Goal: Information Seeking & Learning: Learn about a topic

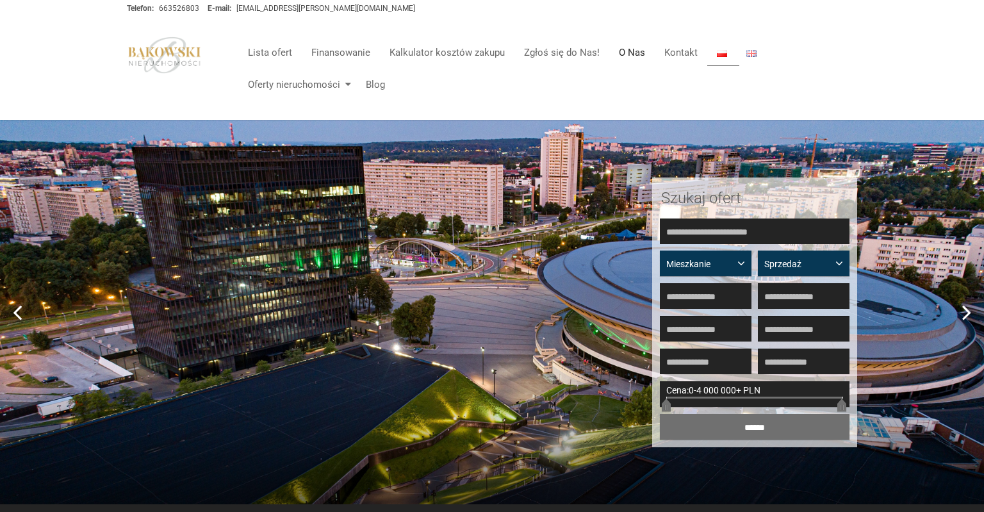
click at [629, 58] on link "O Nas" at bounding box center [633, 53] width 46 height 26
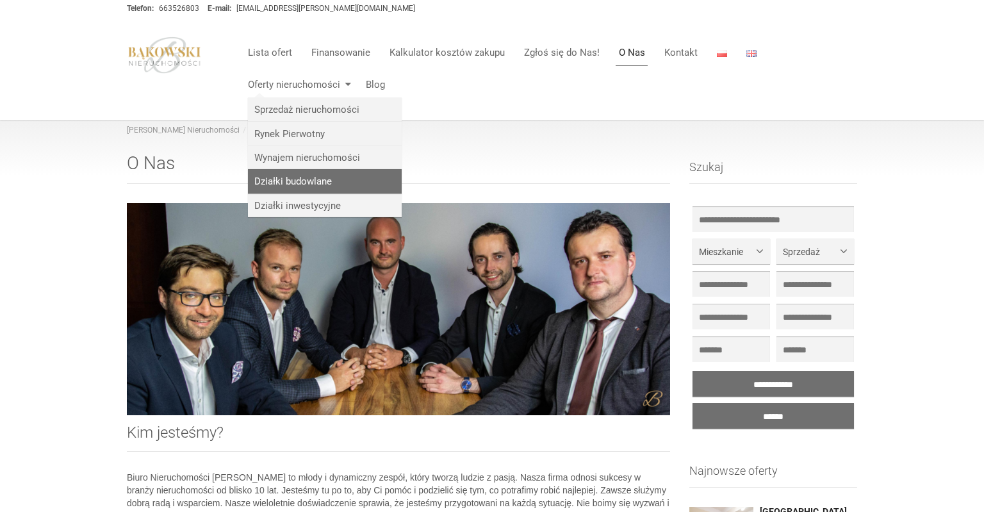
click at [294, 188] on link "Działki budowlane" at bounding box center [325, 181] width 154 height 24
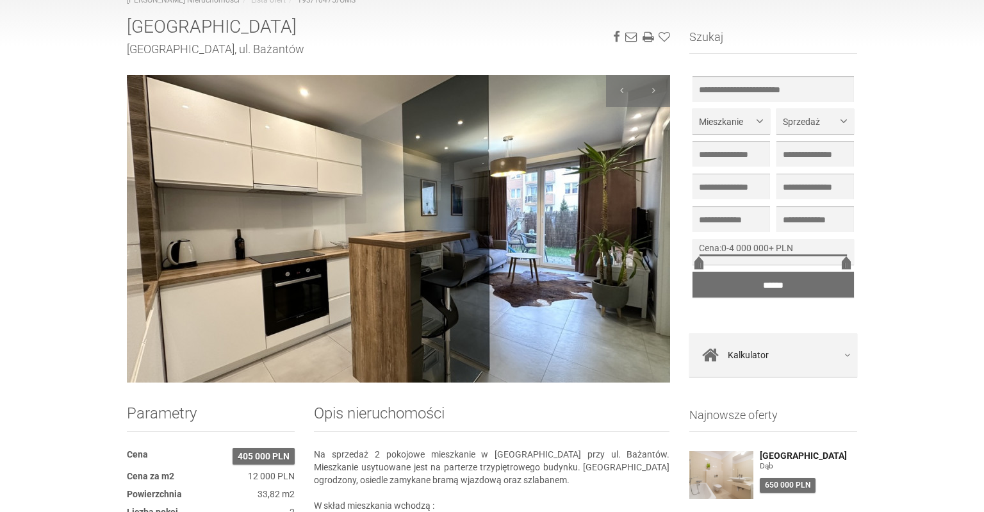
scroll to position [135, 0]
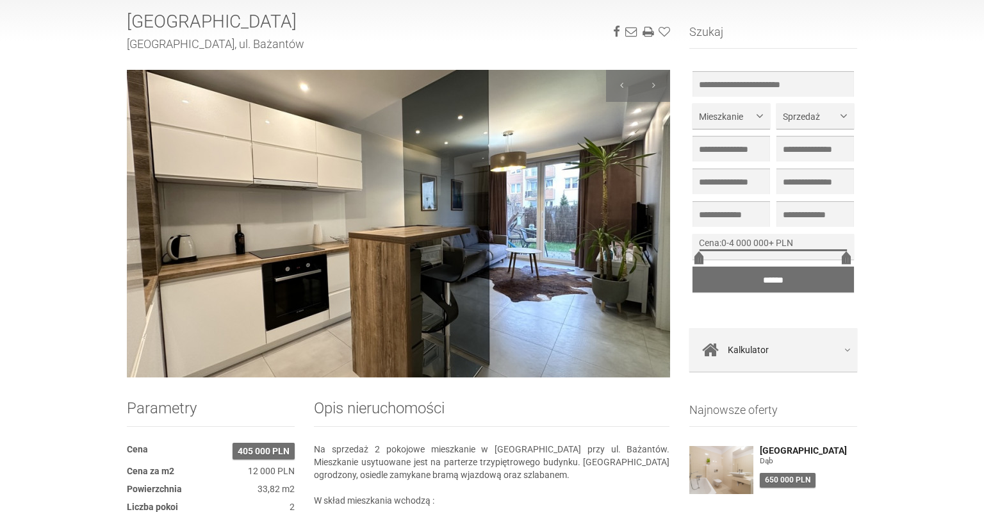
click at [383, 235] on img at bounding box center [398, 224] width 543 height 308
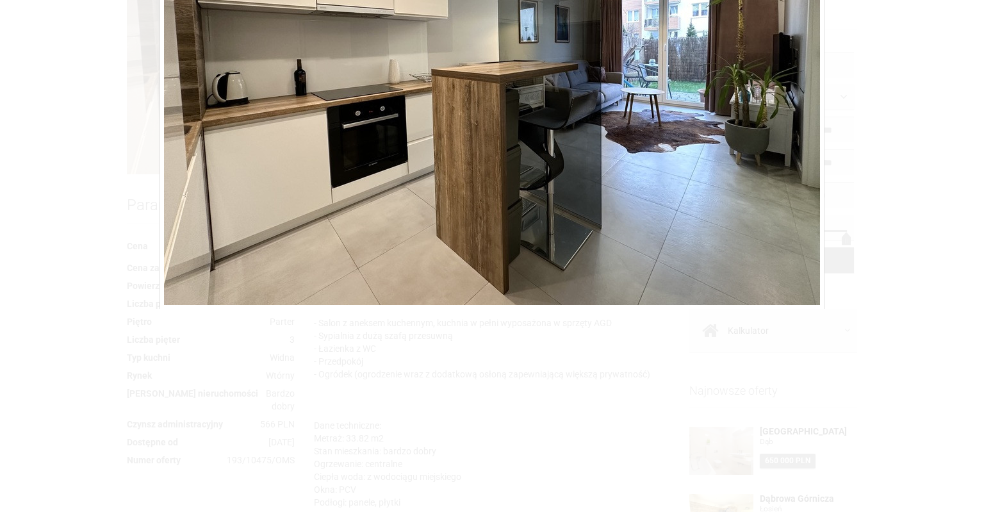
scroll to position [67, 0]
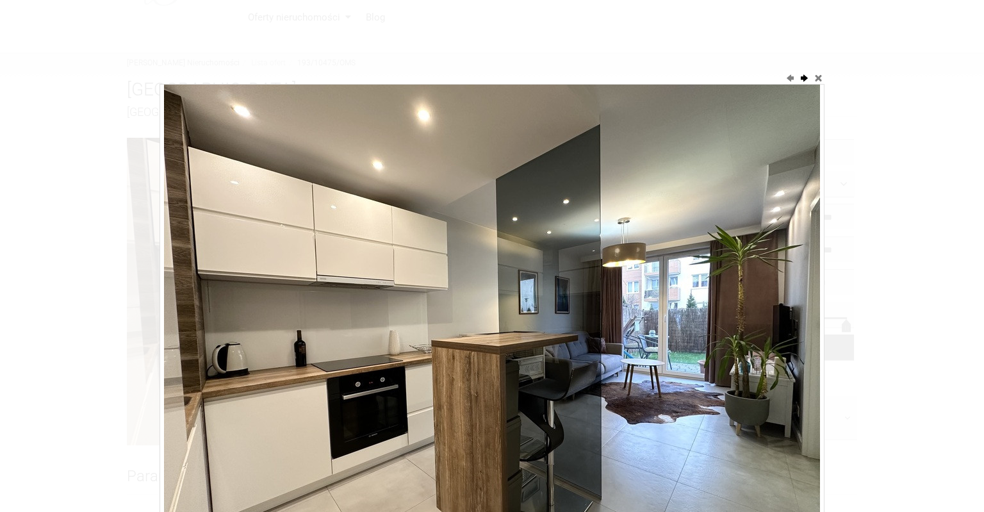
click at [805, 78] on button "next" at bounding box center [804, 77] width 13 height 13
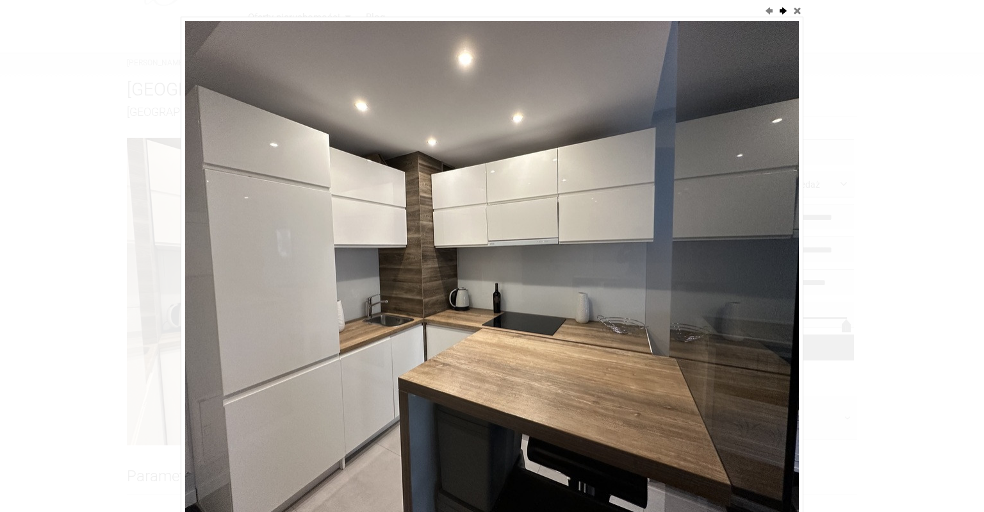
click at [783, 13] on button "next" at bounding box center [783, 10] width 13 height 13
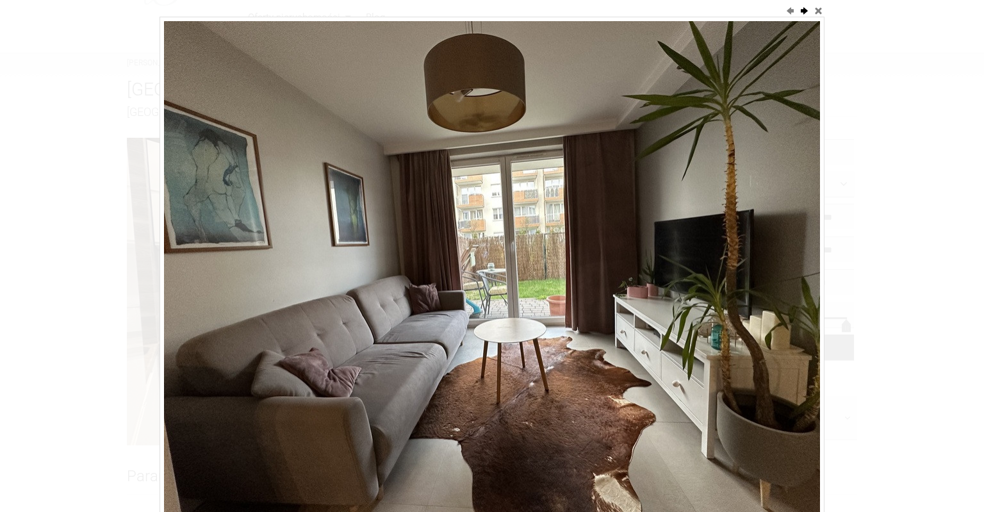
click at [805, 11] on button "next" at bounding box center [804, 10] width 13 height 13
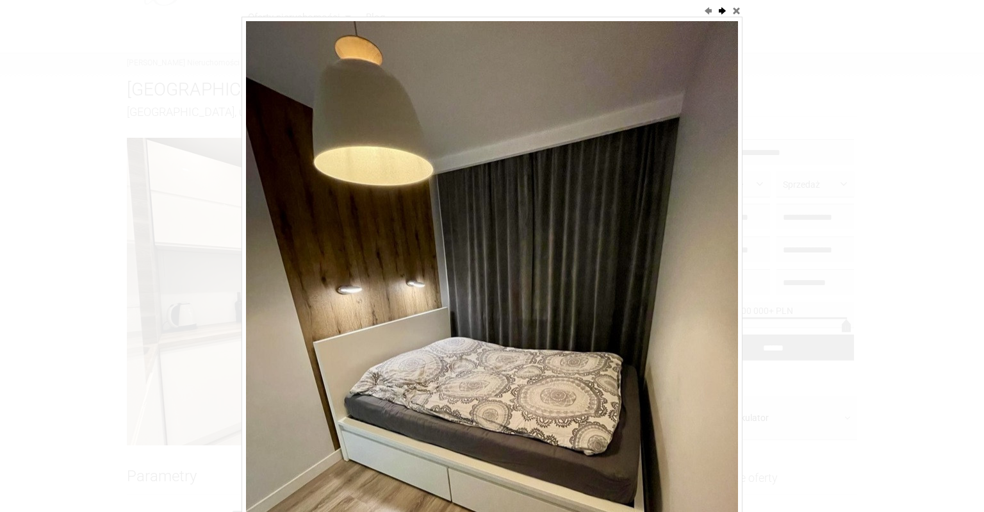
click at [805, 11] on div at bounding box center [492, 256] width 984 height 512
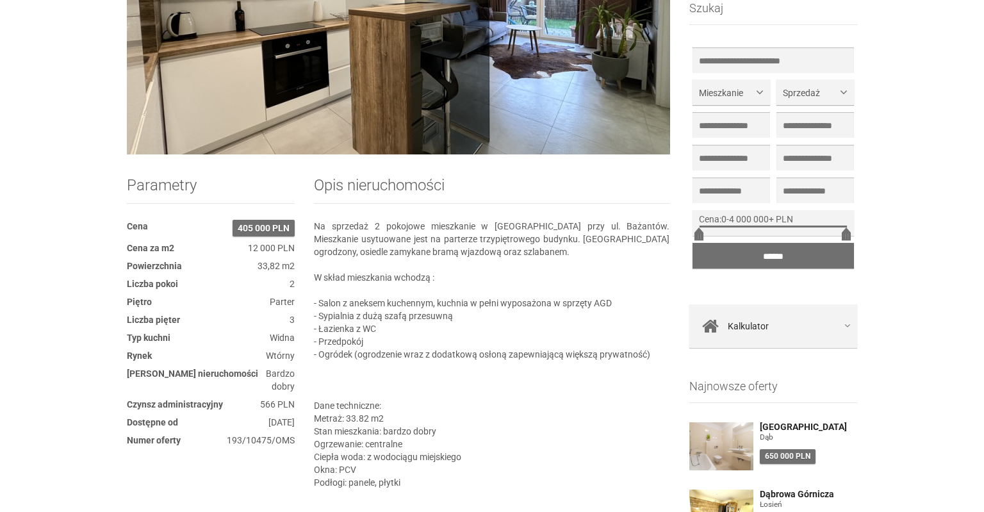
scroll to position [290, 0]
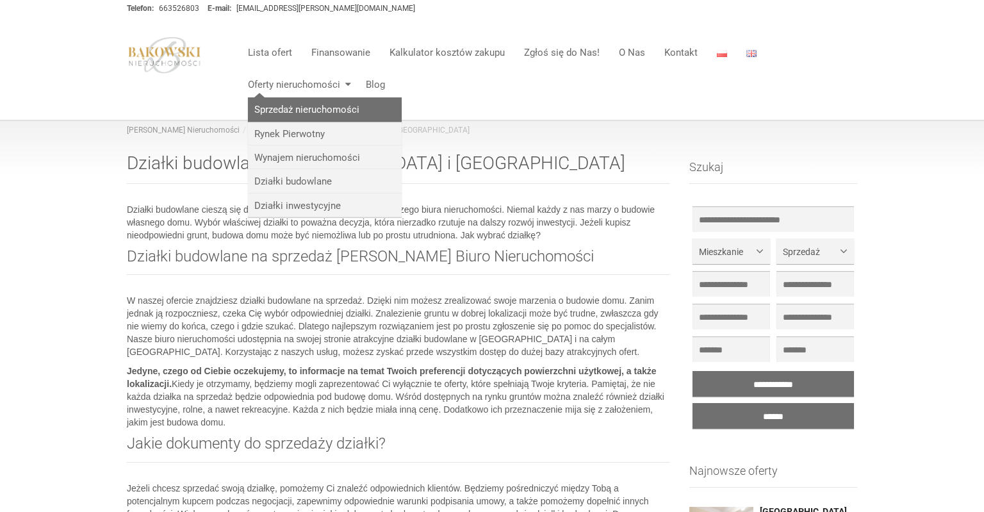
click at [286, 112] on link "Sprzedaż nieruchomości" at bounding box center [325, 109] width 154 height 24
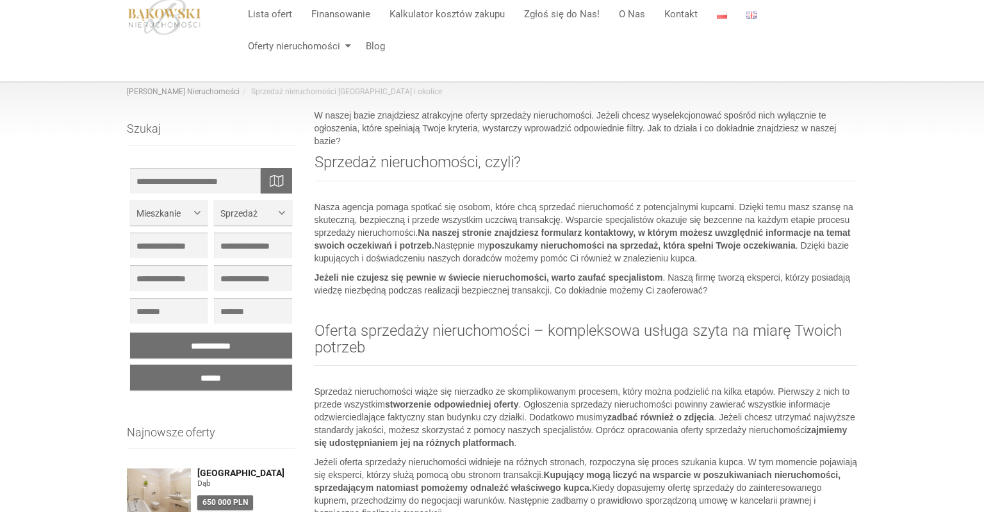
scroll to position [67, 0]
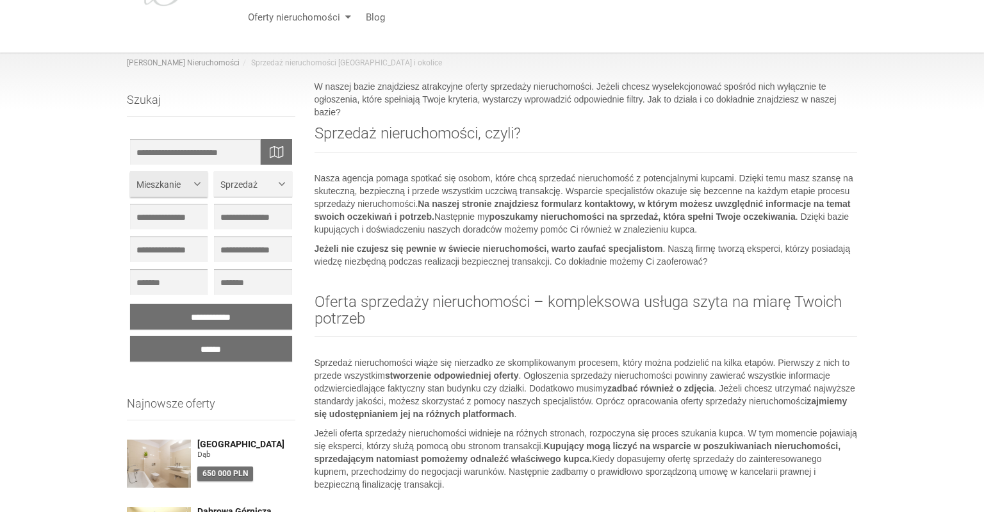
click at [199, 190] on button "Mieszkanie" at bounding box center [169, 184] width 78 height 26
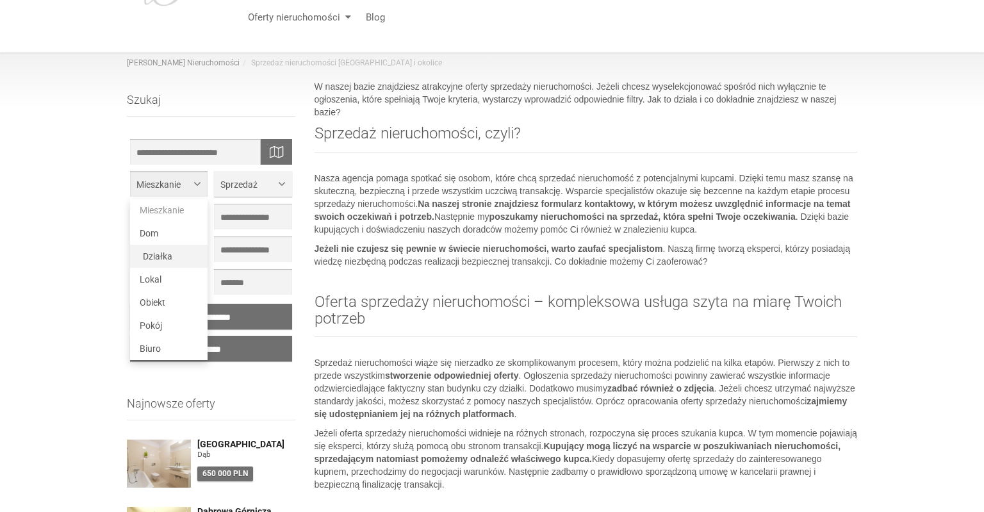
click at [164, 263] on link "Działka" at bounding box center [169, 256] width 78 height 23
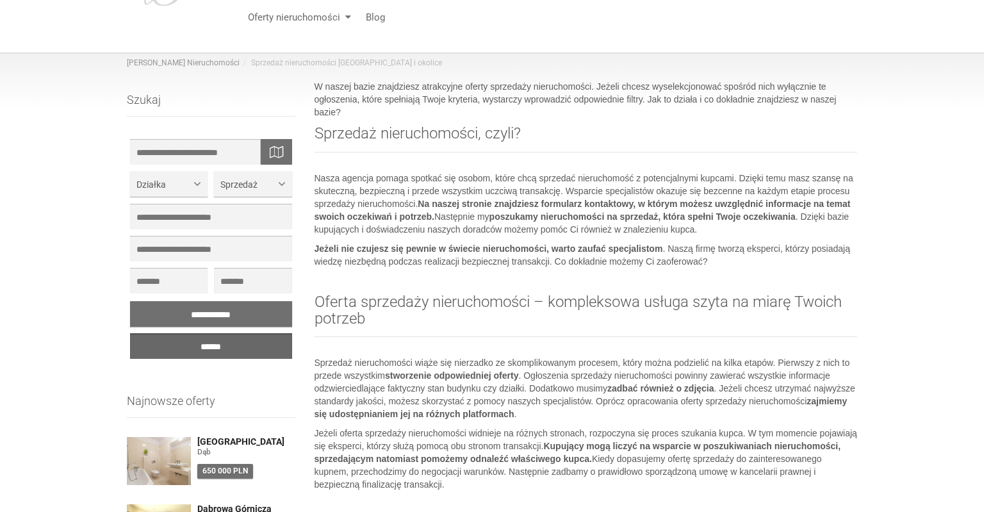
click at [201, 348] on input "******" at bounding box center [211, 346] width 162 height 26
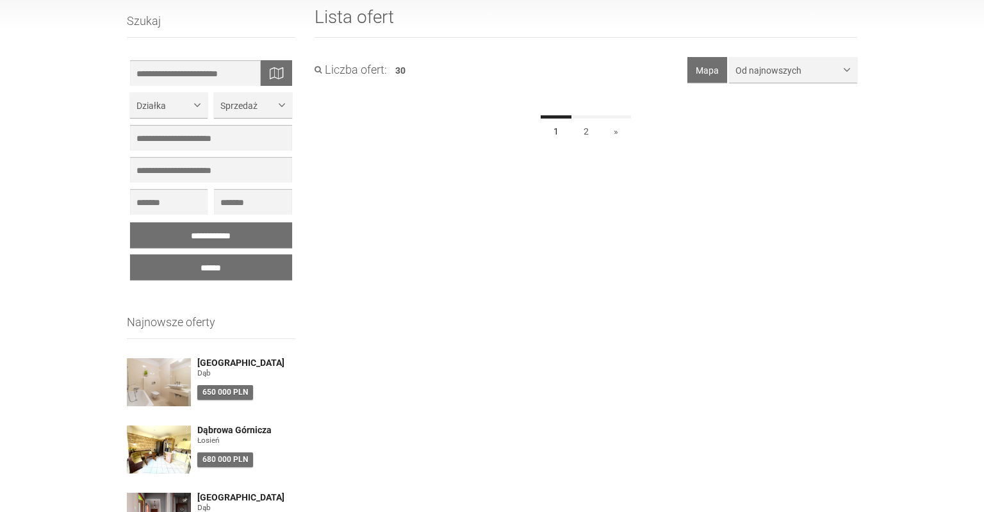
scroll to position [67, 0]
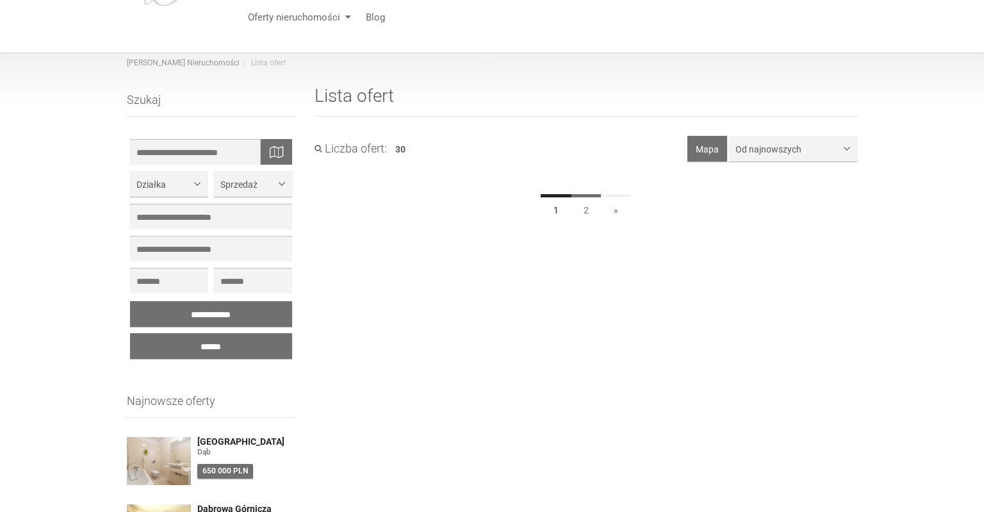
click at [588, 212] on link "2" at bounding box center [586, 208] width 31 height 29
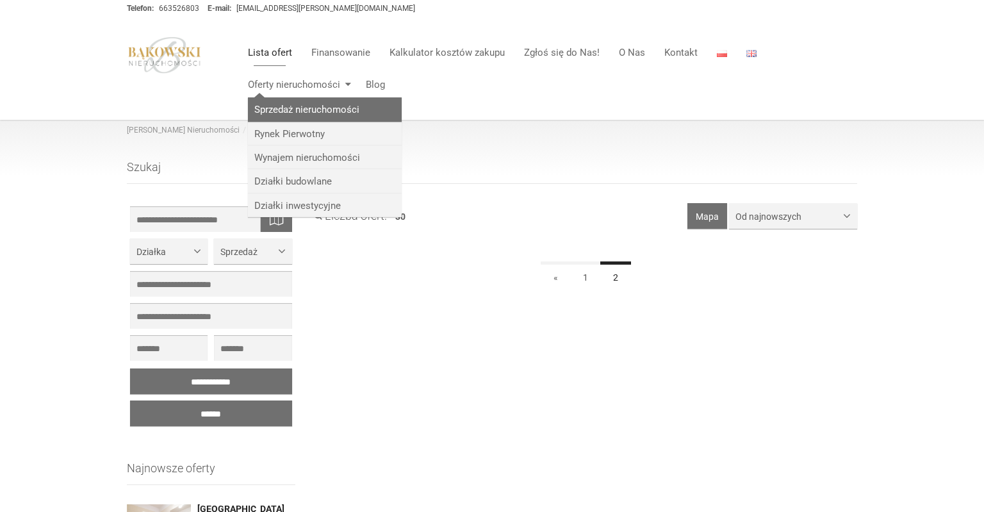
click at [328, 116] on link "Sprzedaż nieruchomości" at bounding box center [325, 109] width 154 height 24
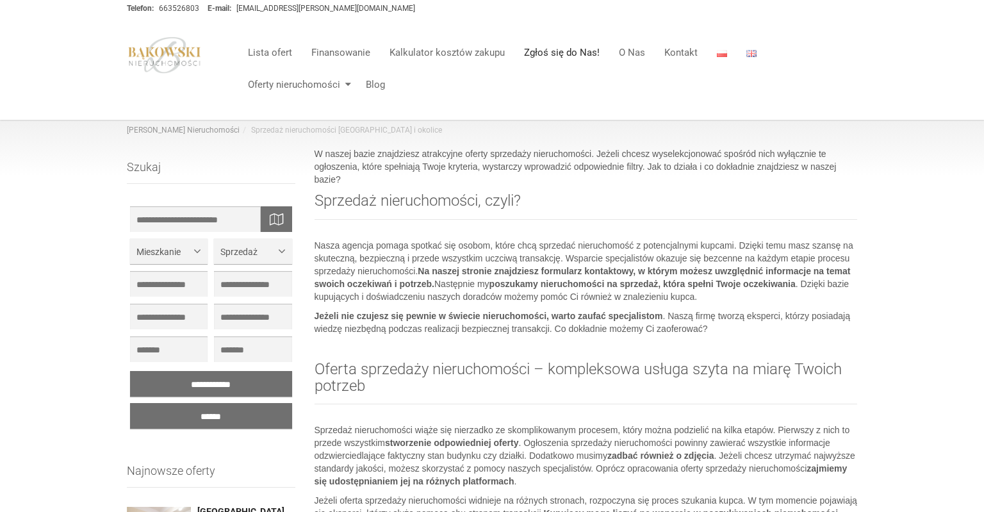
click at [576, 53] on link "Zgłoś się do Nas!" at bounding box center [562, 53] width 95 height 26
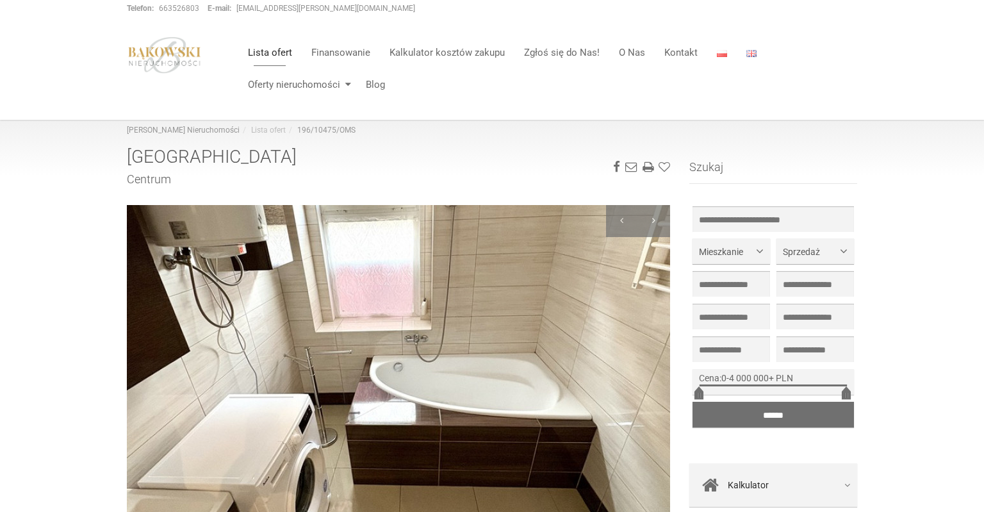
scroll to position [203, 0]
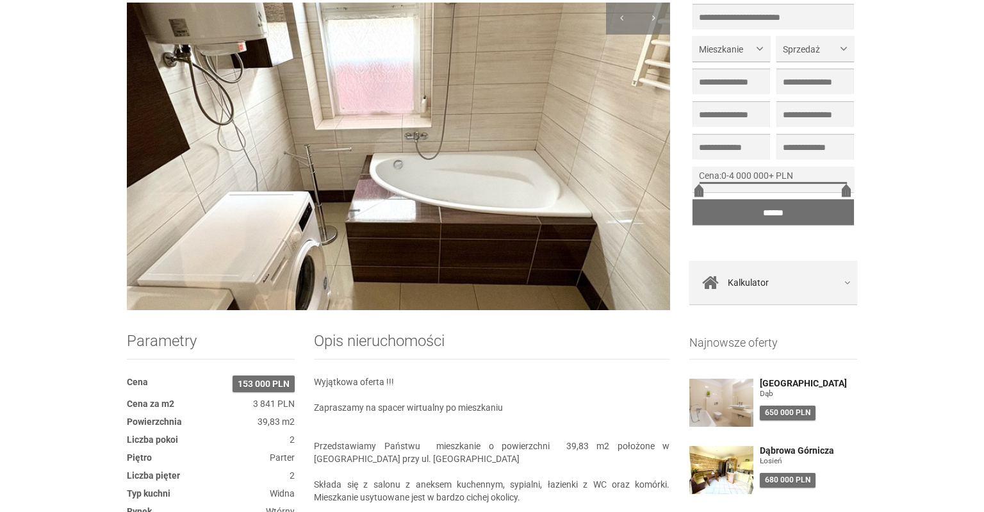
click at [456, 210] on img at bounding box center [398, 157] width 543 height 308
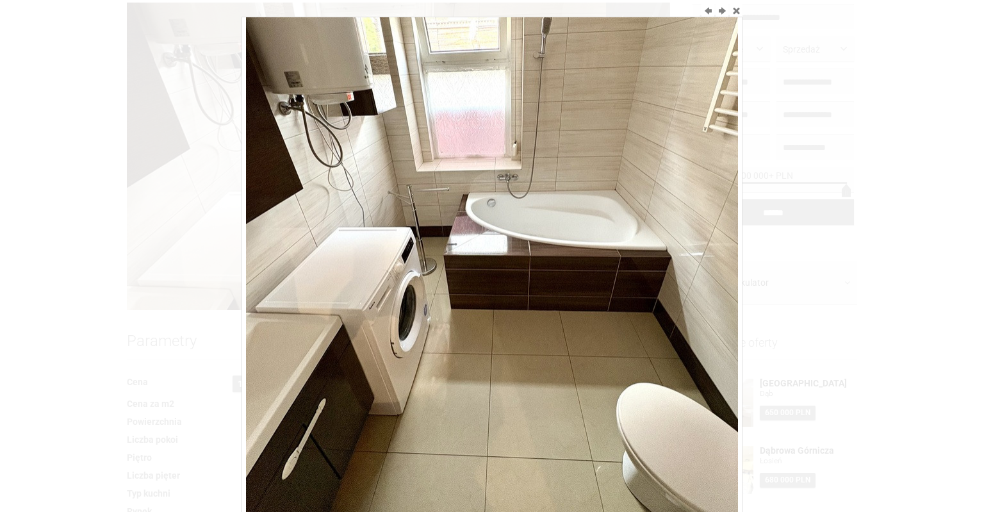
scroll to position [169, 0]
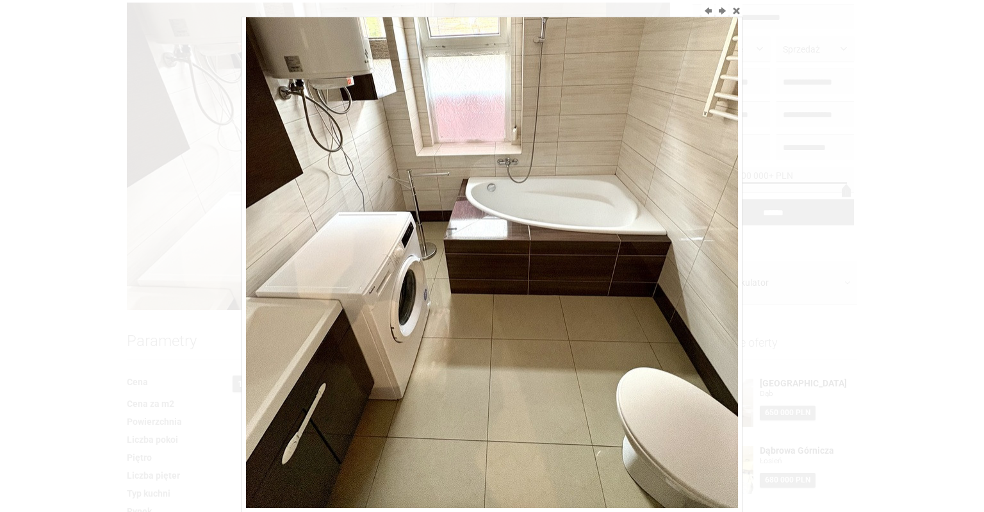
click at [49, 246] on div at bounding box center [492, 256] width 984 height 512
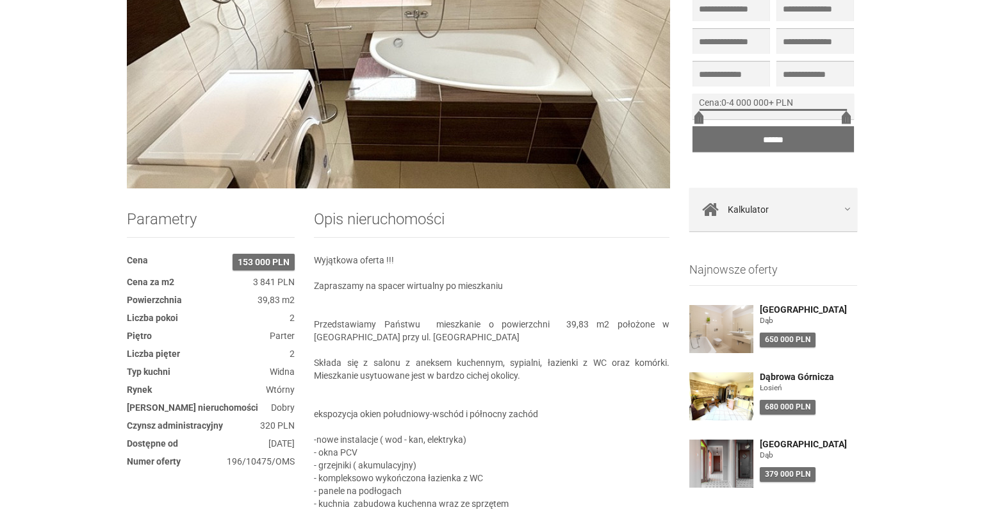
scroll to position [203, 0]
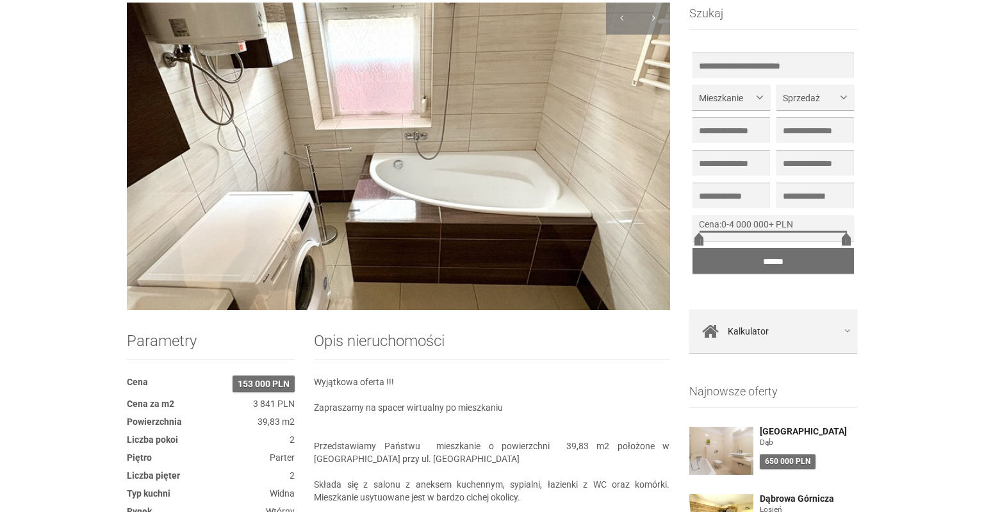
click at [388, 212] on img at bounding box center [398, 157] width 543 height 308
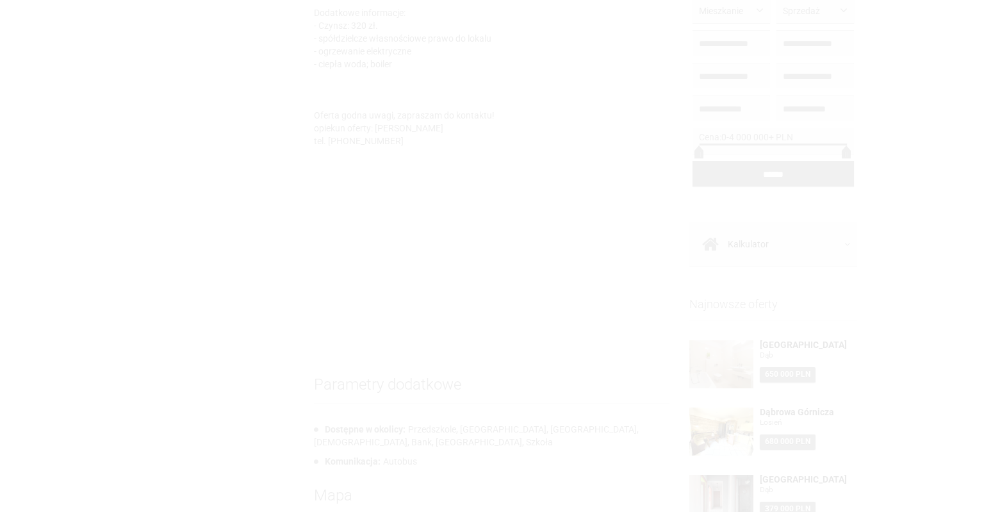
scroll to position [1015, 0]
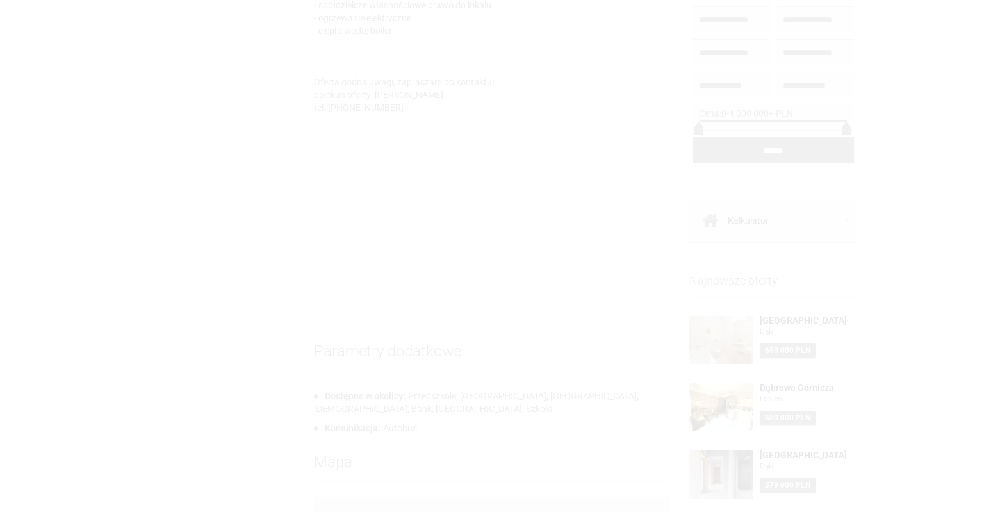
click at [261, 258] on div at bounding box center [492, 256] width 984 height 512
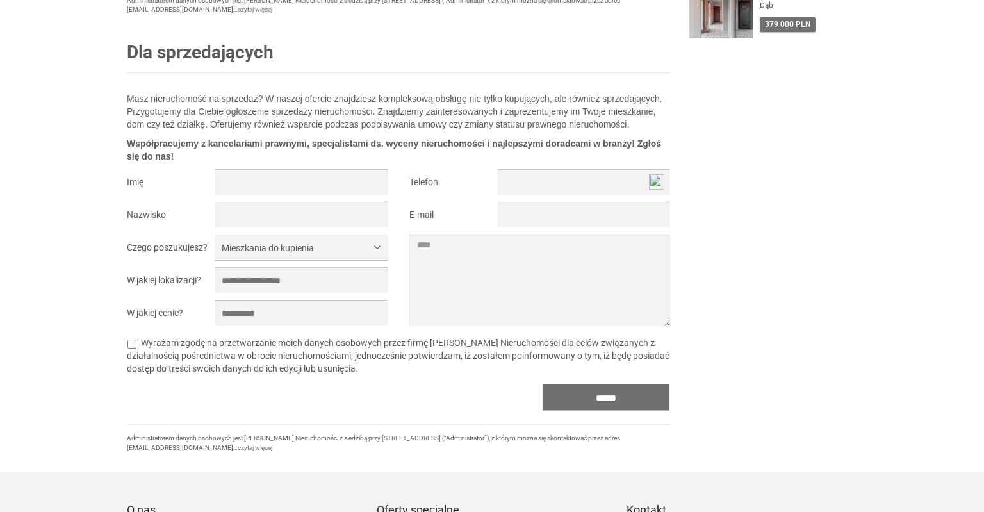
scroll to position [677, 0]
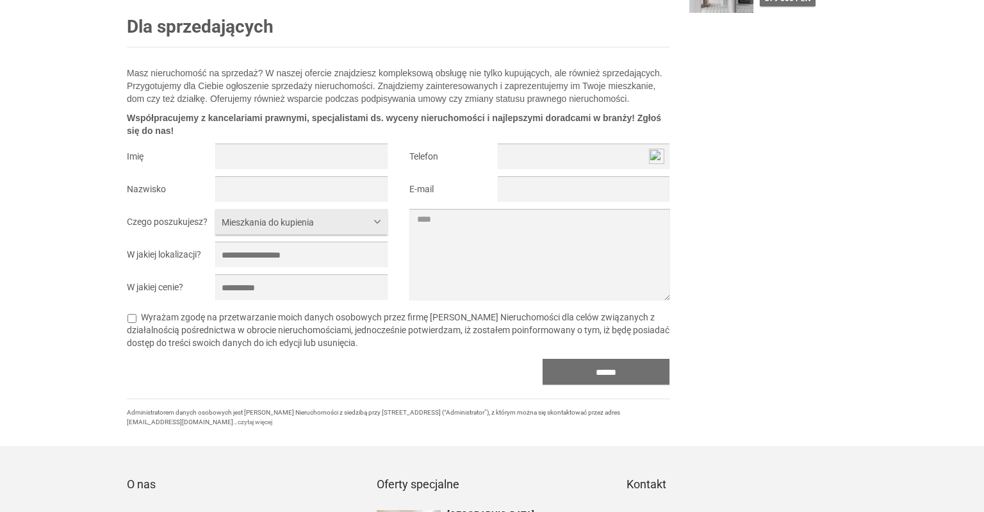
click at [380, 220] on span "button" at bounding box center [380, 220] width 0 height 0
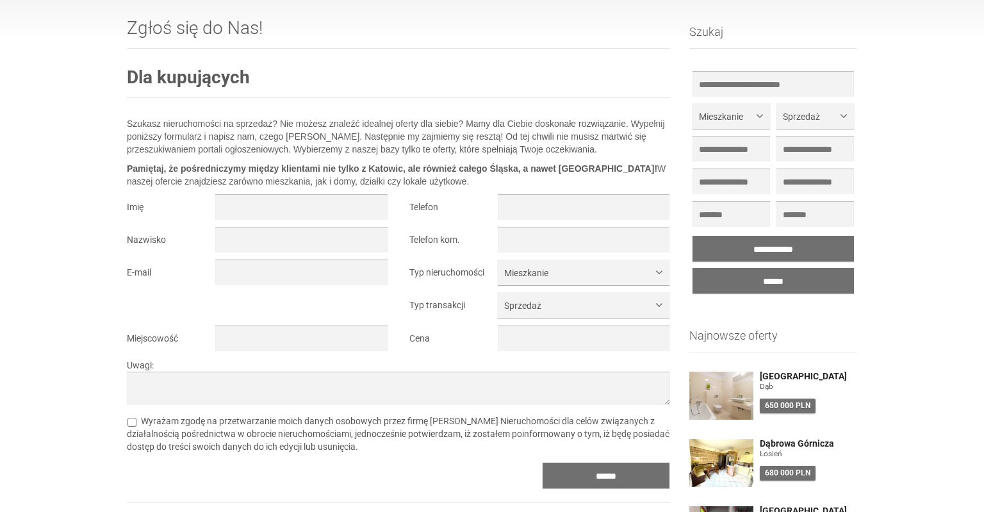
scroll to position [0, 0]
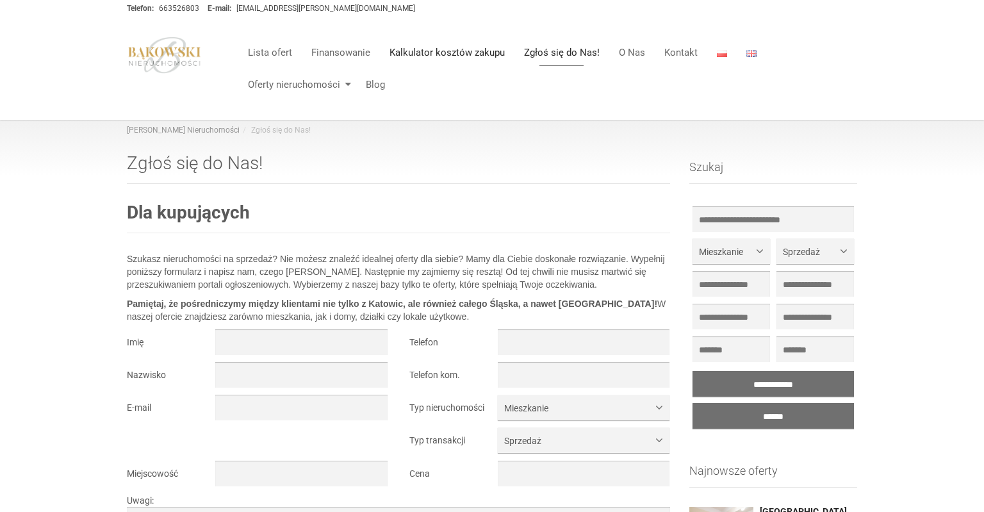
click at [463, 54] on link "Kalkulator kosztów zakupu" at bounding box center [447, 53] width 135 height 26
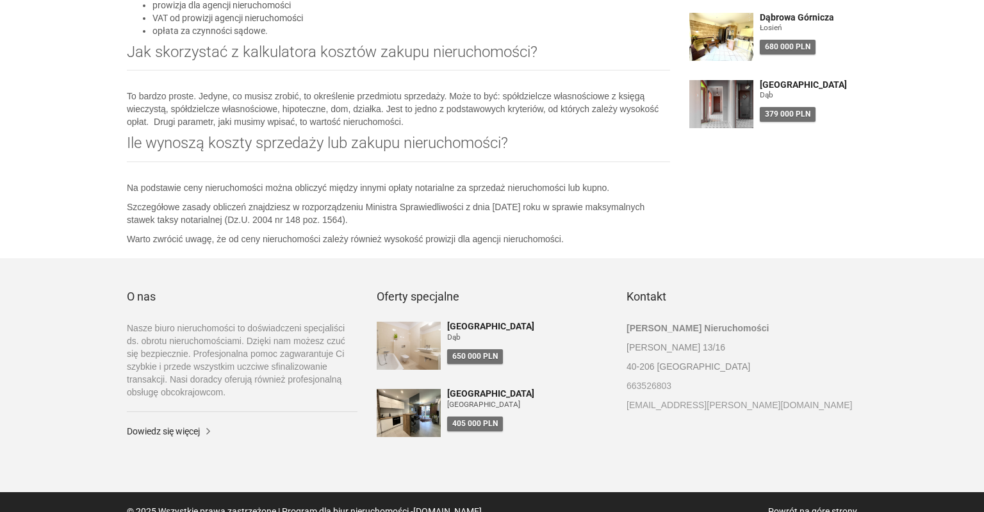
scroll to position [579, 0]
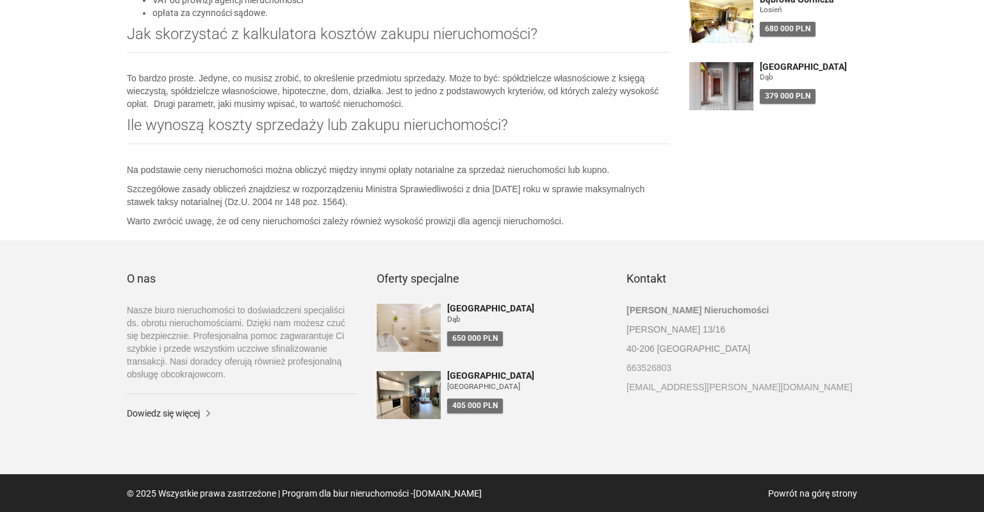
click at [416, 327] on img at bounding box center [409, 328] width 64 height 48
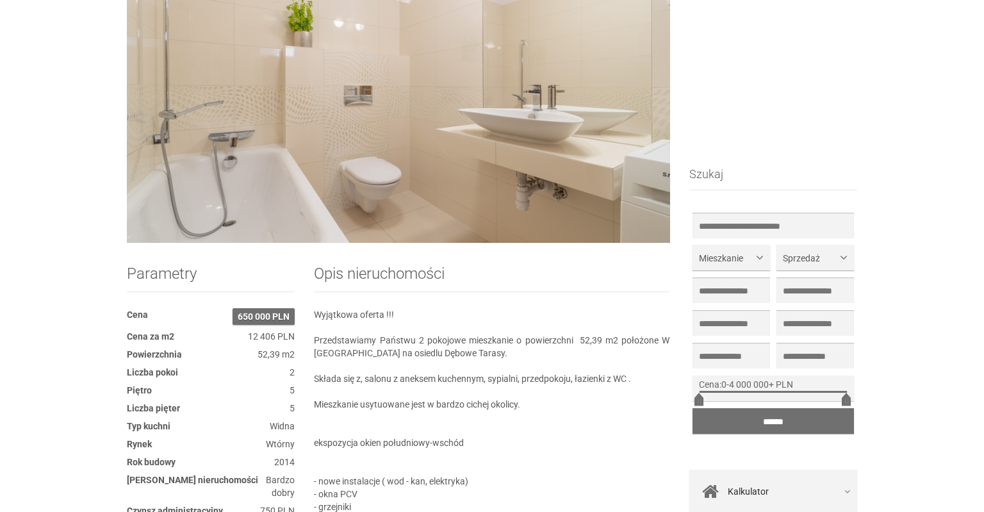
scroll to position [135, 0]
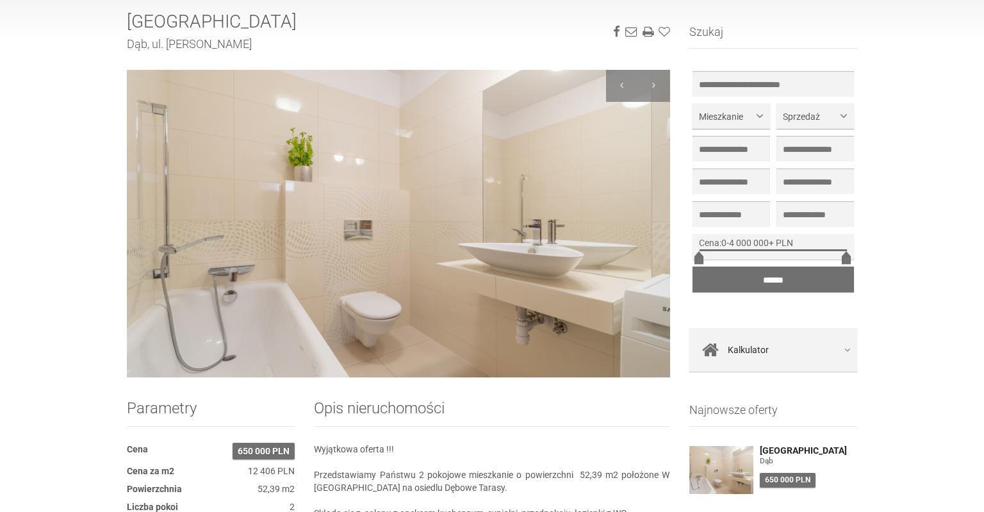
click at [426, 284] on img at bounding box center [398, 224] width 543 height 308
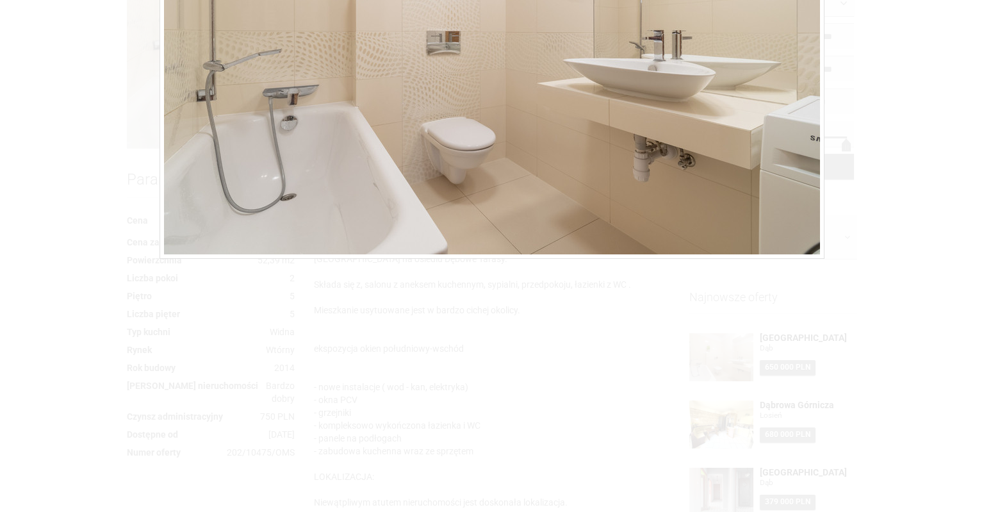
scroll to position [270, 0]
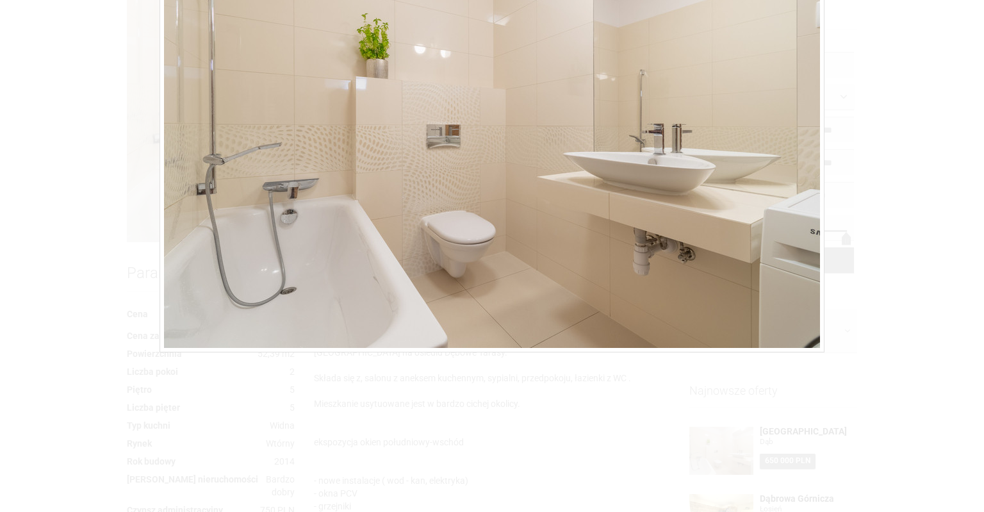
click at [873, 263] on div at bounding box center [492, 256] width 984 height 512
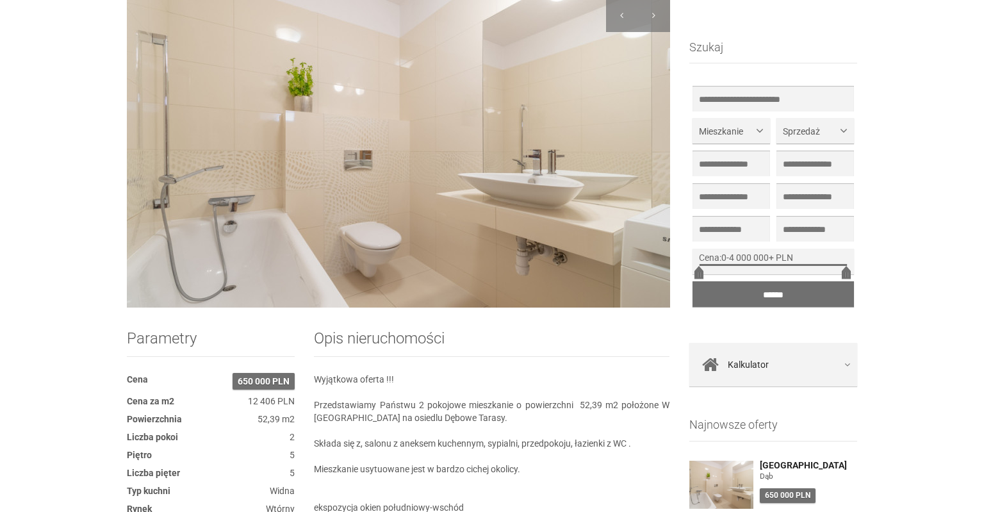
scroll to position [203, 0]
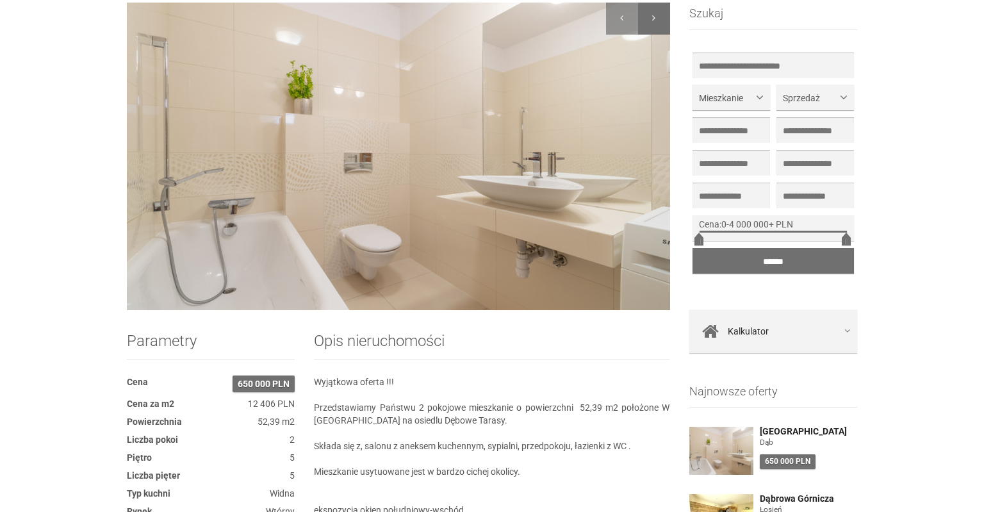
click at [655, 21] on div at bounding box center [654, 19] width 32 height 32
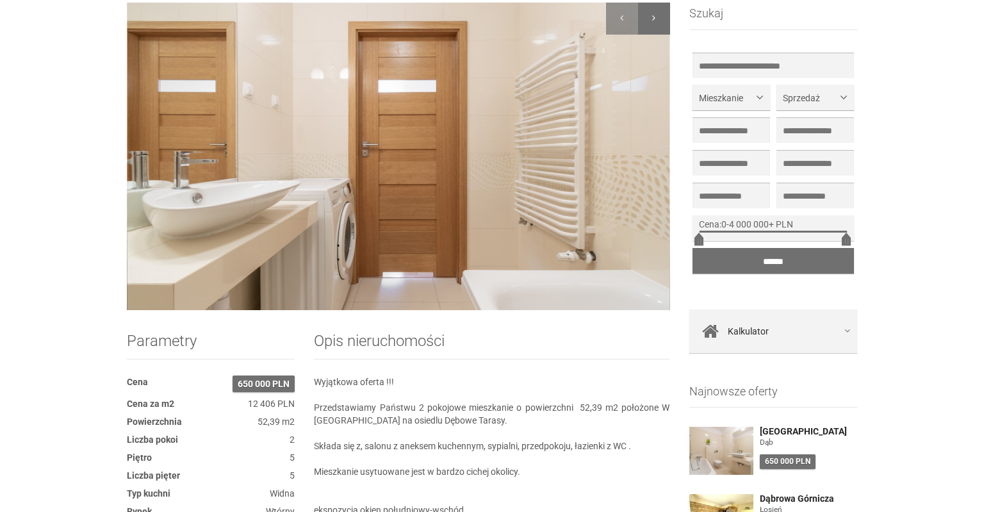
click at [655, 21] on div at bounding box center [654, 19] width 32 height 32
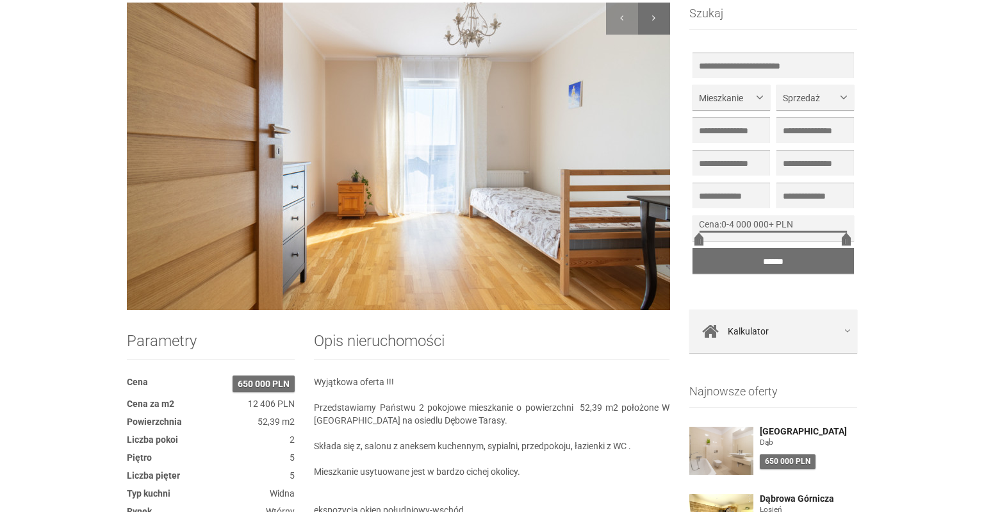
click at [655, 21] on div at bounding box center [654, 19] width 32 height 32
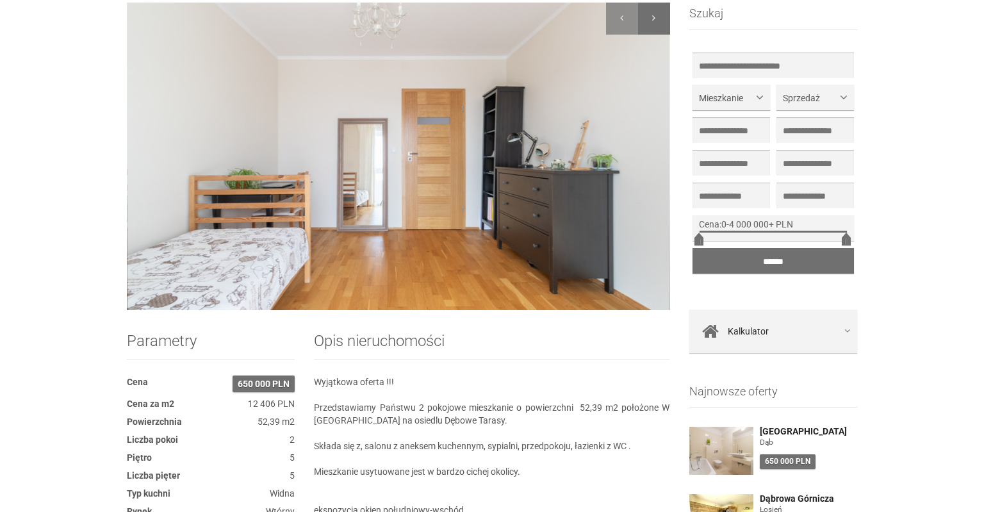
click at [655, 21] on div at bounding box center [654, 19] width 32 height 32
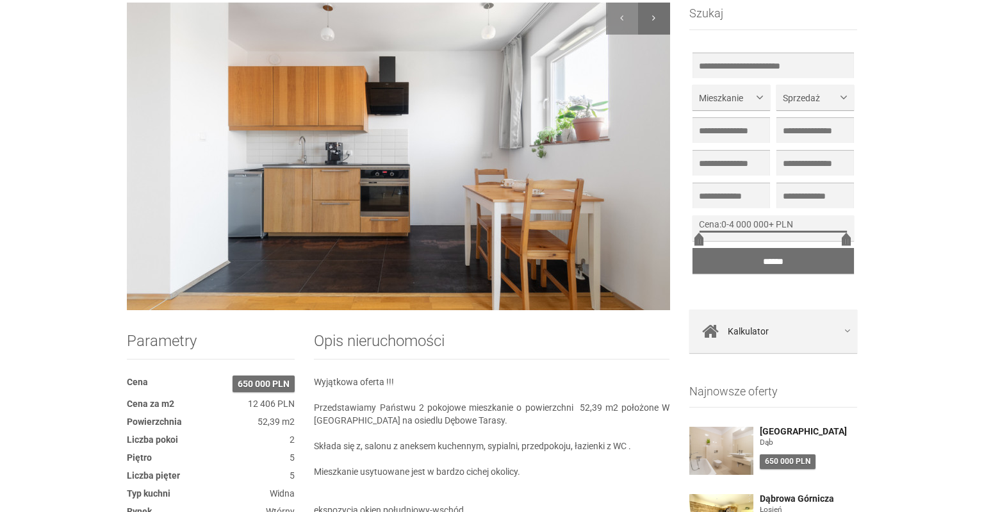
click at [655, 21] on div at bounding box center [654, 19] width 32 height 32
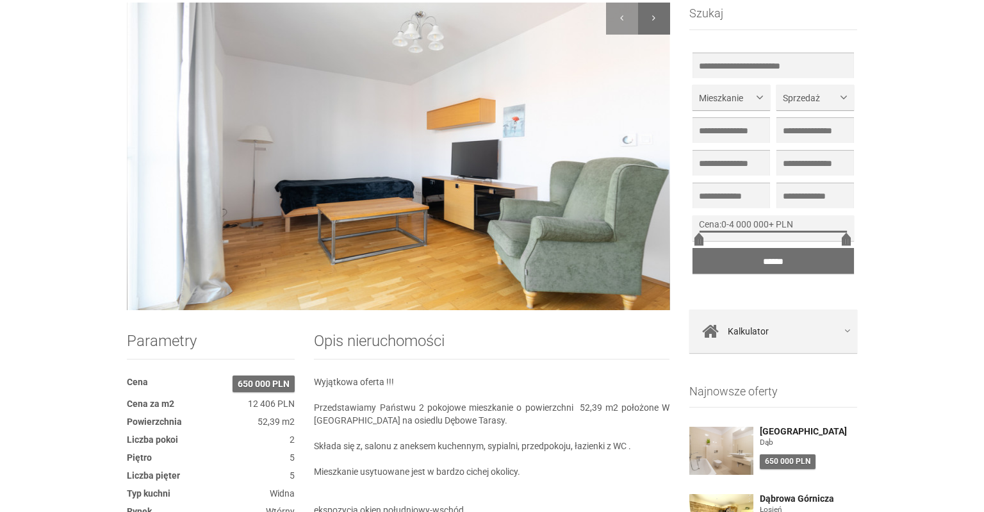
click at [655, 22] on div at bounding box center [654, 19] width 32 height 32
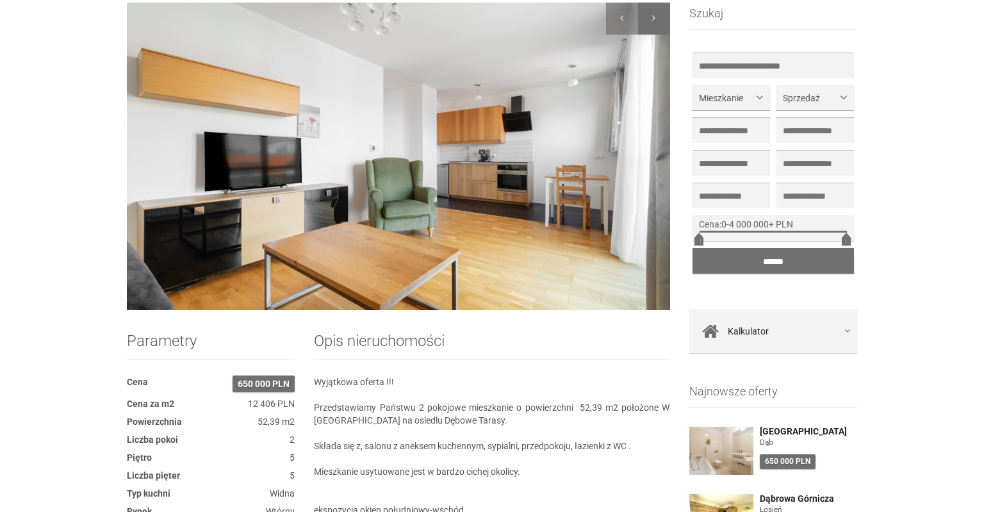
click at [655, 22] on div at bounding box center [654, 19] width 32 height 32
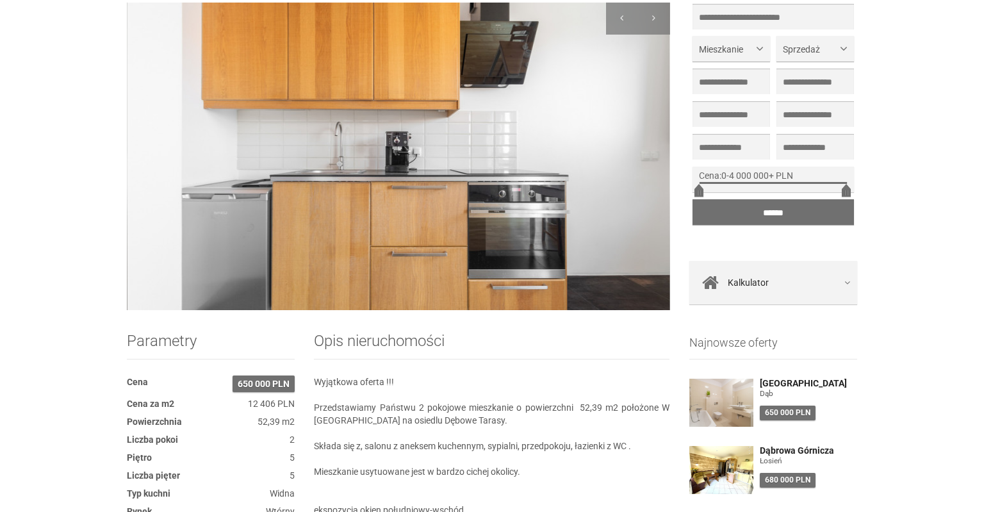
scroll to position [0, 0]
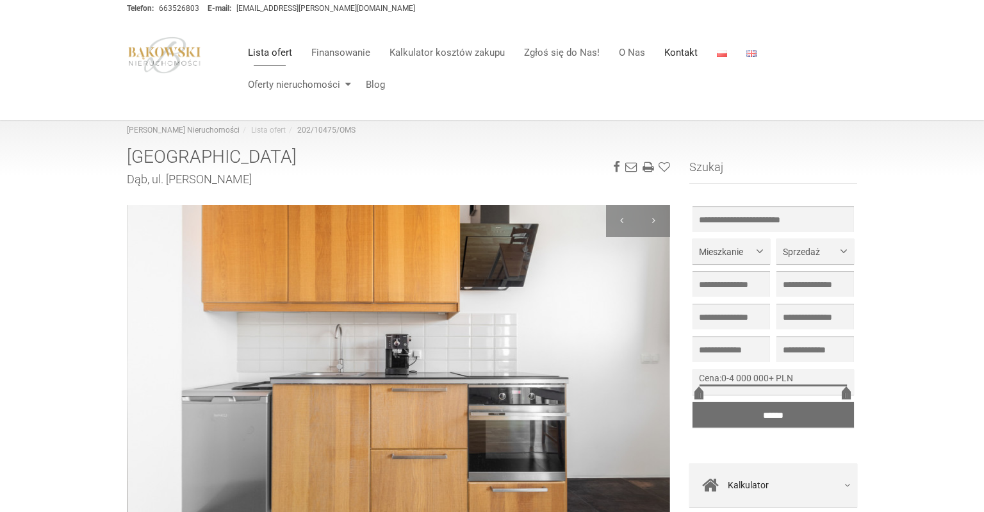
click at [670, 58] on link "Kontakt" at bounding box center [681, 53] width 53 height 26
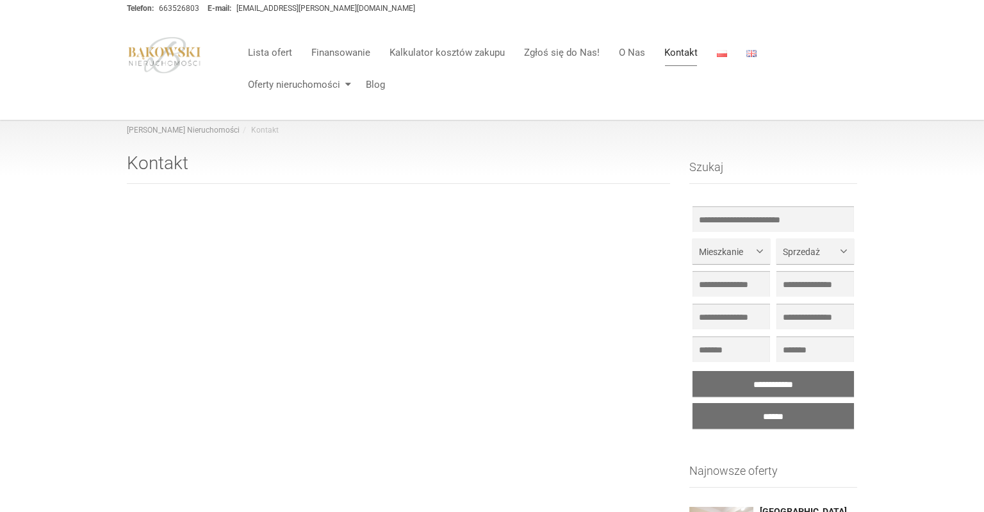
click at [681, 49] on link "Kontakt" at bounding box center [681, 53] width 53 height 26
click at [378, 86] on link "Blog" at bounding box center [370, 85] width 29 height 26
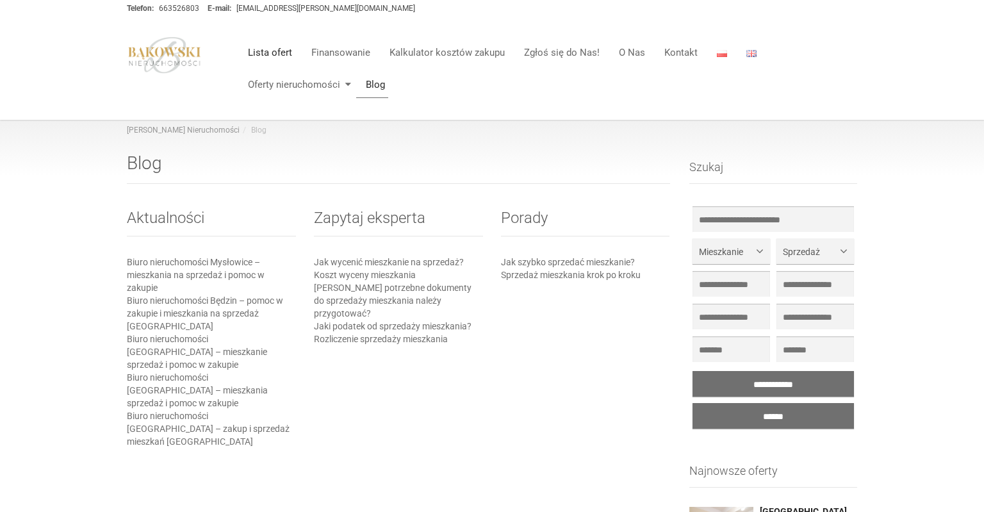
click at [264, 53] on link "Lista ofert" at bounding box center [269, 53] width 63 height 26
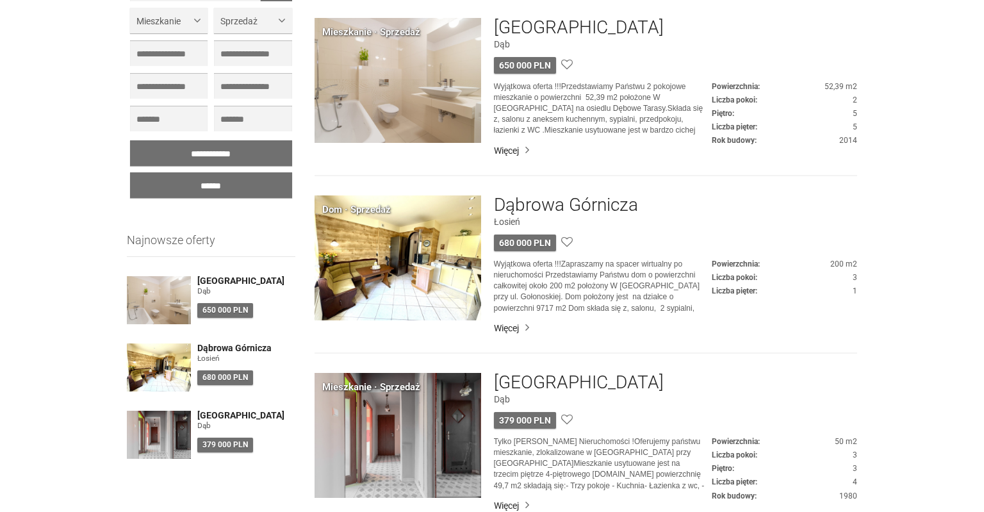
scroll to position [135, 0]
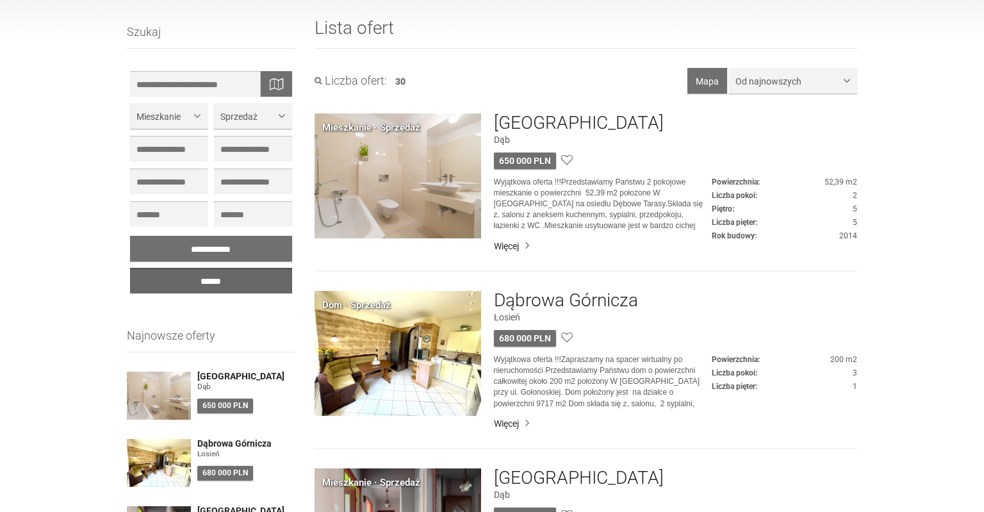
click at [213, 283] on input "******" at bounding box center [211, 281] width 162 height 26
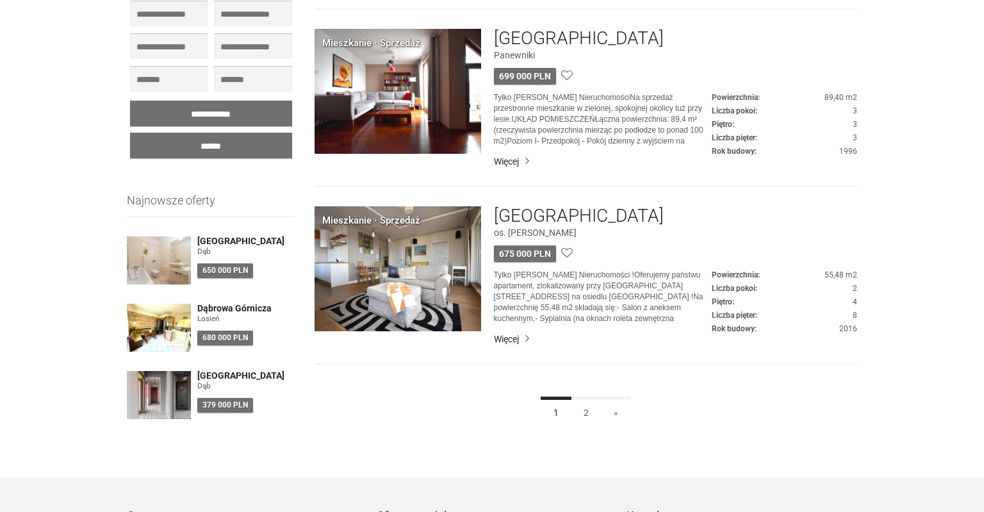
scroll to position [3451, 0]
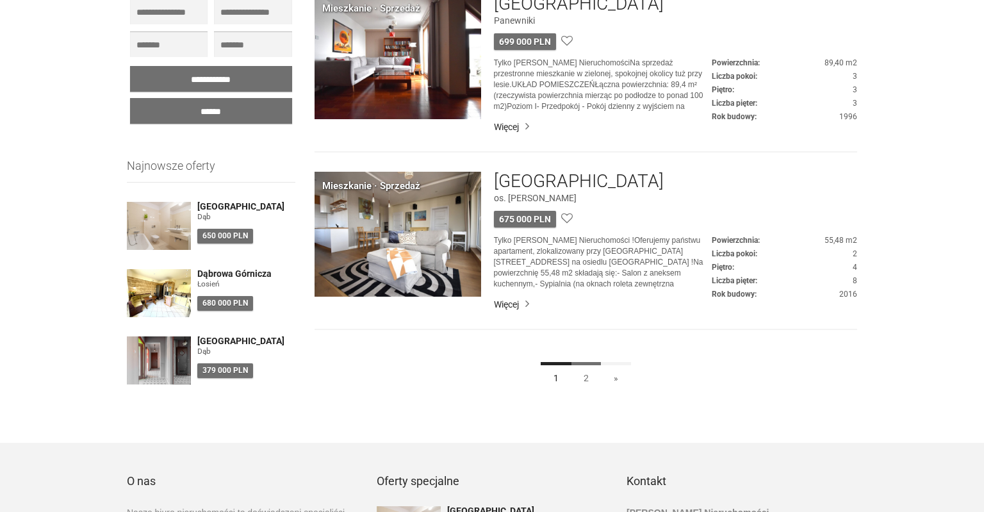
click at [588, 378] on link "2" at bounding box center [586, 376] width 31 height 29
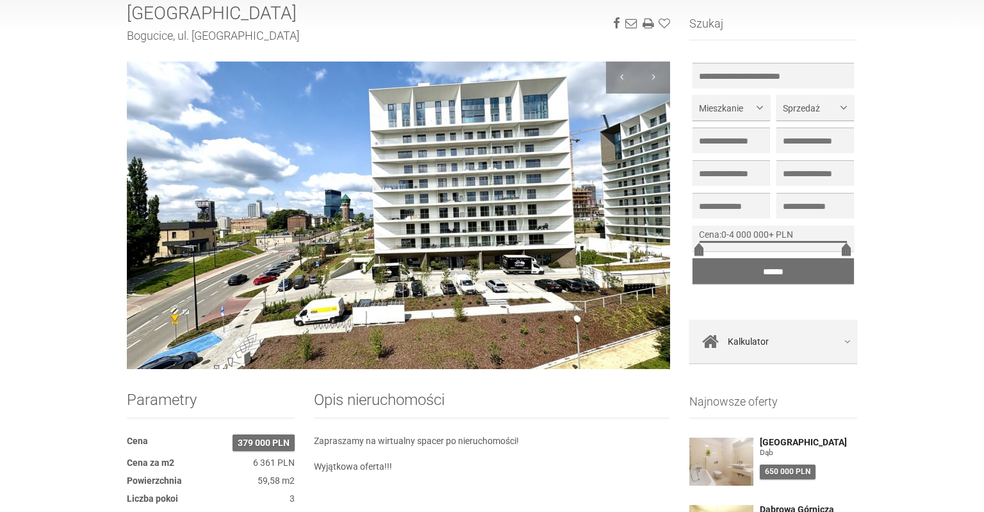
scroll to position [135, 0]
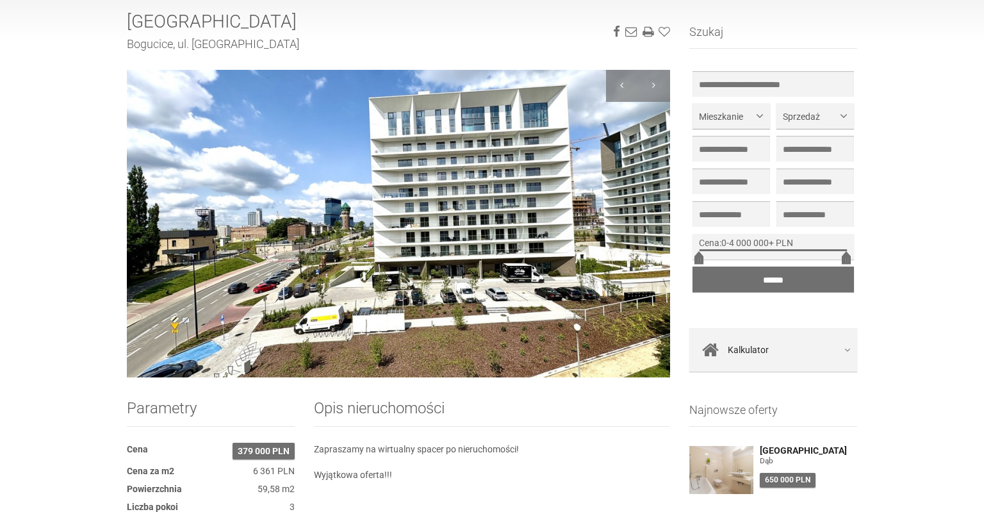
click at [363, 191] on img at bounding box center [398, 224] width 543 height 308
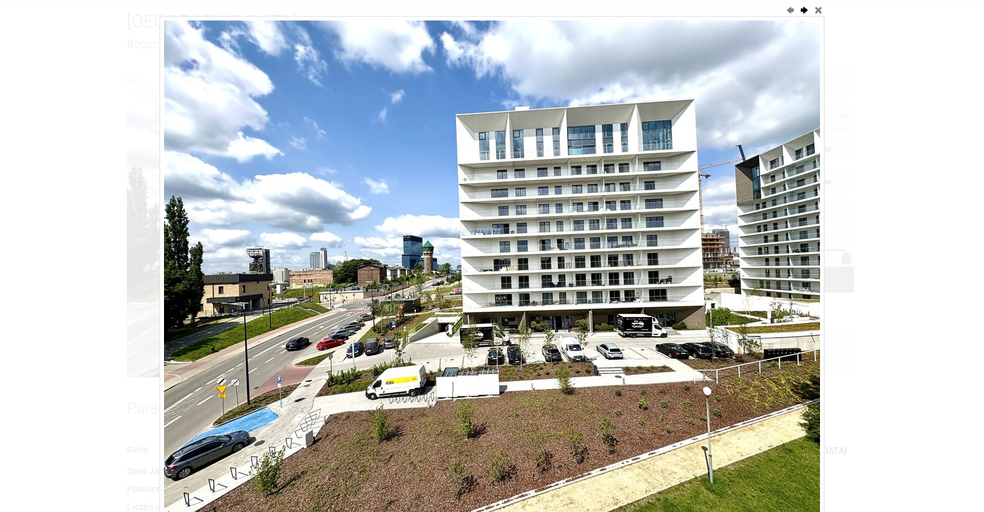
click at [806, 12] on button "next" at bounding box center [804, 9] width 13 height 13
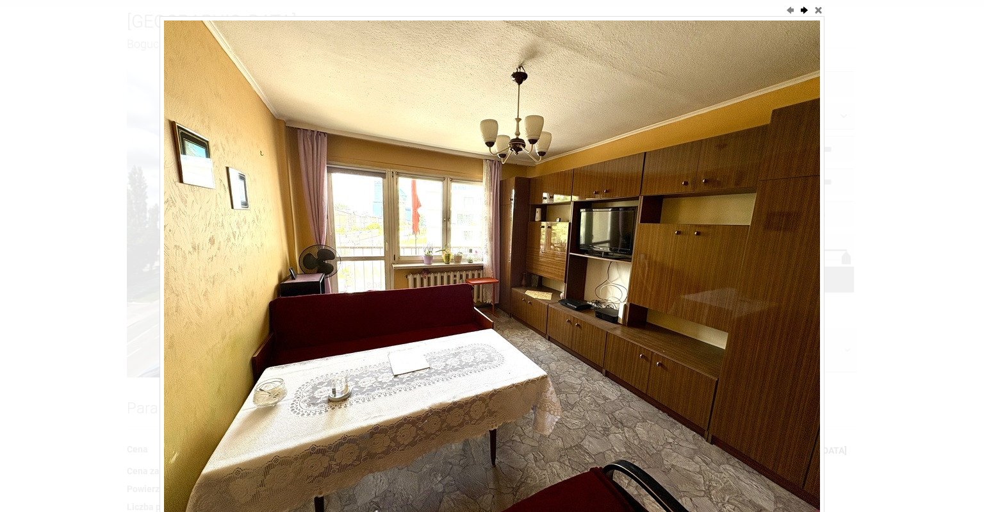
click at [806, 12] on button "next" at bounding box center [804, 9] width 13 height 13
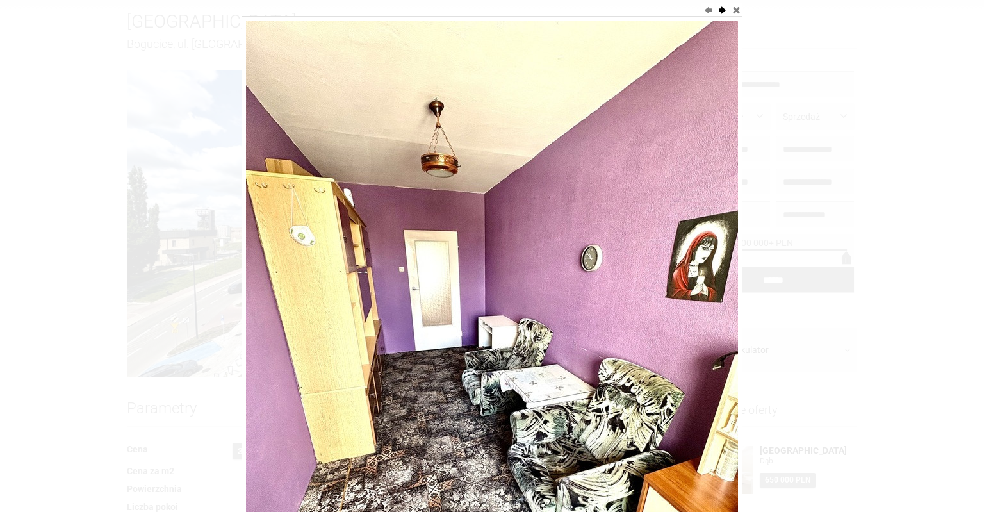
click at [806, 12] on div at bounding box center [492, 256] width 984 height 512
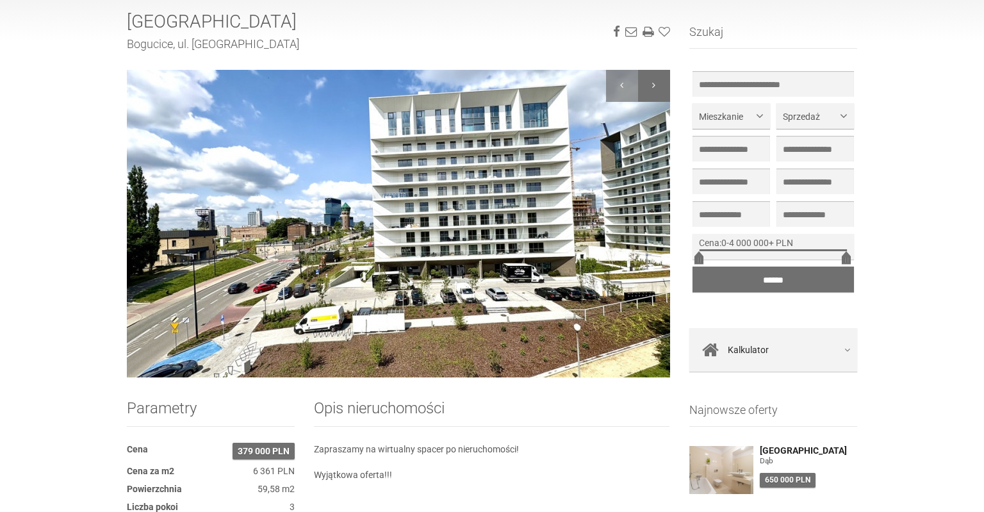
click at [660, 95] on div at bounding box center [654, 86] width 32 height 32
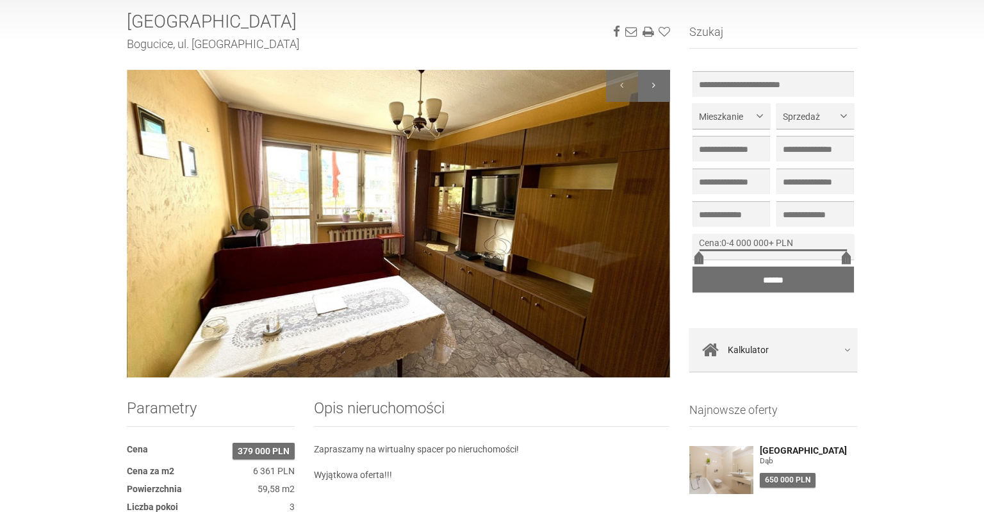
click at [663, 95] on div at bounding box center [654, 86] width 32 height 32
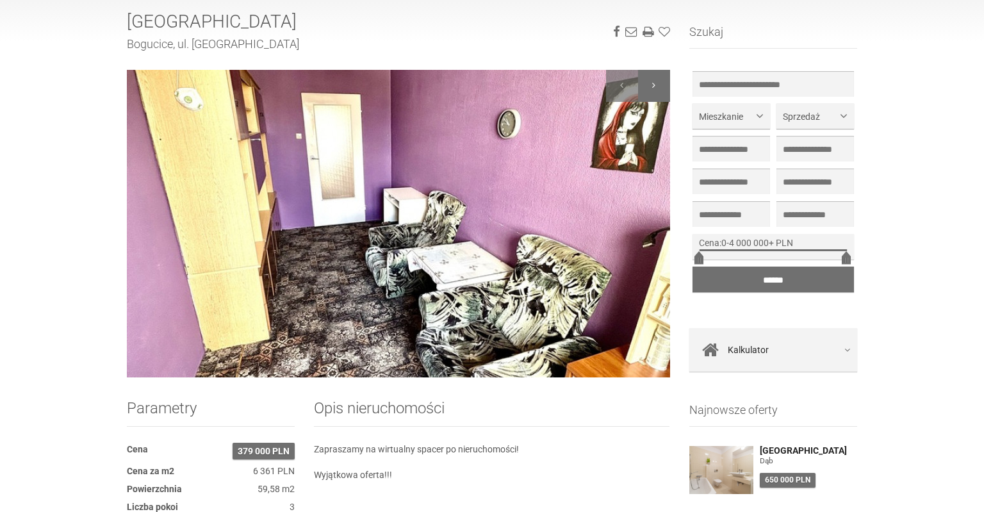
click at [661, 91] on div at bounding box center [654, 86] width 32 height 32
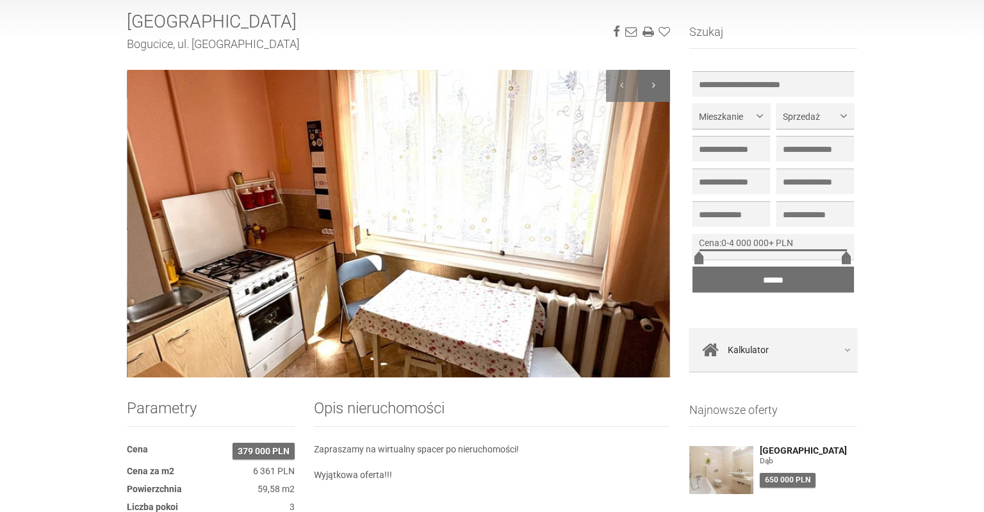
click at [662, 91] on div at bounding box center [654, 86] width 32 height 32
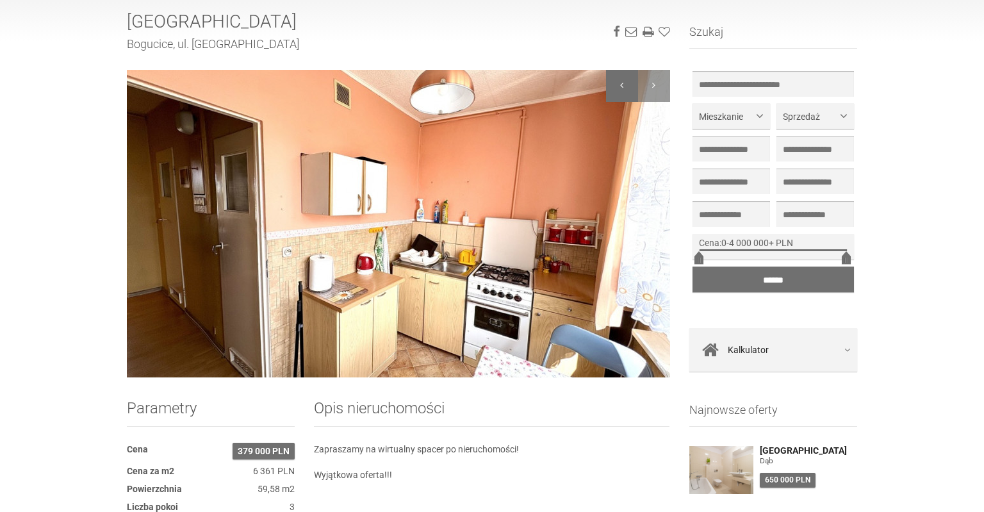
click at [617, 87] on div at bounding box center [622, 86] width 32 height 32
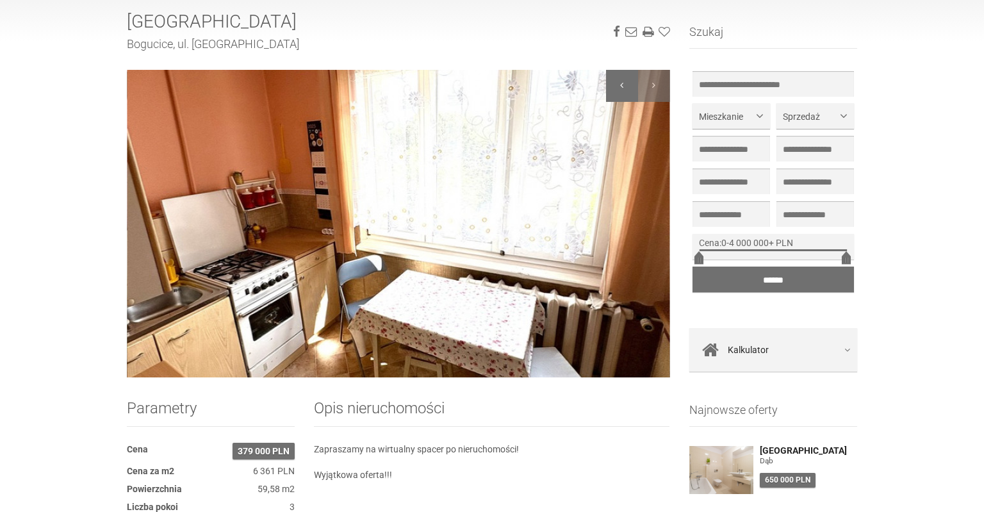
click at [617, 87] on div at bounding box center [622, 86] width 32 height 32
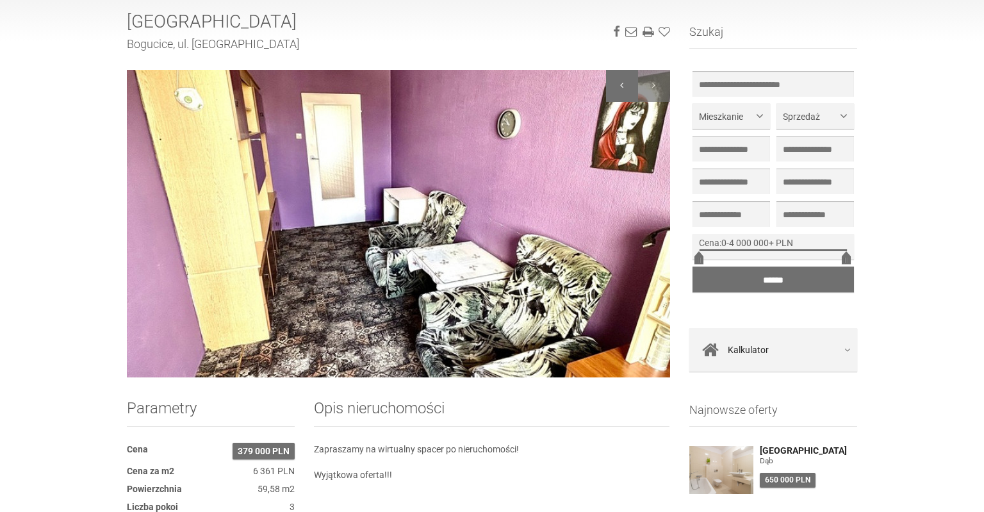
click at [617, 87] on div at bounding box center [622, 86] width 32 height 32
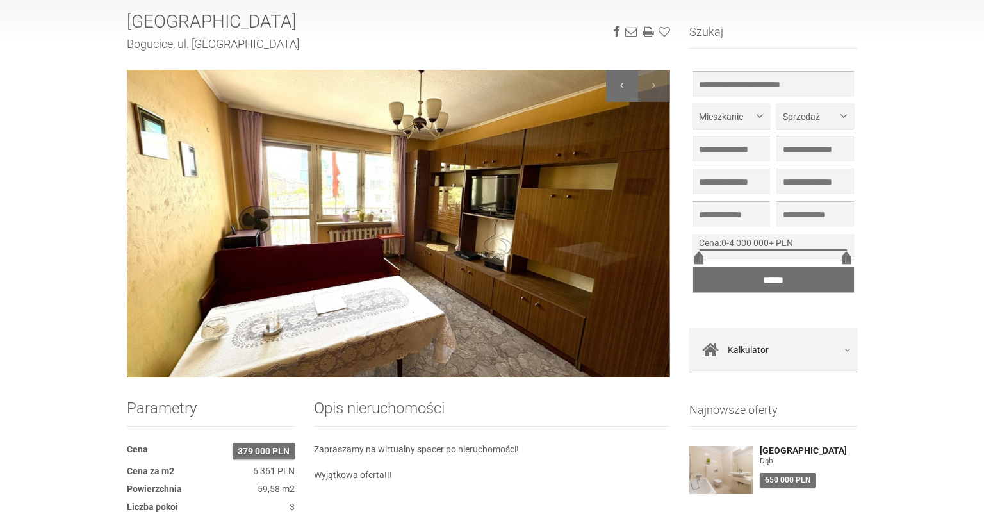
click at [617, 87] on div at bounding box center [622, 86] width 32 height 32
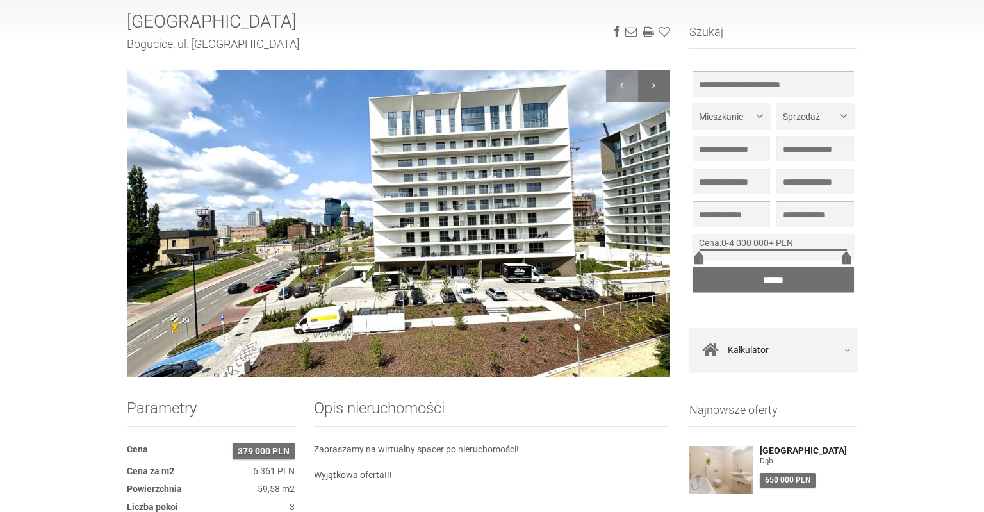
click at [656, 86] on div at bounding box center [654, 86] width 32 height 32
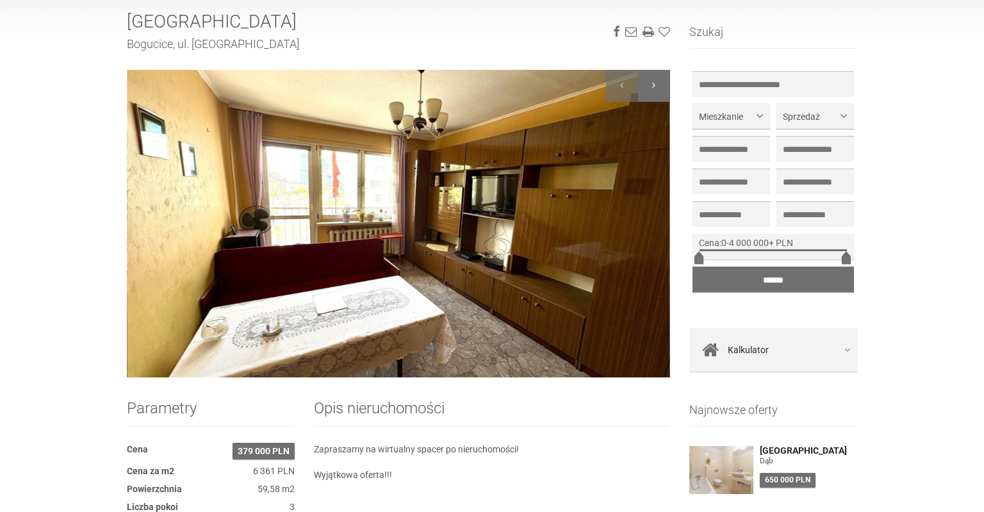
click at [656, 86] on div at bounding box center [654, 86] width 32 height 32
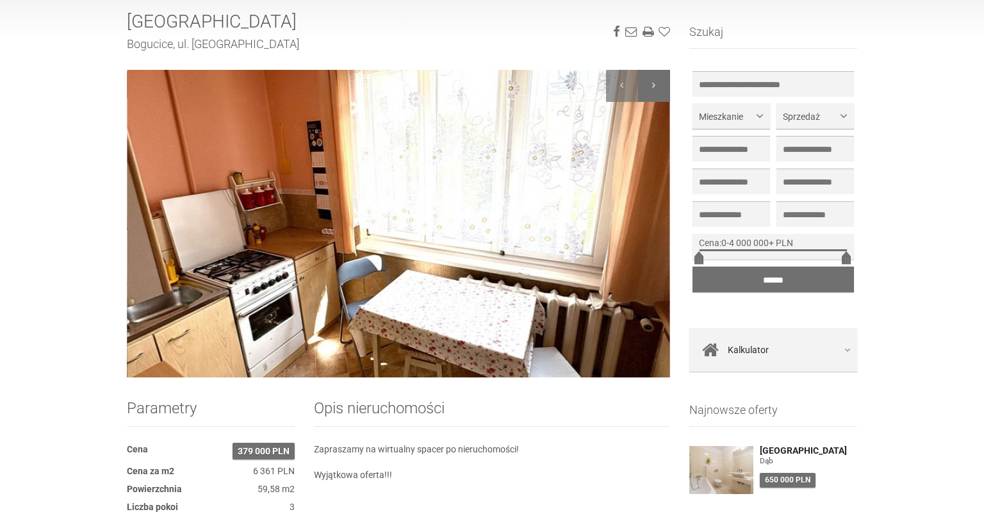
click at [656, 86] on div at bounding box center [654, 86] width 32 height 32
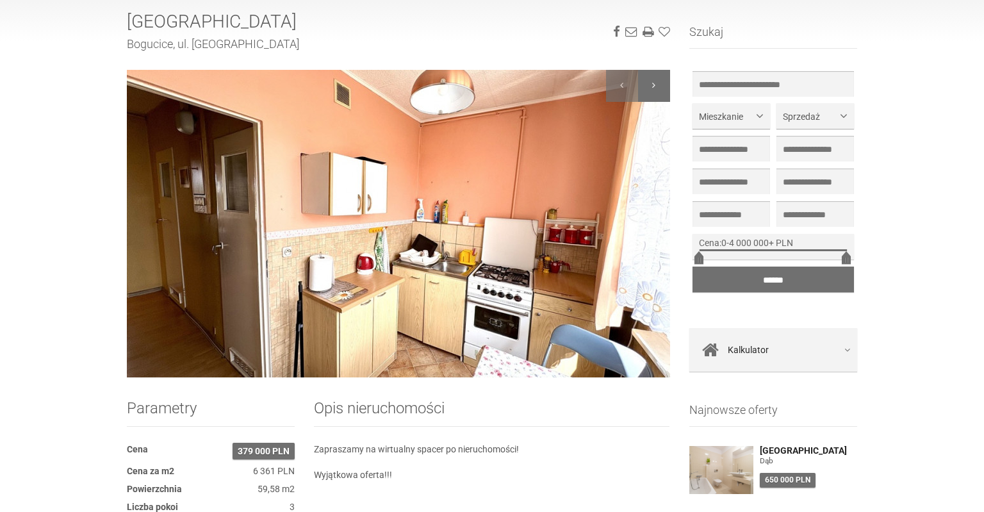
click at [656, 86] on div at bounding box center [654, 86] width 32 height 32
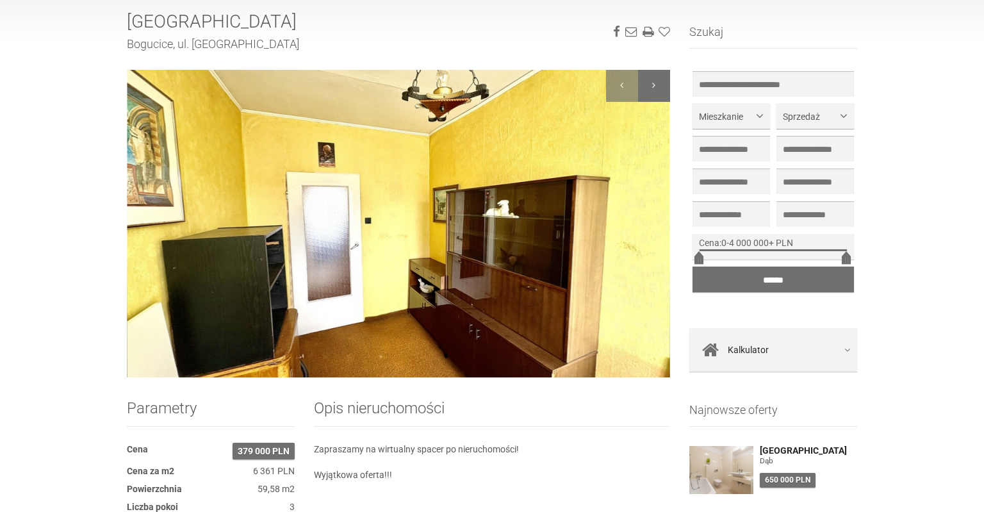
click at [657, 86] on div at bounding box center [654, 86] width 32 height 32
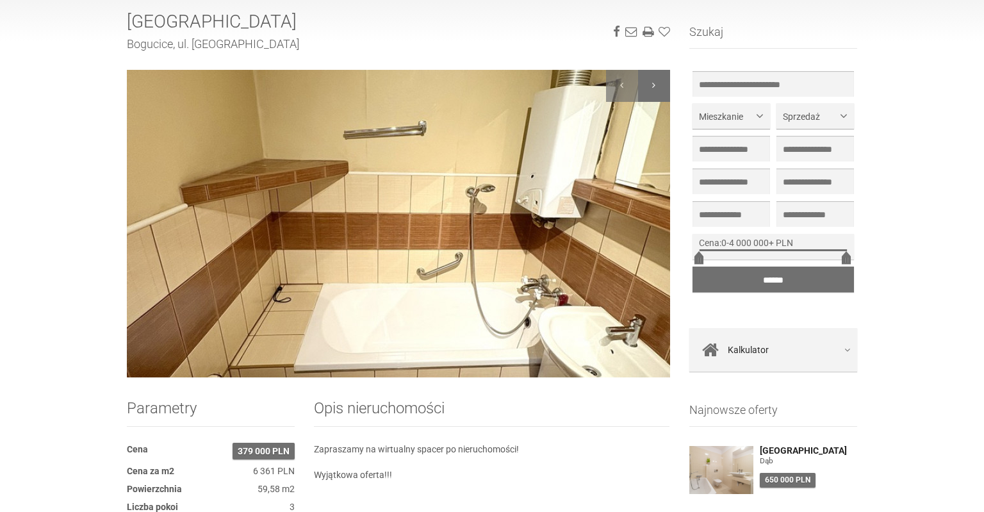
click at [658, 86] on div at bounding box center [654, 86] width 32 height 32
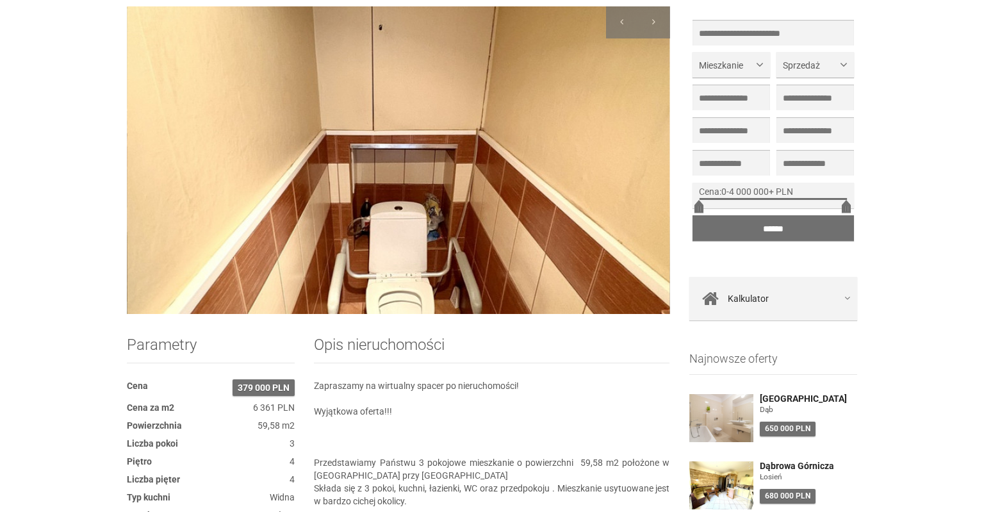
scroll to position [338, 0]
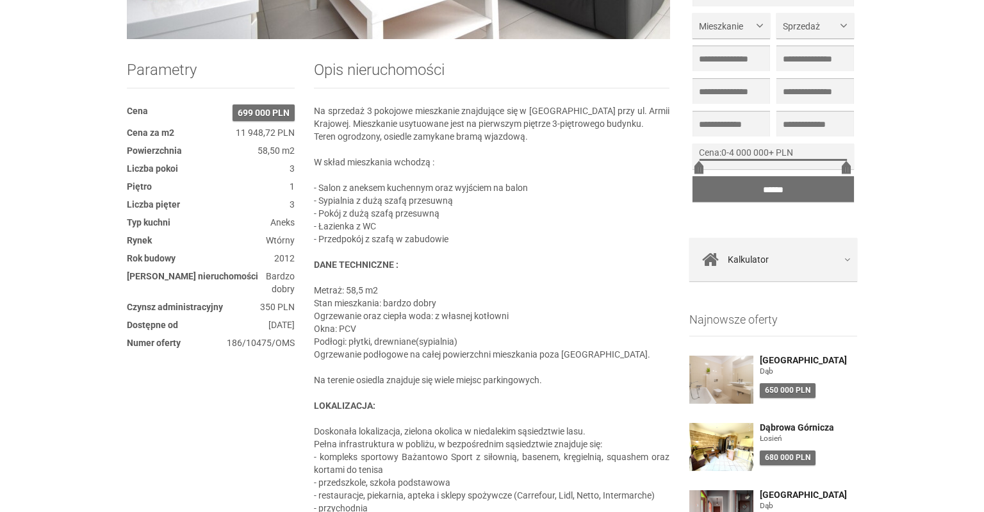
scroll to position [609, 0]
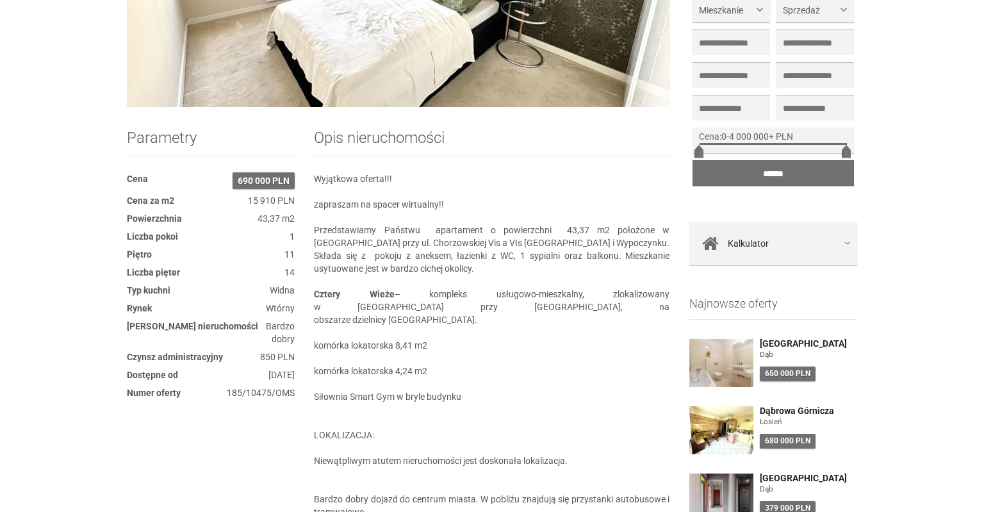
scroll to position [203, 0]
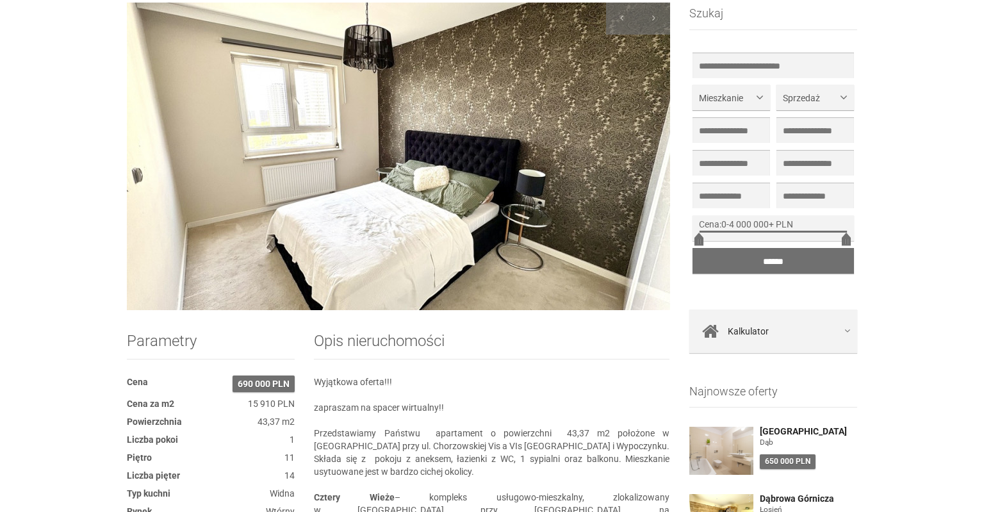
click at [351, 208] on img at bounding box center [398, 157] width 543 height 308
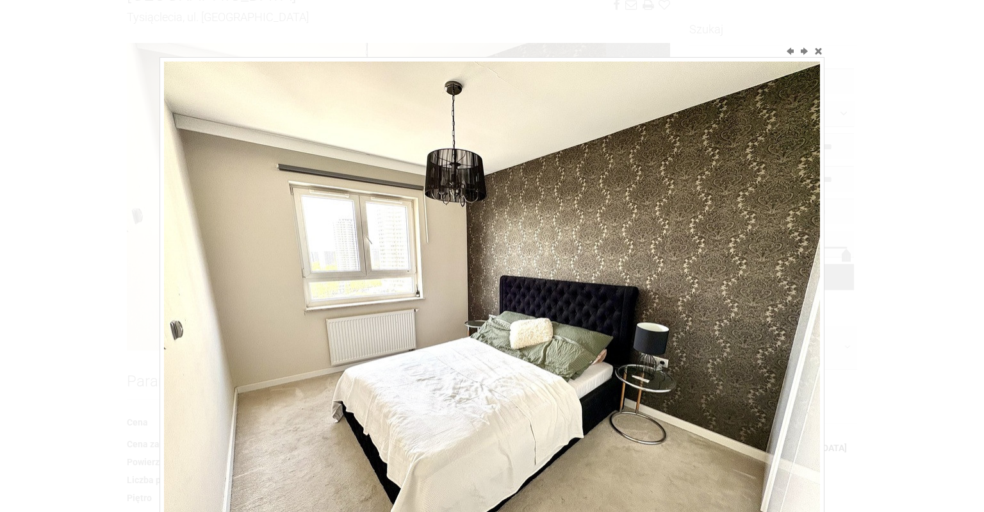
scroll to position [135, 0]
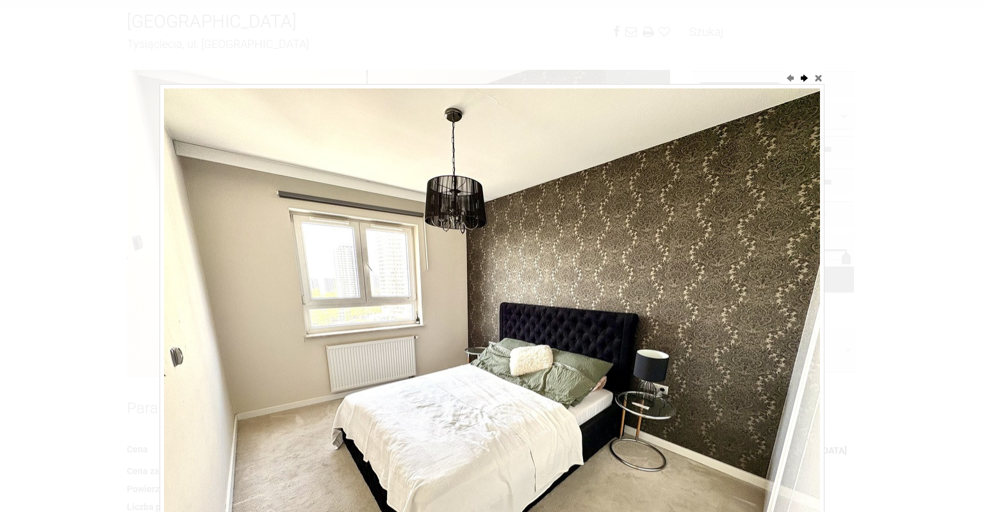
click at [806, 79] on button "next" at bounding box center [804, 77] width 13 height 13
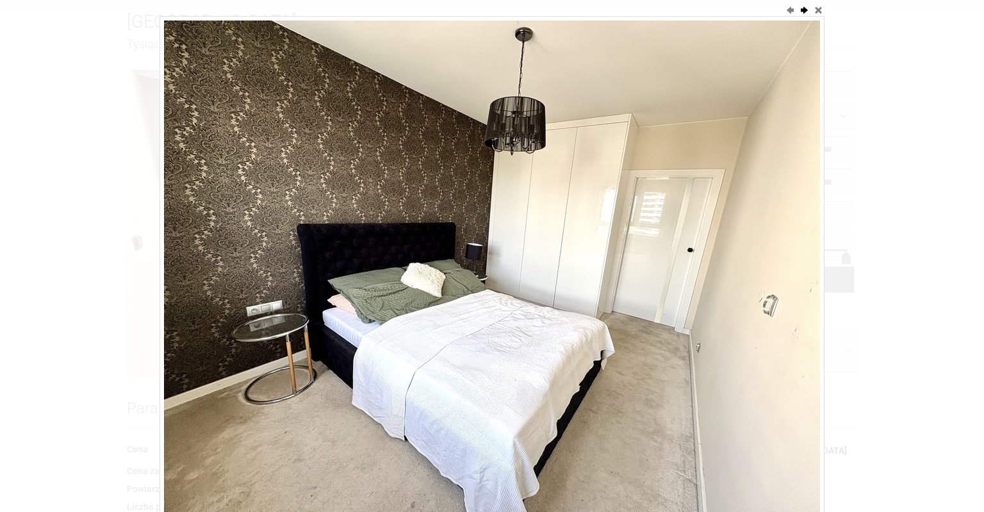
click at [806, 79] on img at bounding box center [492, 267] width 656 height 492
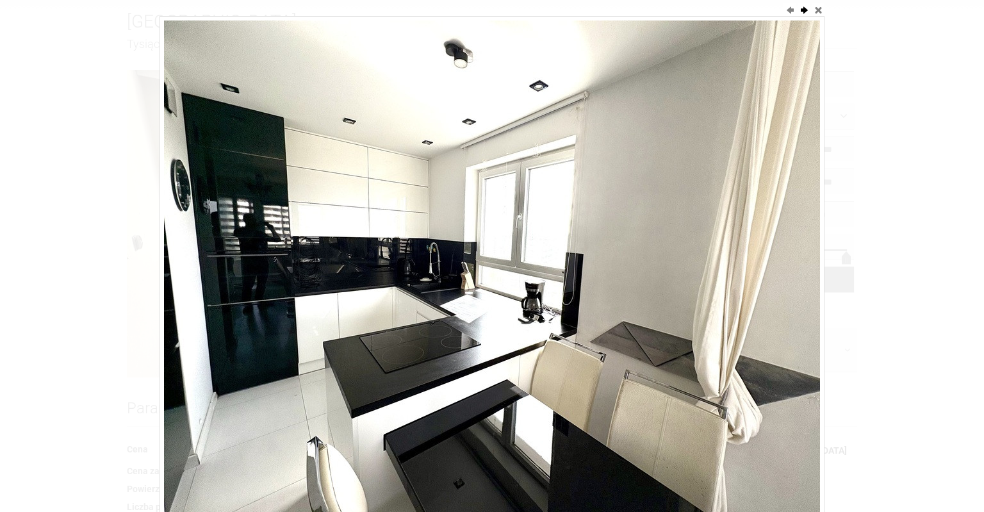
click at [806, 79] on img at bounding box center [492, 267] width 656 height 492
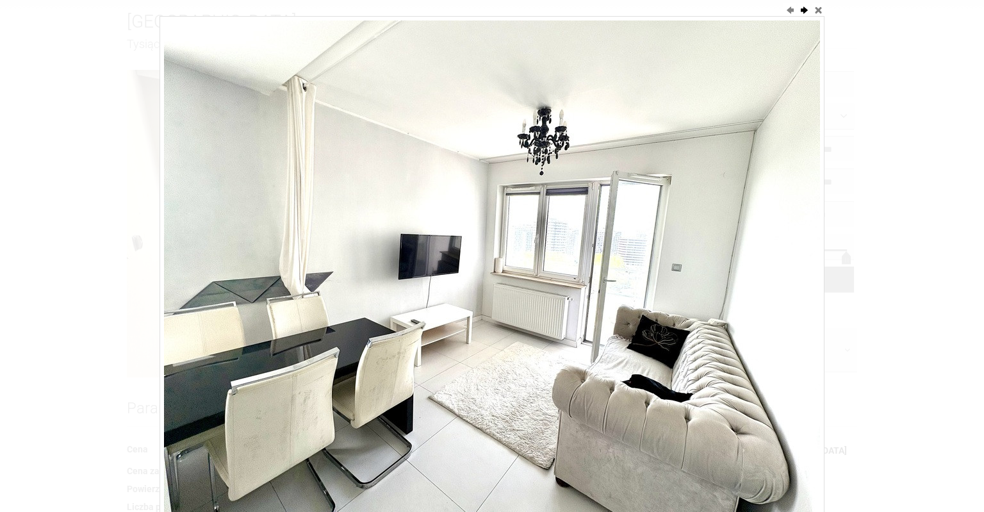
click at [806, 79] on img at bounding box center [492, 267] width 656 height 492
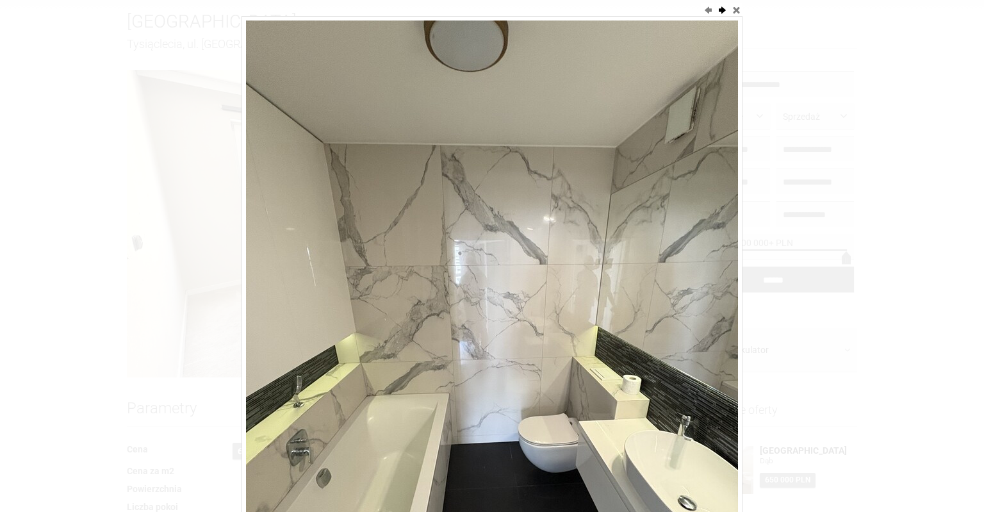
click at [806, 79] on div at bounding box center [492, 256] width 984 height 512
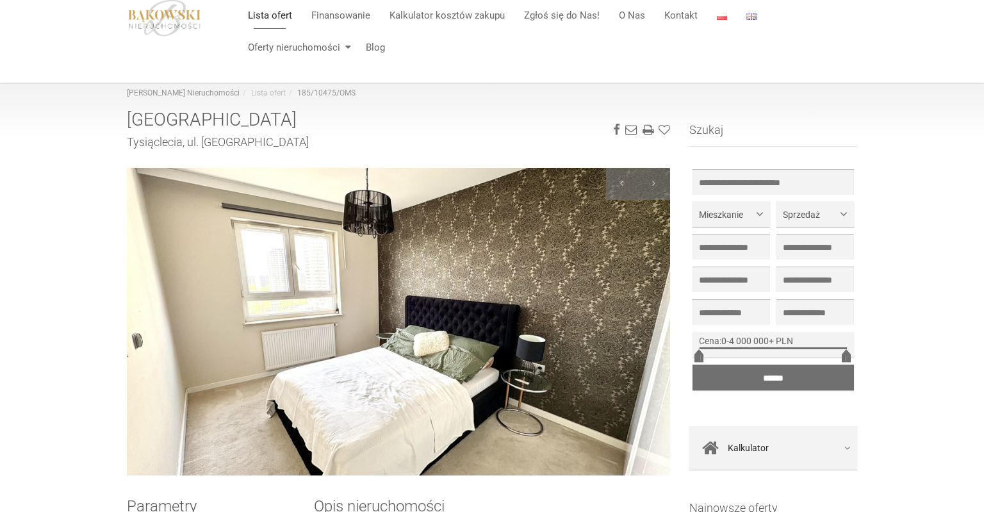
scroll to position [67, 0]
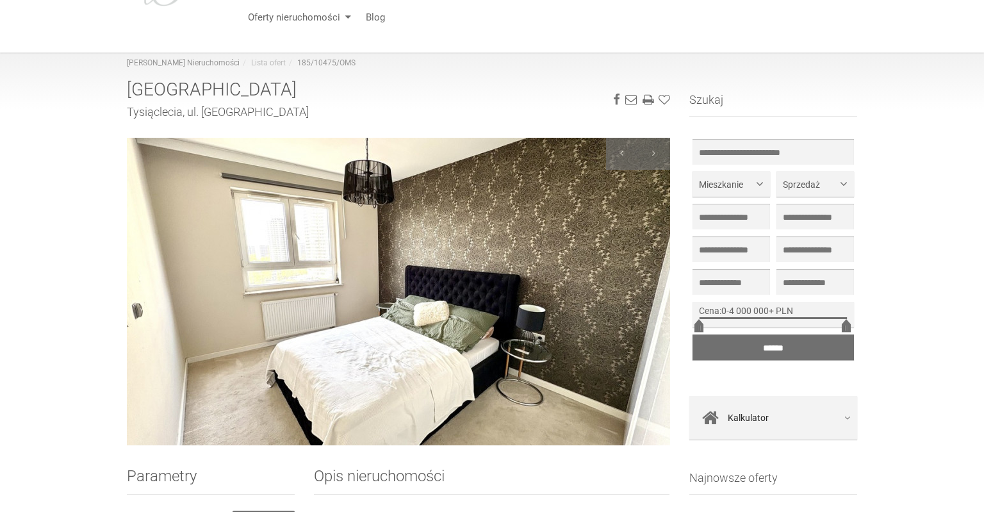
click at [473, 242] on img at bounding box center [398, 292] width 543 height 308
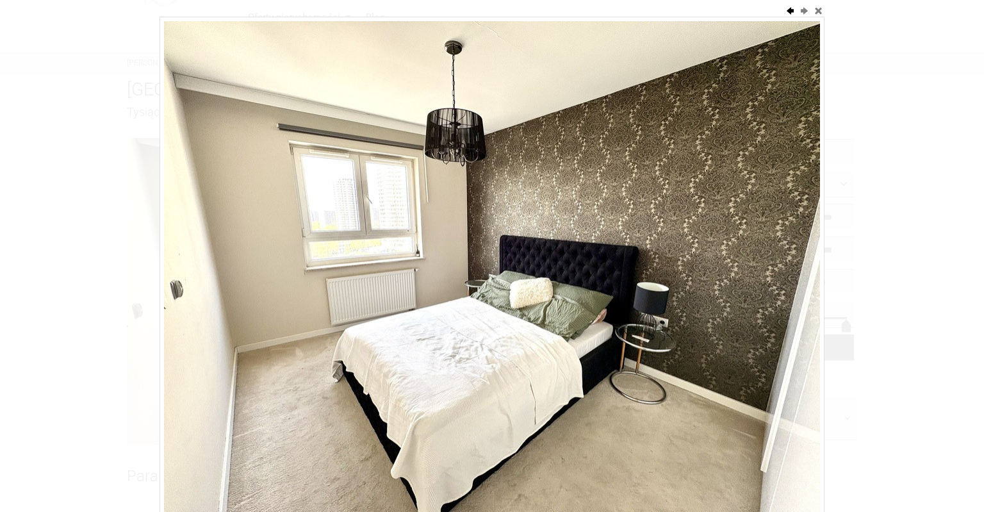
click at [788, 5] on button "previous" at bounding box center [790, 10] width 13 height 13
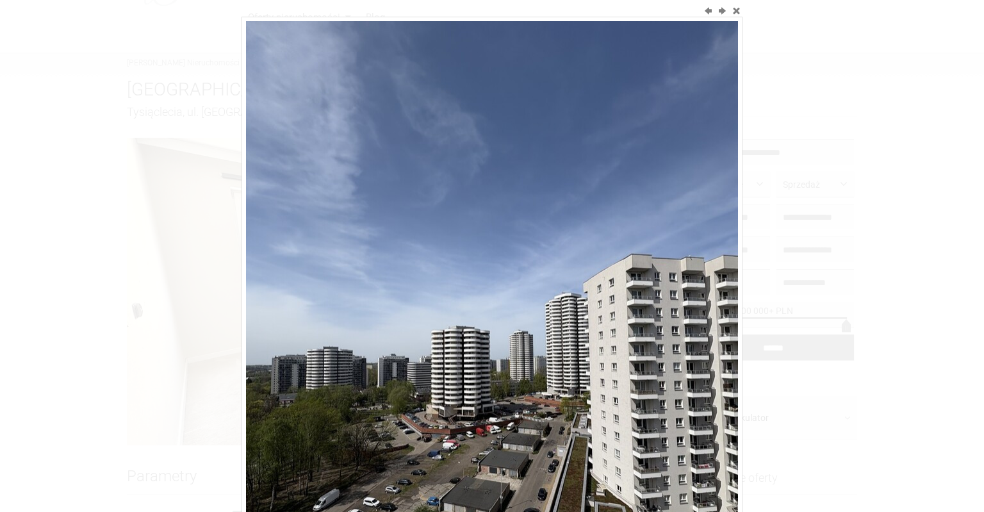
click at [788, 5] on div at bounding box center [492, 256] width 984 height 512
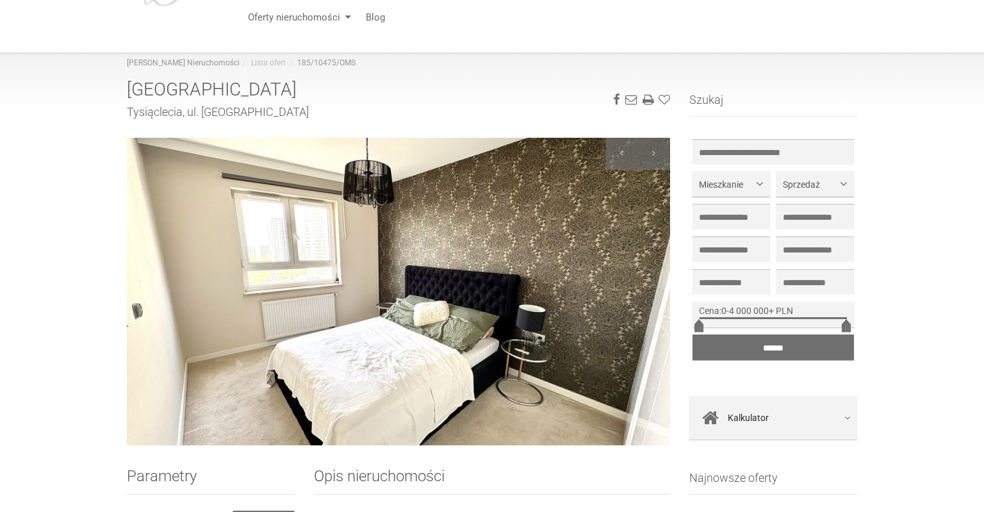
click at [788, 5] on ul "Lista ofert Finansowanie Kalkulator kosztów zakupu Zgłoś się do Nas! O Nas Kont…" at bounding box center [547, 1] width 619 height 64
click at [599, 237] on img at bounding box center [398, 292] width 543 height 308
click at [0, 0] on div "image 8 of 8 previous next close" at bounding box center [0, 0] width 0 height 0
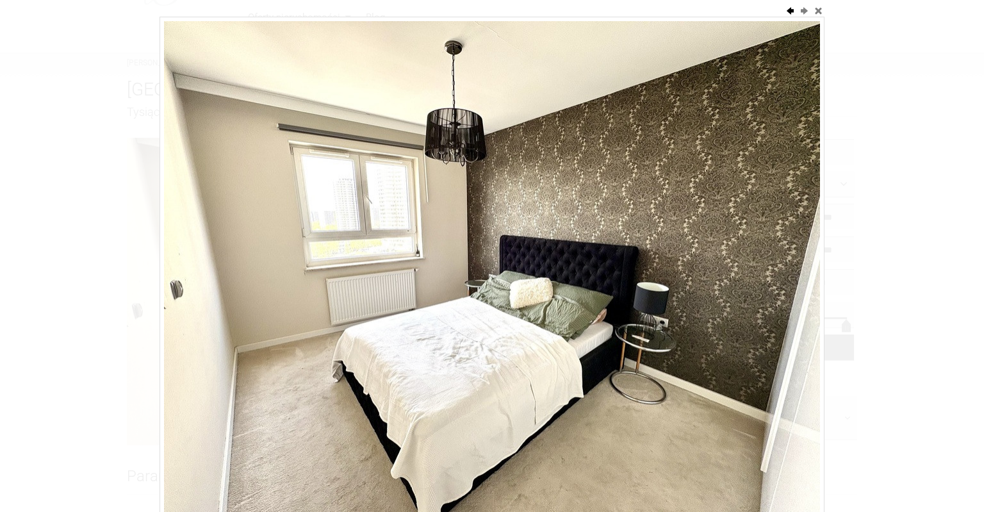
click at [791, 12] on button "previous" at bounding box center [790, 10] width 13 height 13
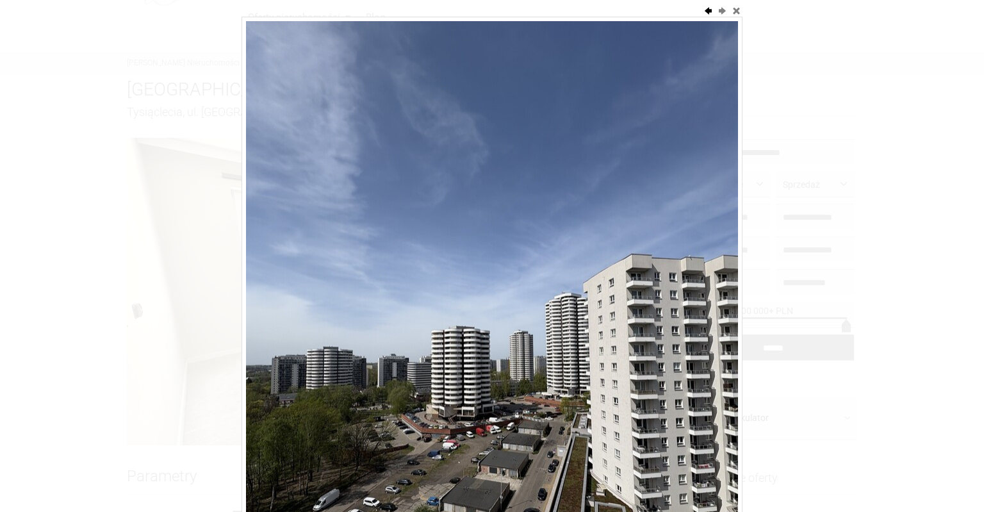
click at [791, 12] on div at bounding box center [492, 256] width 984 height 512
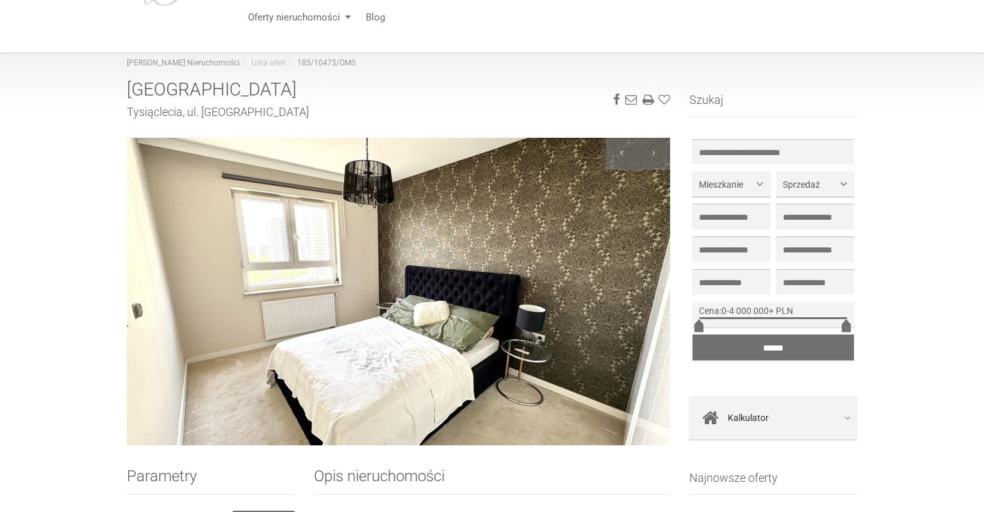
click at [636, 178] on img at bounding box center [398, 292] width 543 height 308
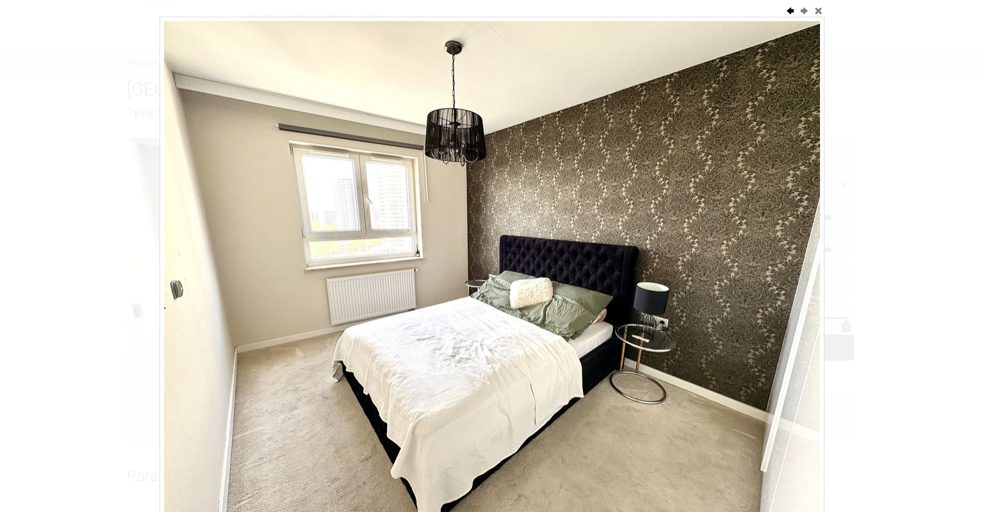
click at [788, 12] on button "previous" at bounding box center [790, 10] width 13 height 13
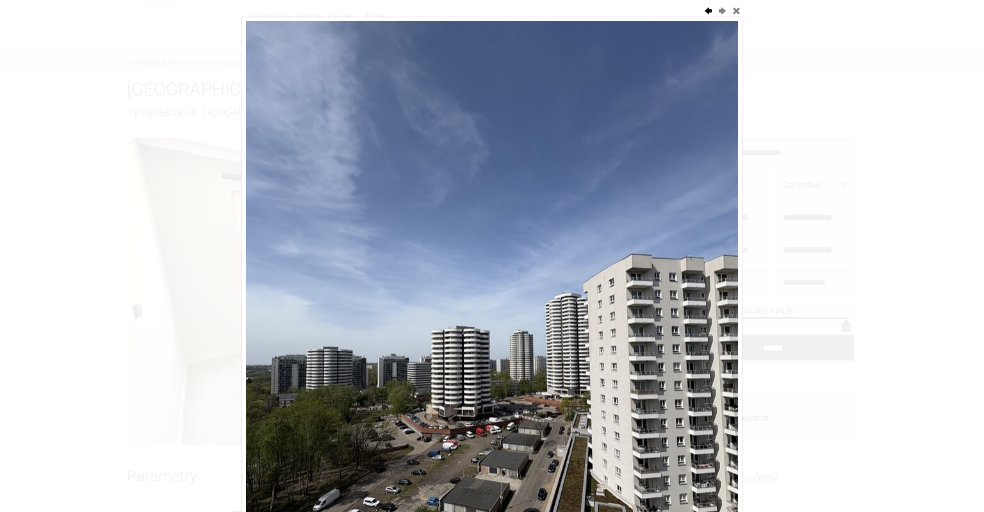
click at [706, 10] on button "previous" at bounding box center [708, 10] width 13 height 13
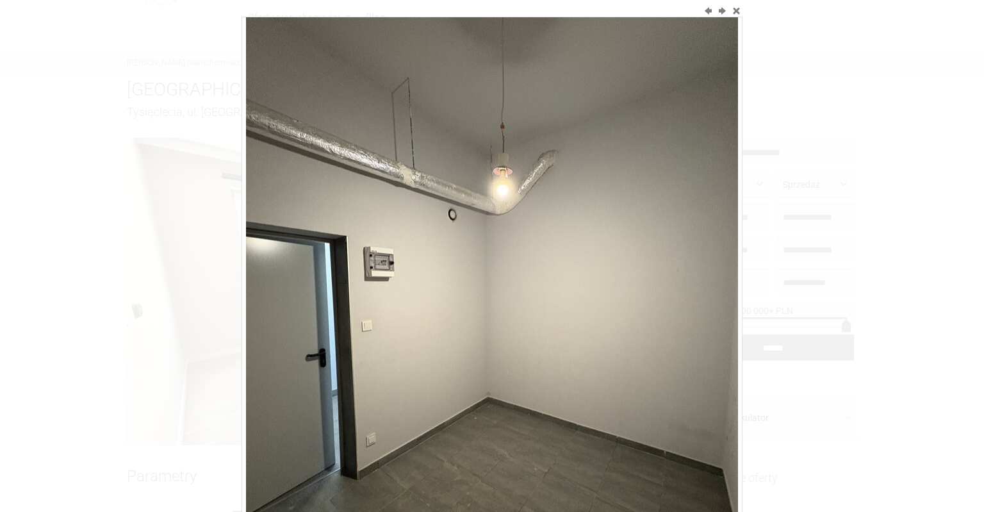
scroll to position [64, 0]
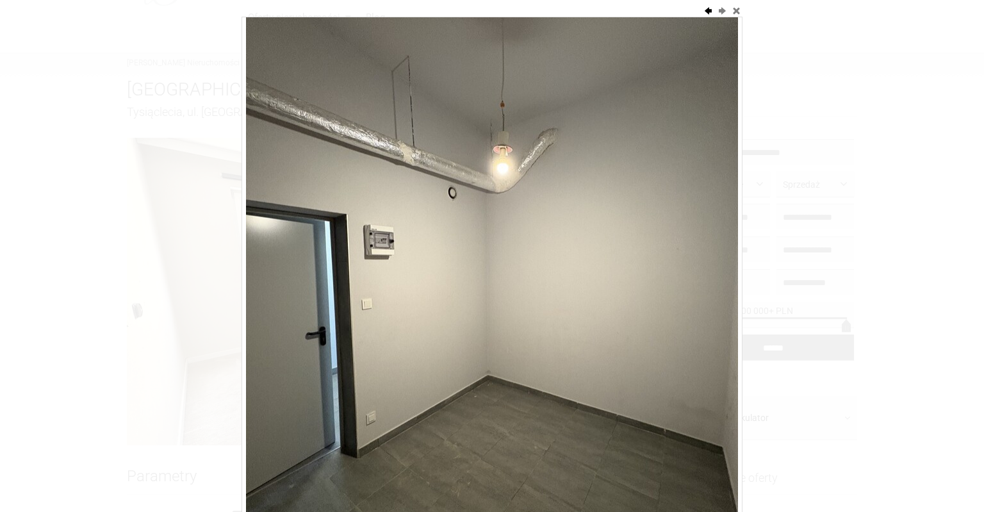
click at [709, 8] on button "previous" at bounding box center [708, 10] width 13 height 13
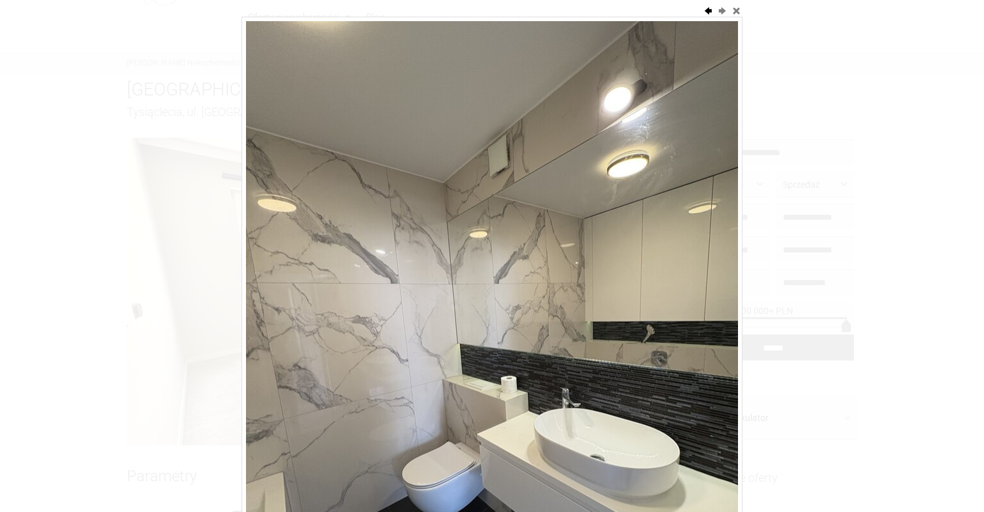
click at [709, 8] on button "previous" at bounding box center [708, 10] width 13 height 13
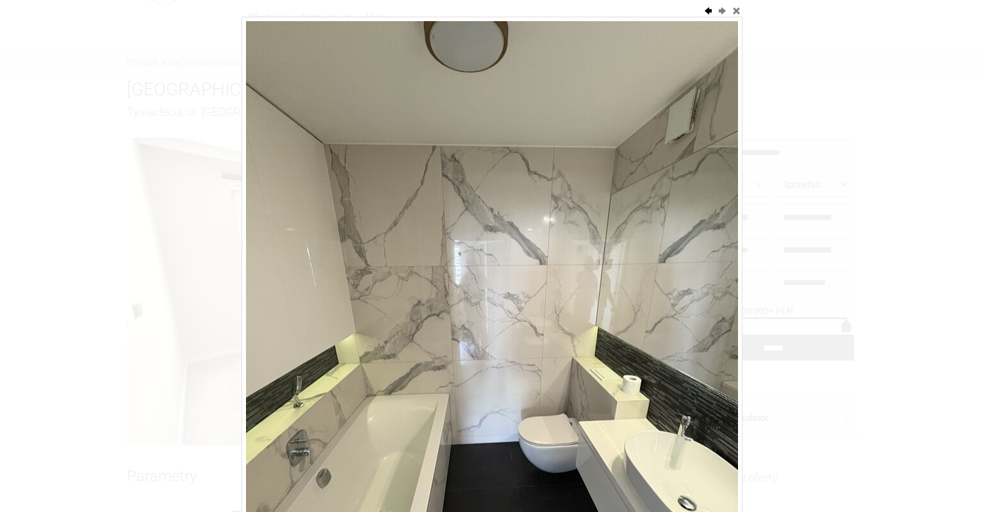
click at [710, 8] on button "previous" at bounding box center [708, 10] width 13 height 13
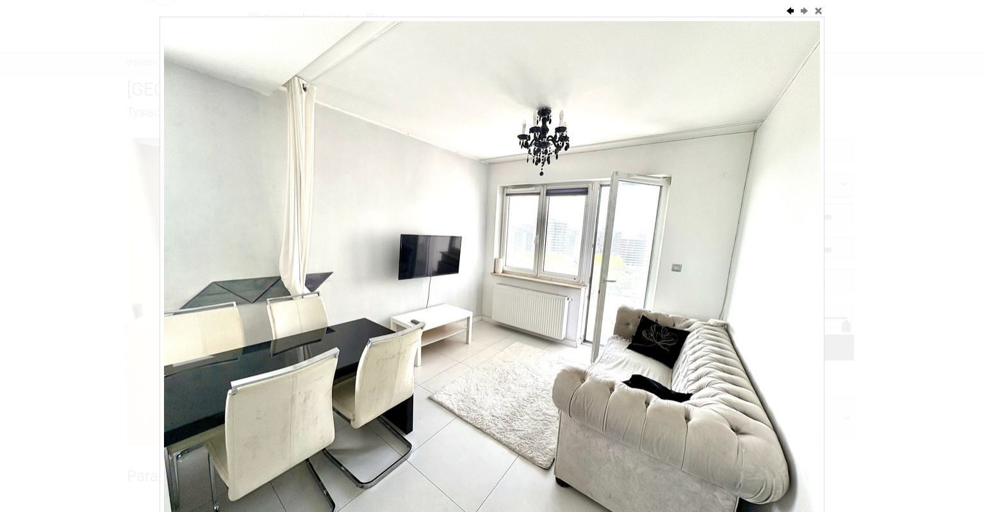
click at [710, 8] on div "image 4 of 8 previous next close" at bounding box center [492, 257] width 665 height 512
click at [820, 12] on button "close" at bounding box center [818, 10] width 13 height 13
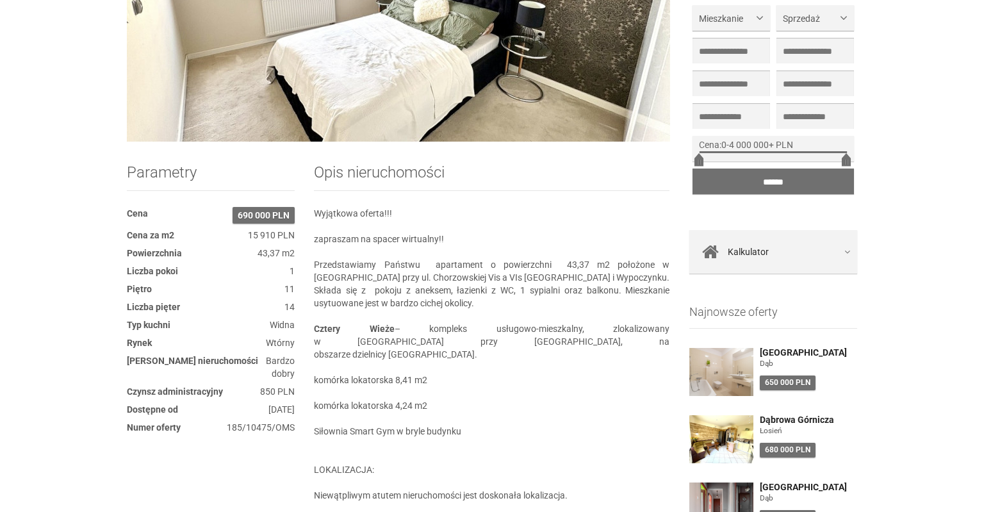
scroll to position [406, 0]
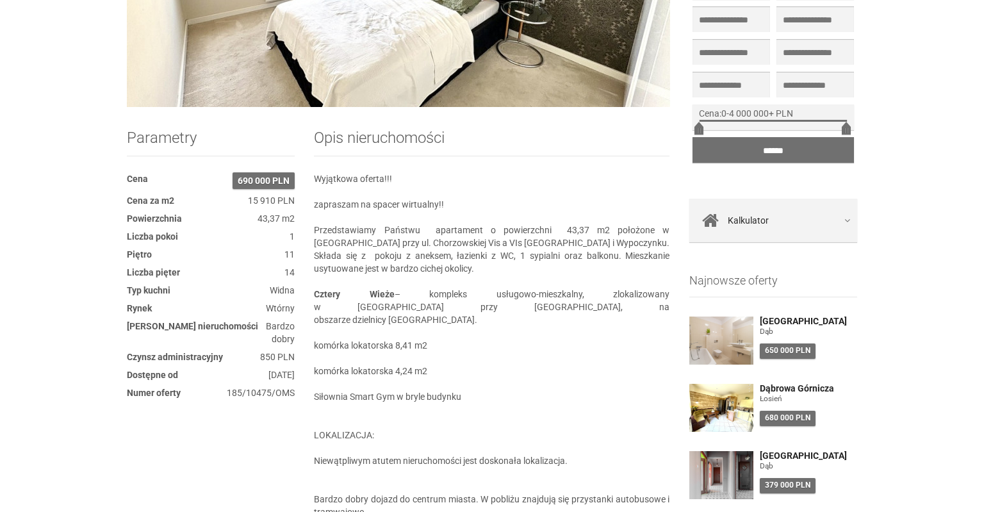
click at [726, 485] on img at bounding box center [722, 475] width 64 height 48
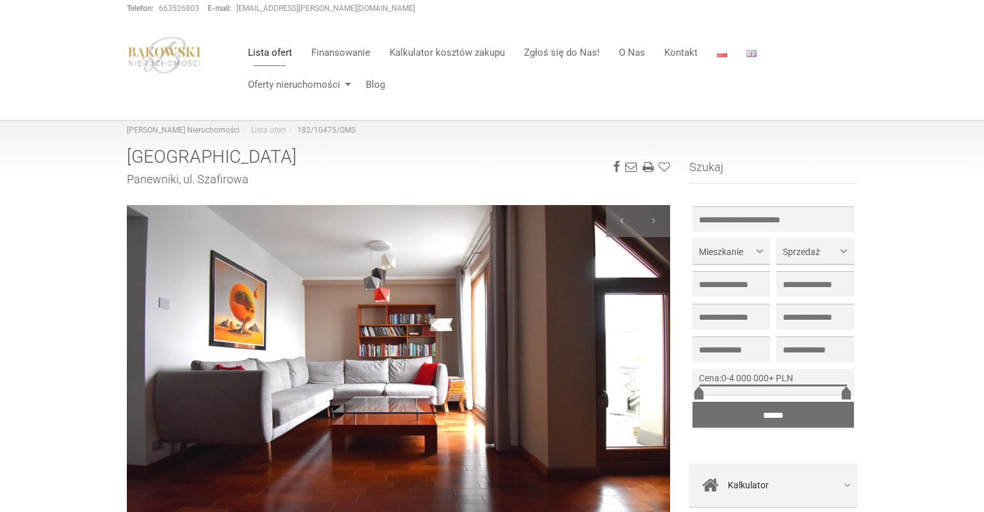
scroll to position [67, 0]
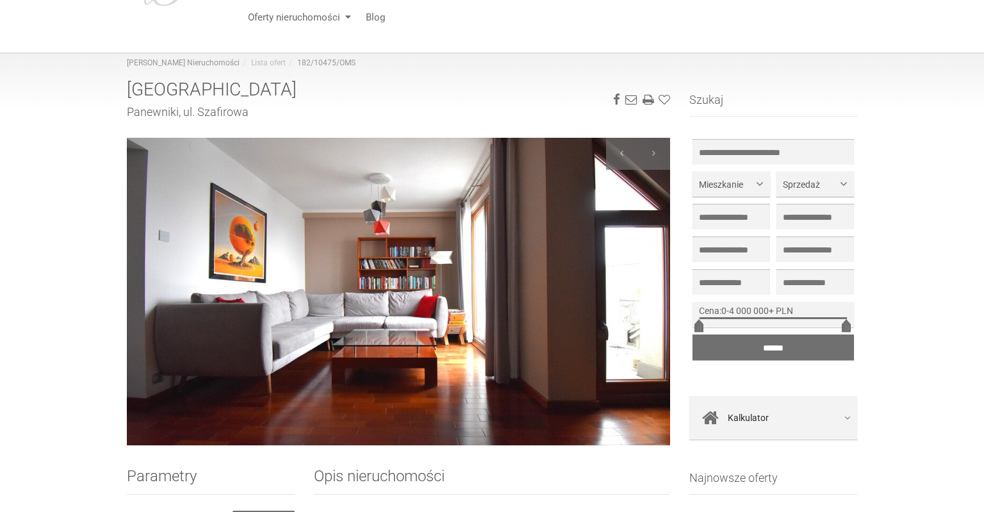
click at [340, 367] on img at bounding box center [398, 292] width 543 height 308
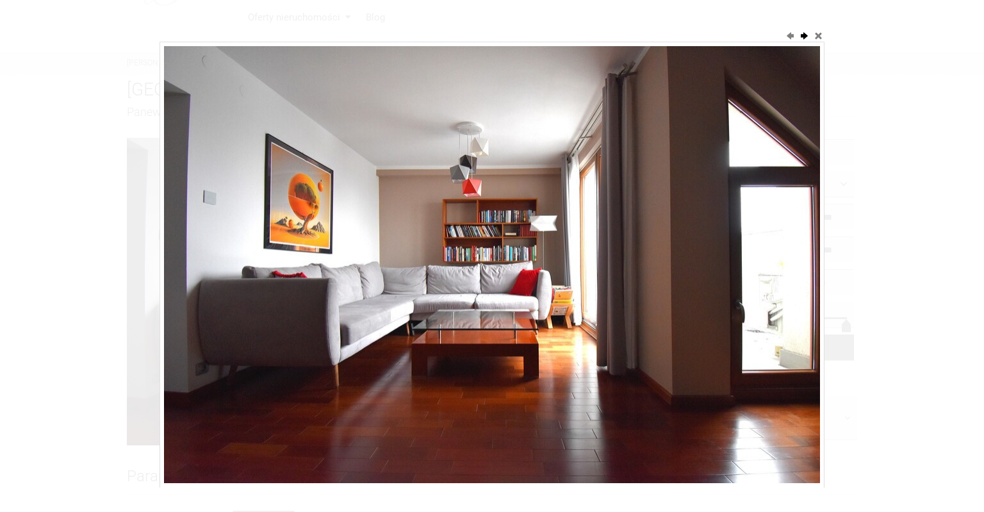
click at [804, 33] on button "next" at bounding box center [804, 35] width 13 height 13
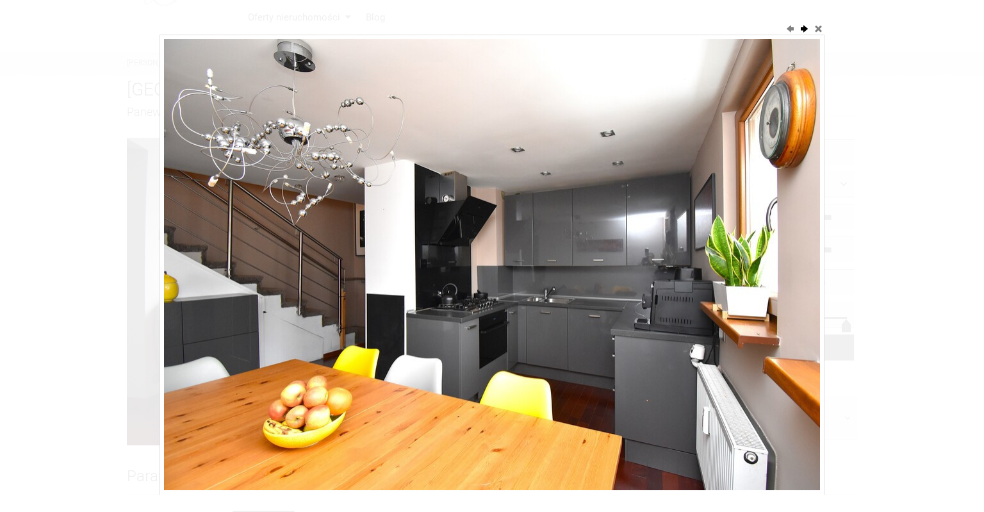
click at [804, 33] on button "next" at bounding box center [804, 28] width 13 height 13
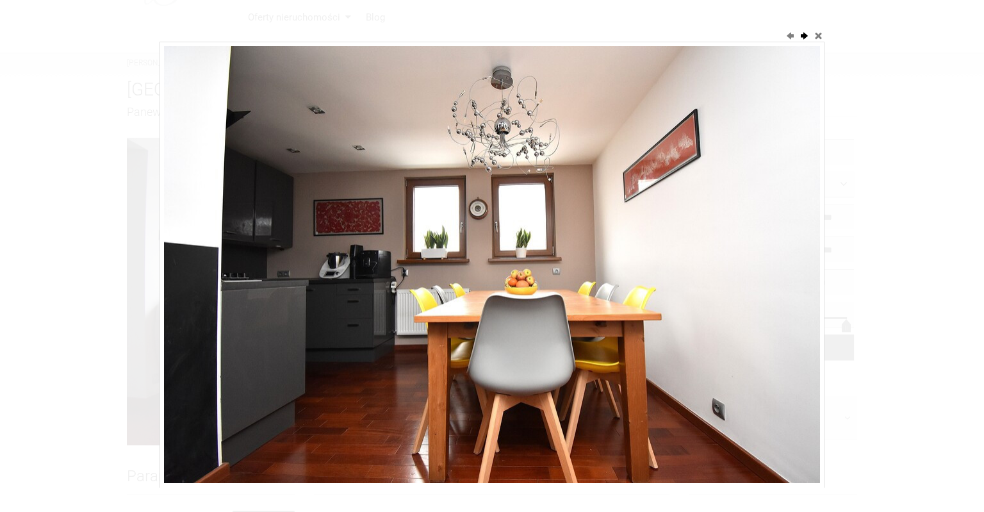
click at [804, 33] on button "next" at bounding box center [804, 35] width 13 height 13
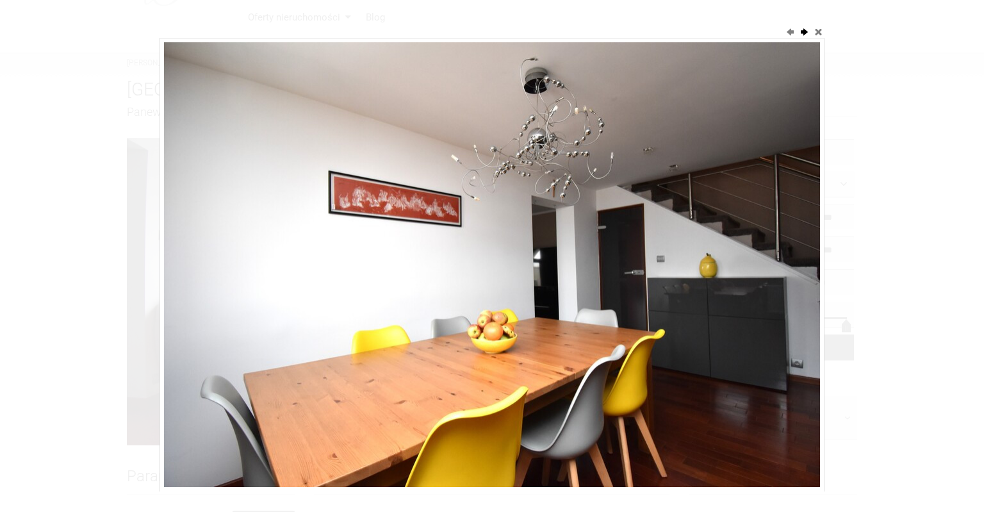
click at [804, 33] on button "next" at bounding box center [804, 31] width 13 height 13
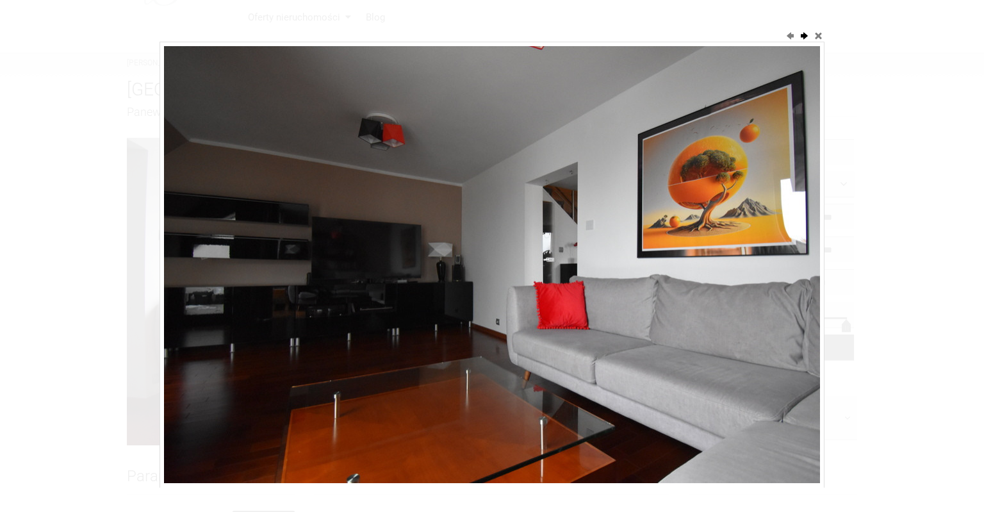
click at [804, 38] on button "next" at bounding box center [804, 35] width 13 height 13
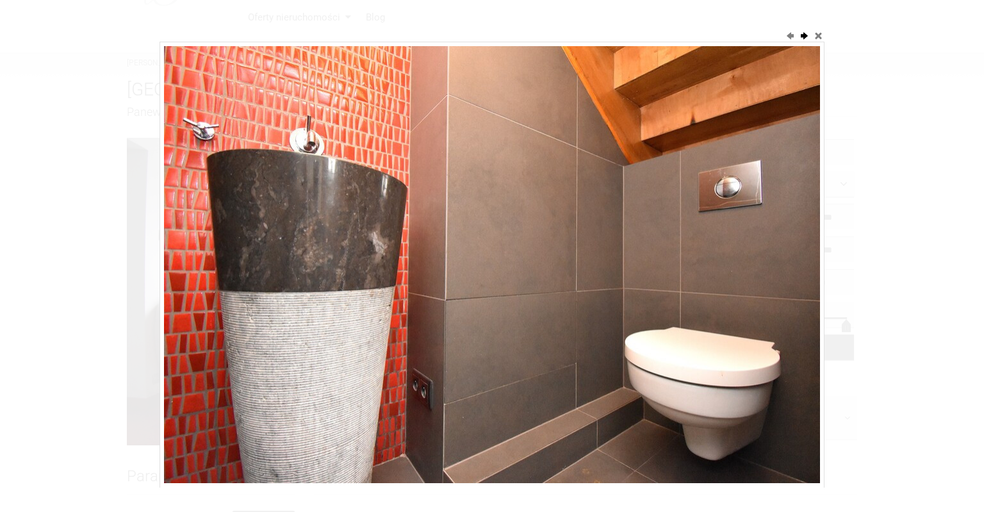
click at [804, 38] on button "next" at bounding box center [804, 35] width 13 height 13
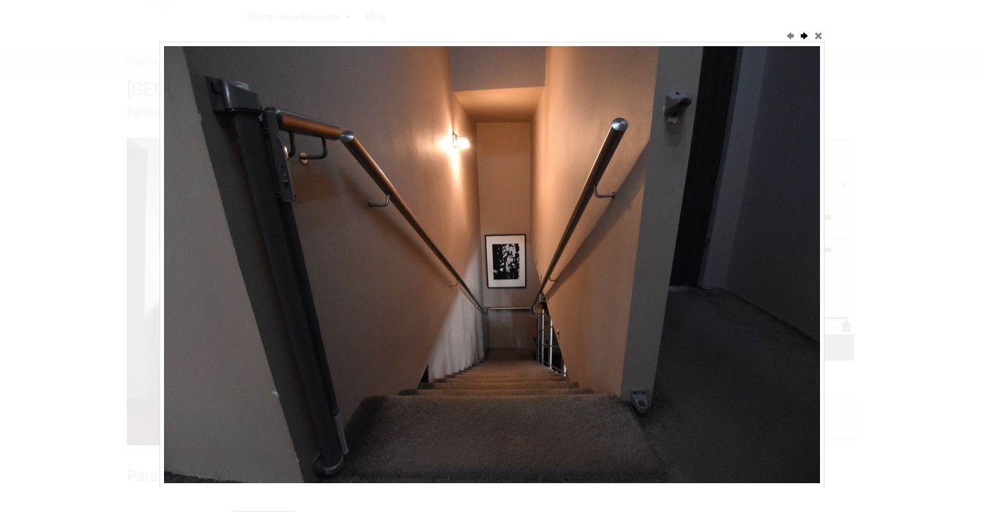
click at [804, 38] on button "next" at bounding box center [804, 35] width 13 height 13
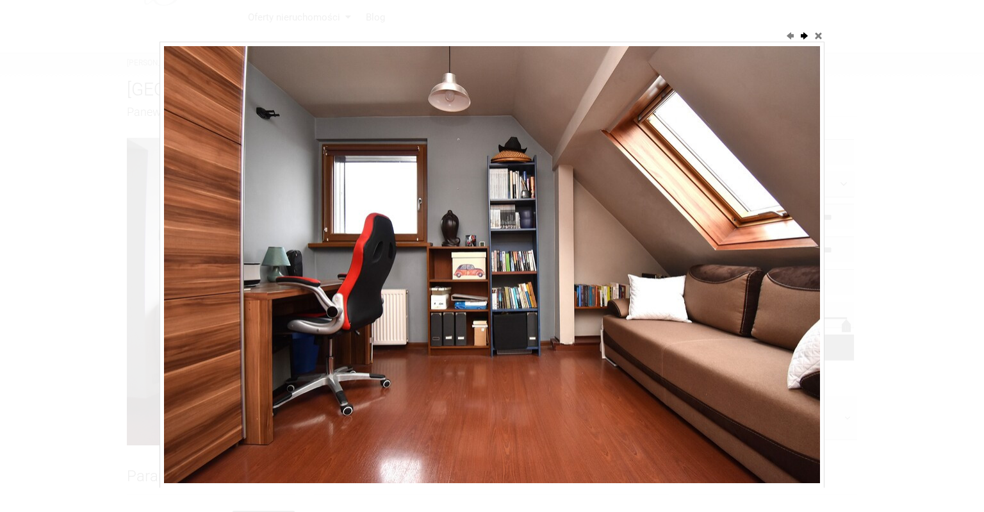
click at [804, 38] on button "next" at bounding box center [804, 35] width 13 height 13
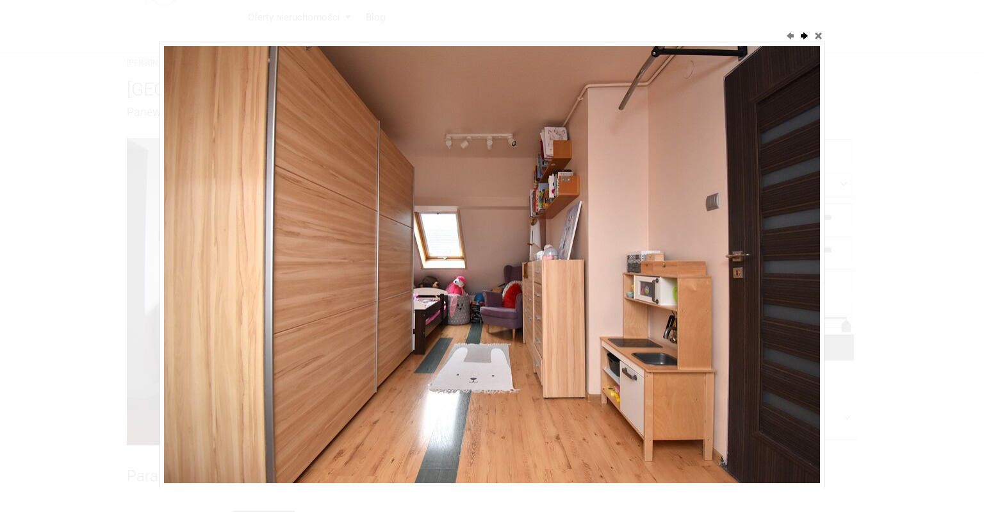
click at [804, 38] on button "next" at bounding box center [804, 35] width 13 height 13
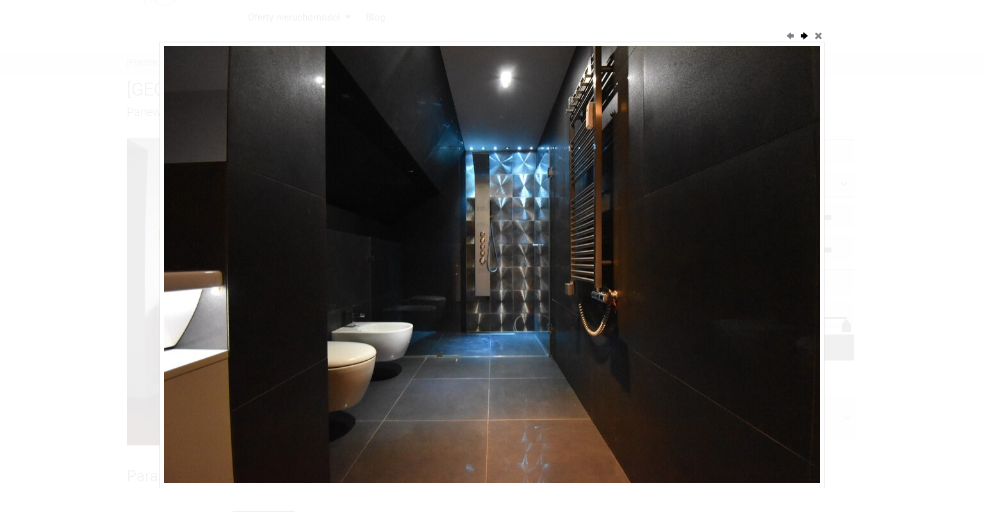
click at [804, 38] on button "next" at bounding box center [804, 35] width 13 height 13
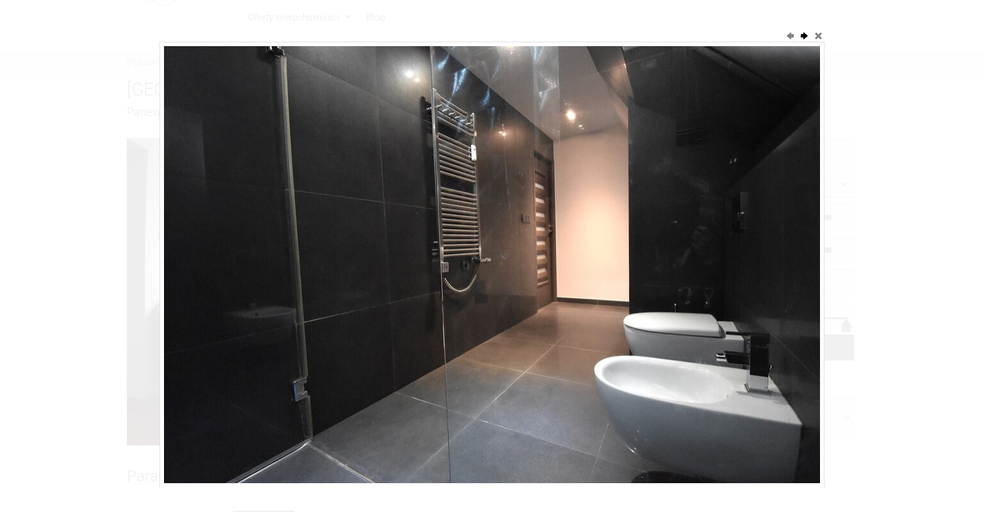
click at [804, 38] on button "next" at bounding box center [804, 35] width 13 height 13
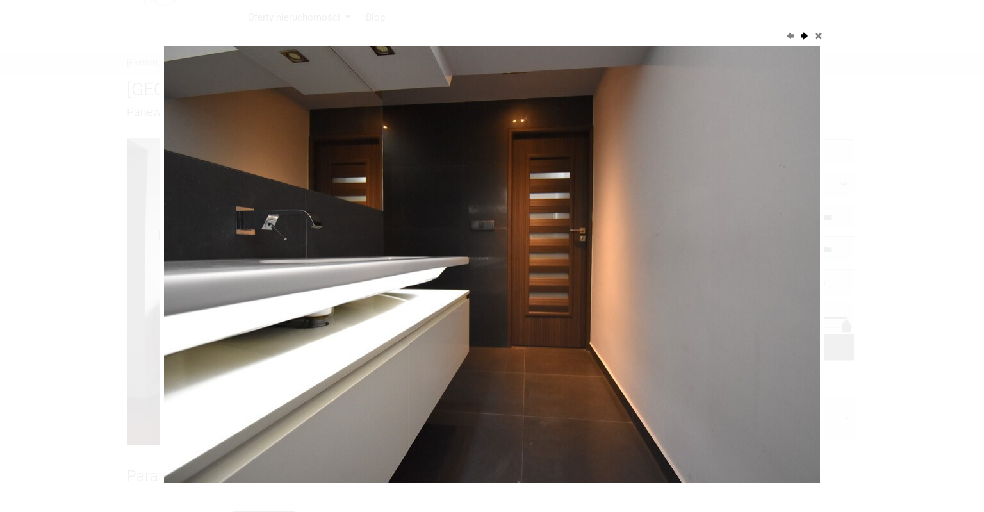
click at [804, 38] on button "next" at bounding box center [804, 35] width 13 height 13
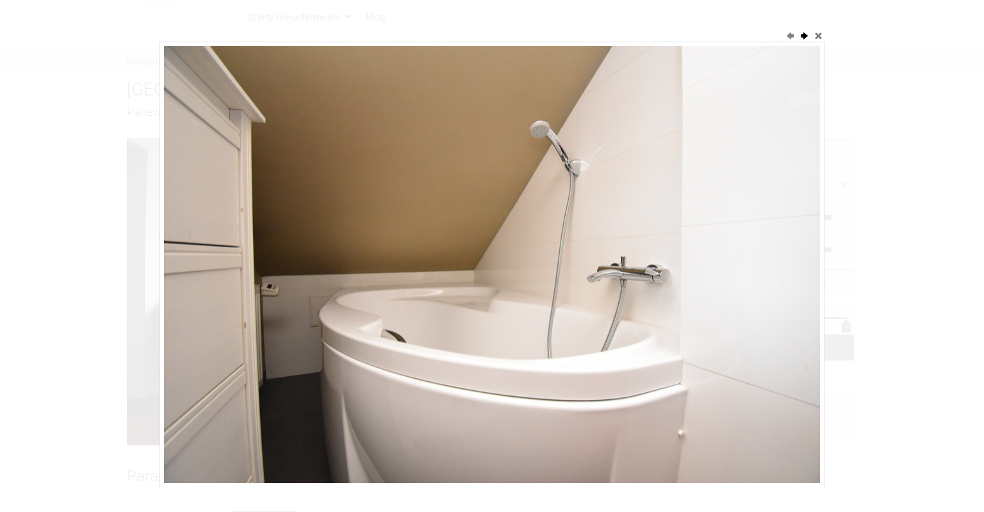
click at [804, 38] on button "next" at bounding box center [804, 35] width 13 height 13
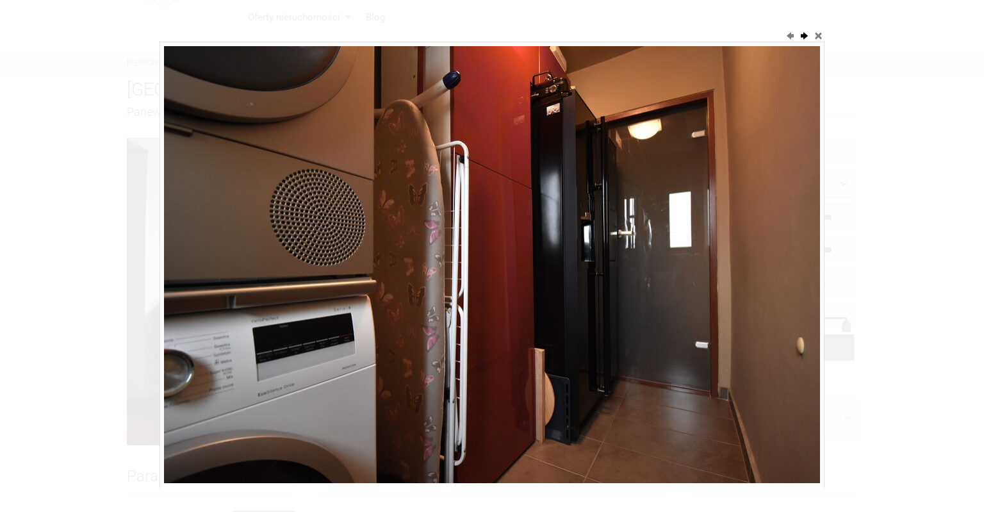
click at [804, 38] on button "next" at bounding box center [804, 35] width 13 height 13
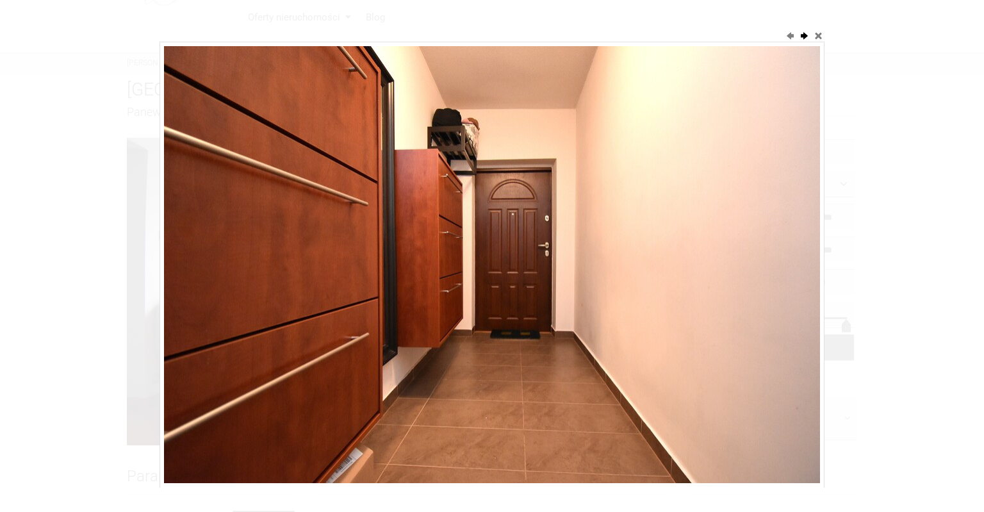
click at [804, 38] on button "next" at bounding box center [804, 35] width 13 height 13
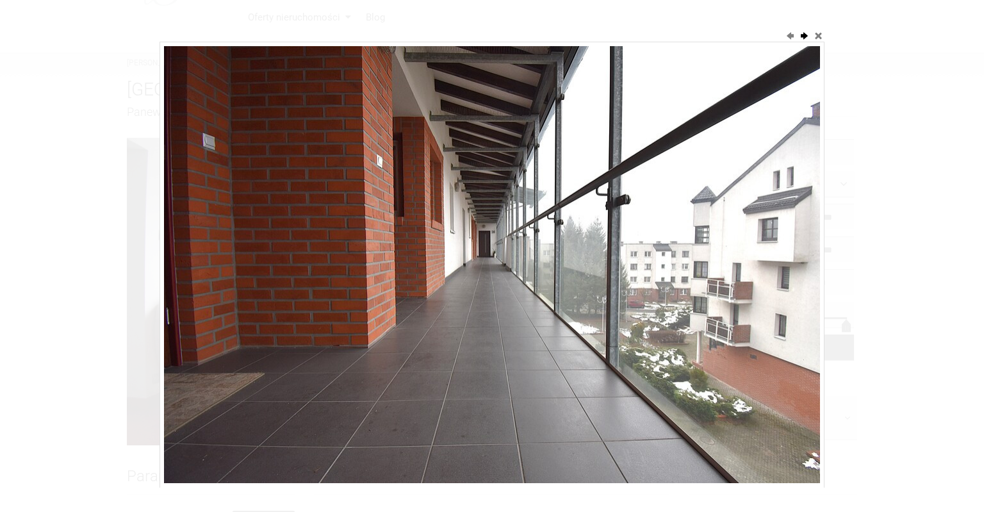
click at [804, 38] on button "next" at bounding box center [804, 35] width 13 height 13
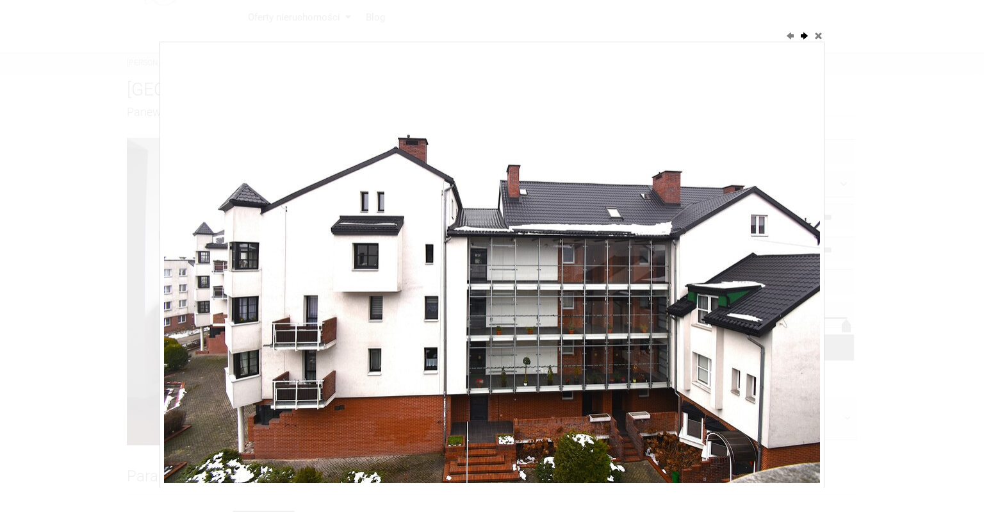
click at [804, 38] on button "next" at bounding box center [804, 35] width 13 height 13
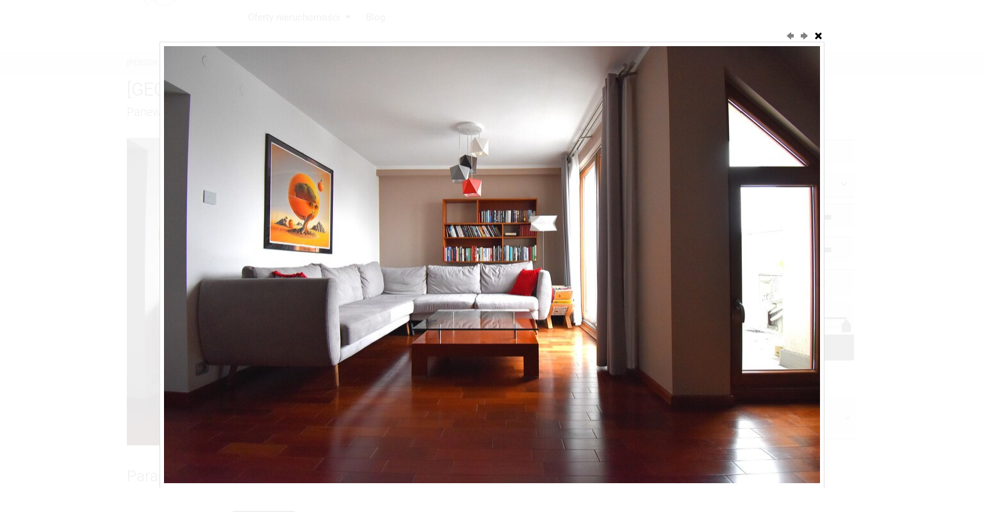
click at [819, 37] on button "close" at bounding box center [818, 35] width 13 height 13
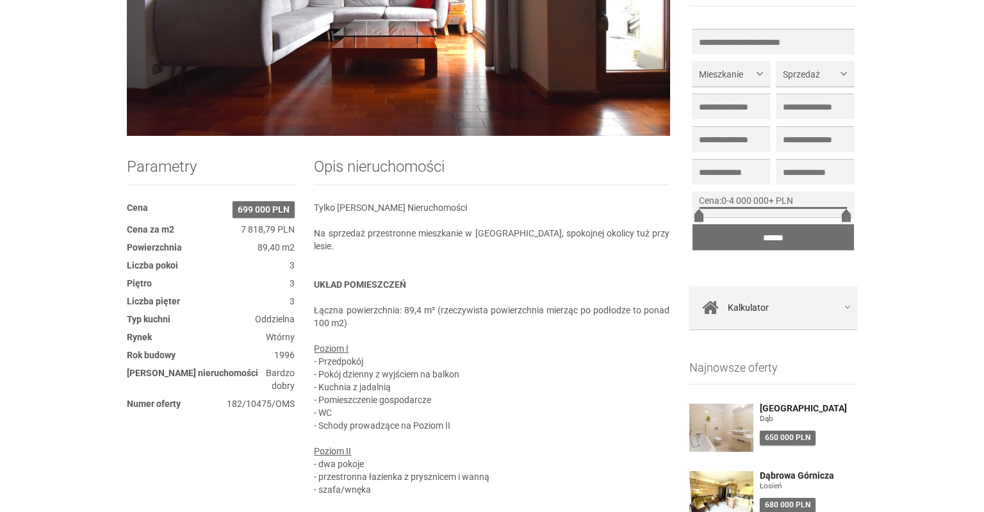
scroll to position [106, 0]
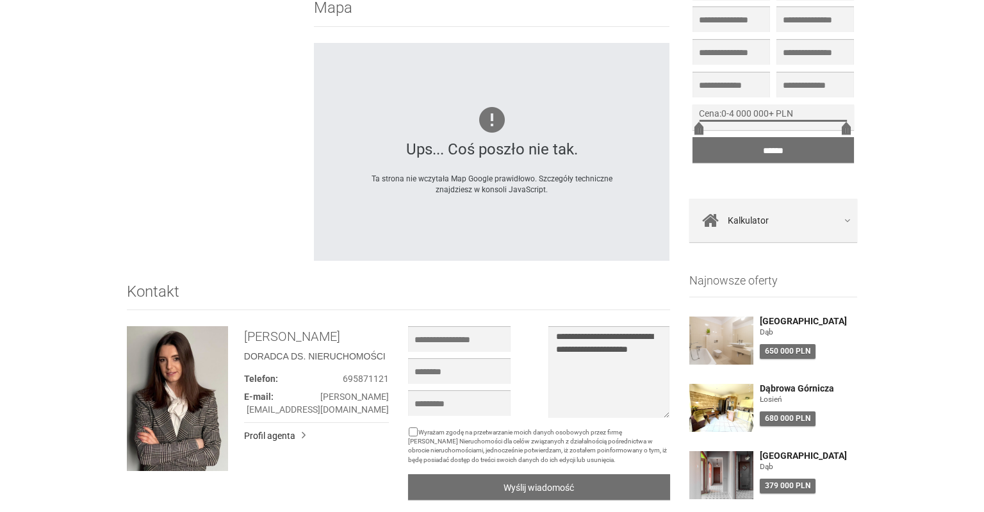
scroll to position [1286, 0]
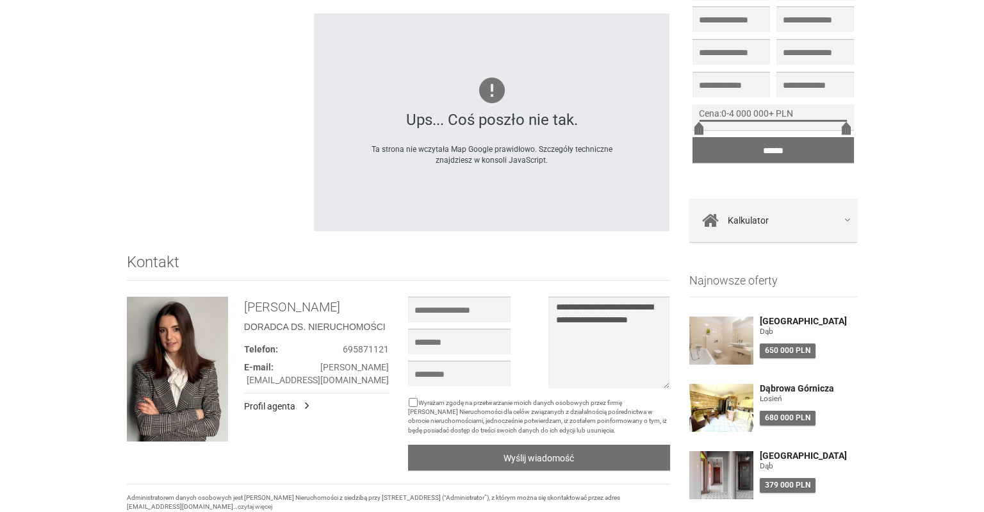
click at [263, 400] on link "Profil agenta" at bounding box center [275, 406] width 62 height 13
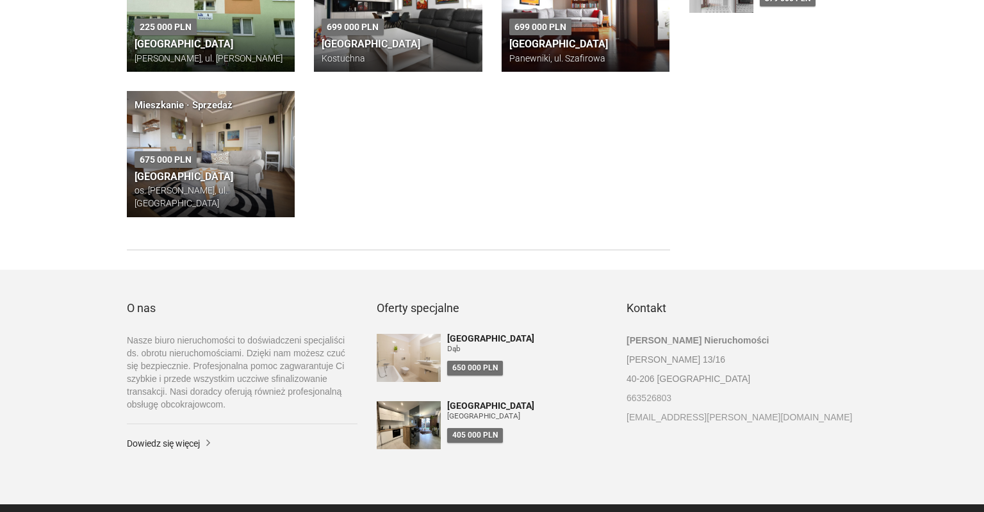
scroll to position [474, 0]
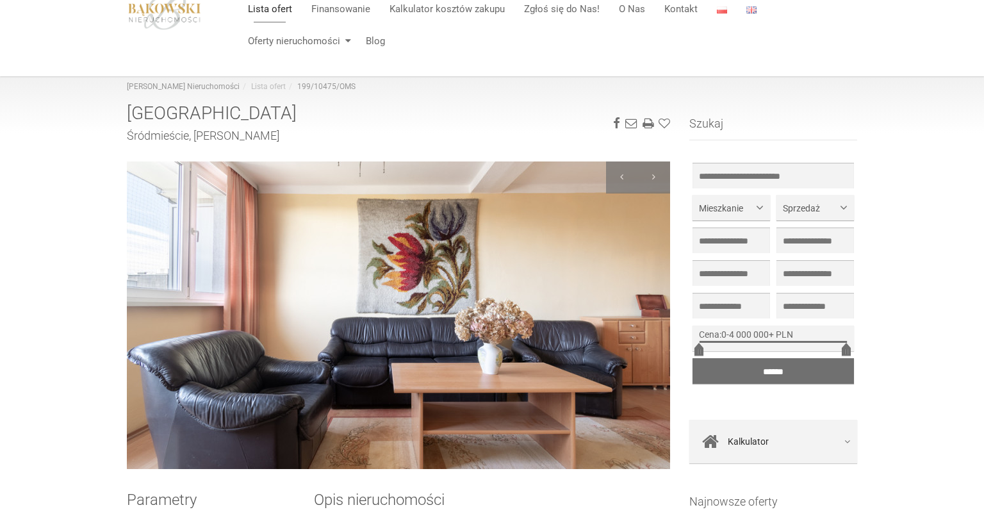
scroll to position [67, 0]
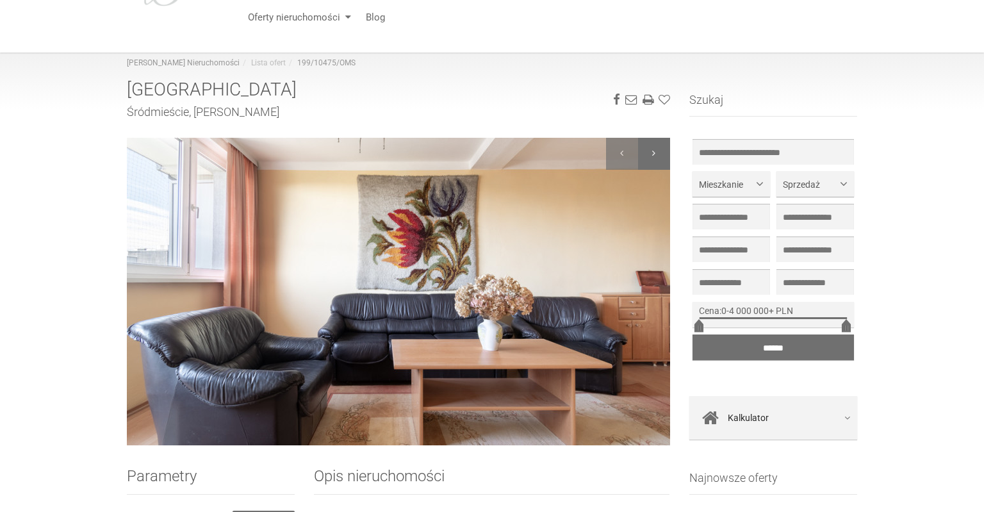
click at [656, 155] on div at bounding box center [654, 154] width 32 height 32
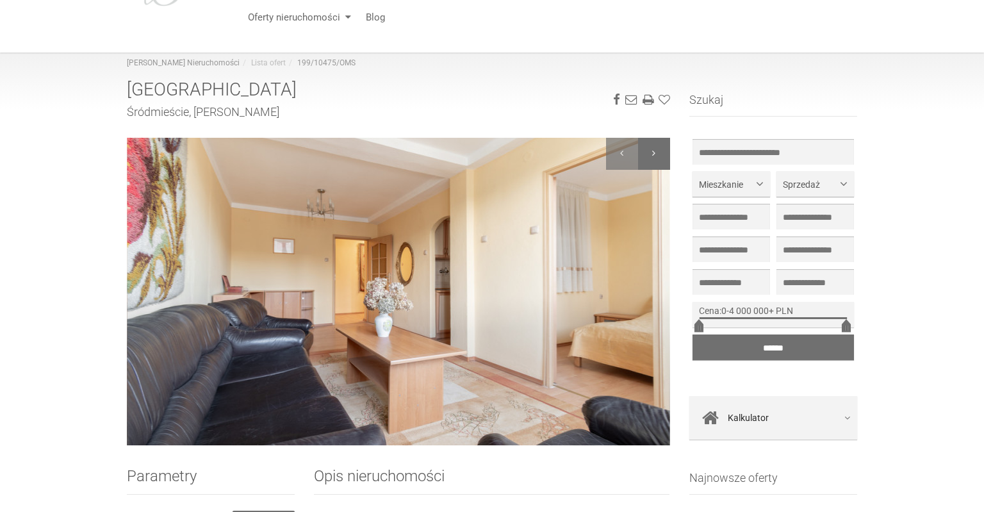
click at [658, 155] on div at bounding box center [654, 154] width 32 height 32
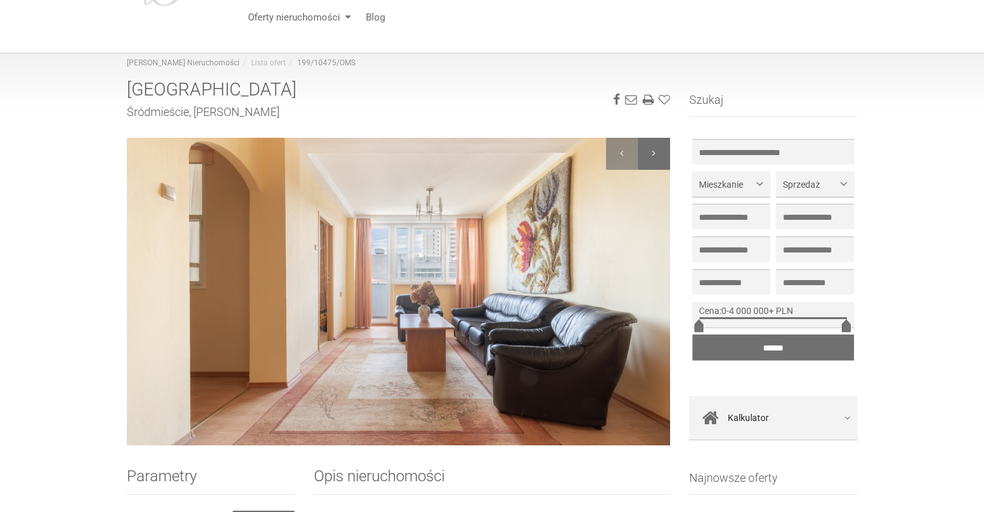
click at [658, 155] on div at bounding box center [654, 154] width 32 height 32
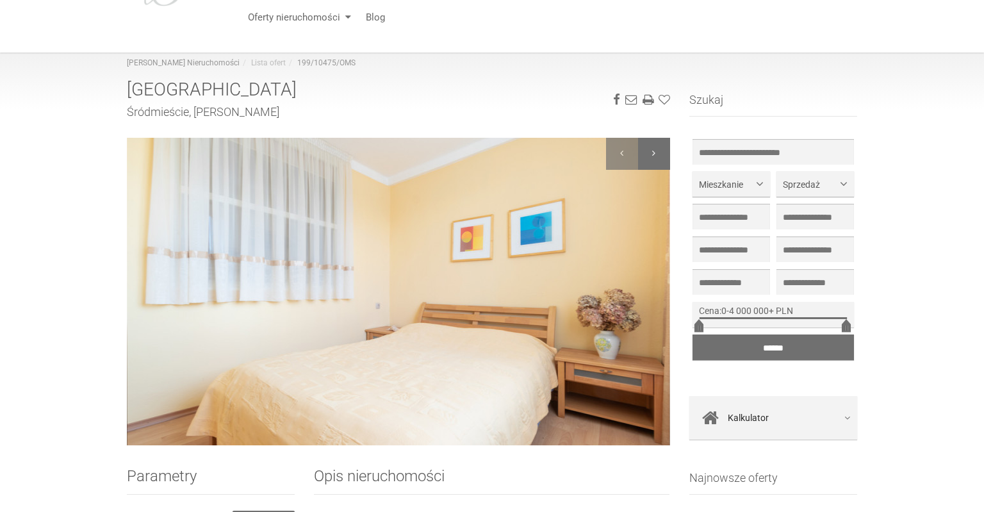
click at [658, 155] on div at bounding box center [654, 154] width 32 height 32
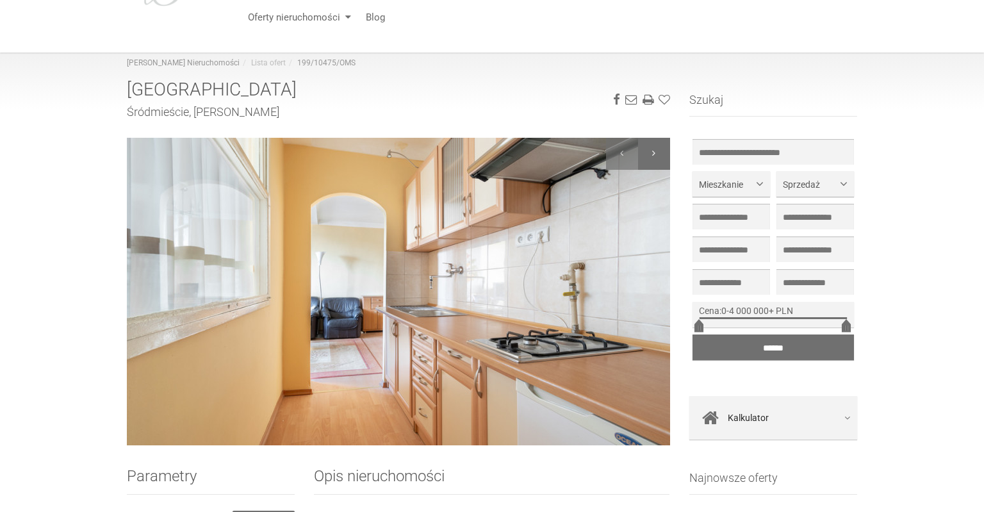
click at [658, 155] on div at bounding box center [654, 154] width 32 height 32
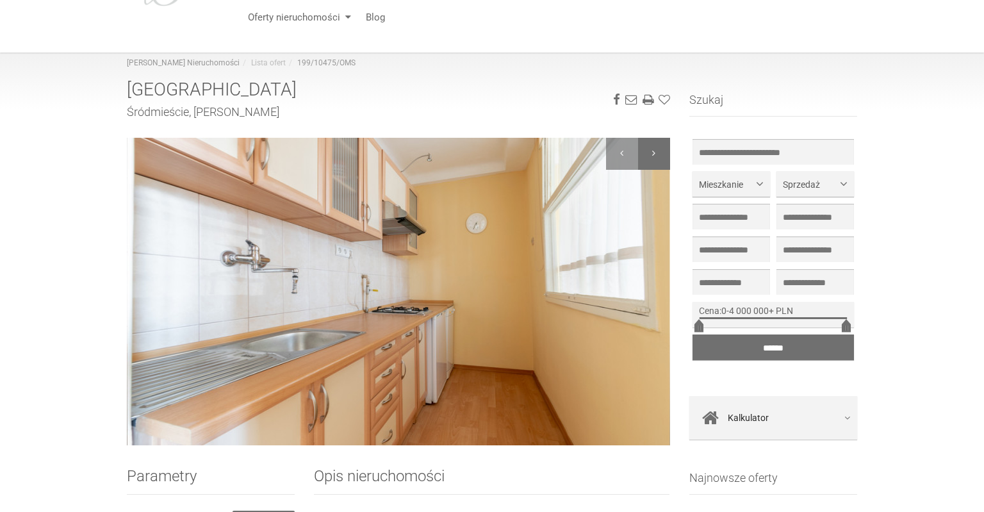
click at [658, 155] on div at bounding box center [654, 154] width 32 height 32
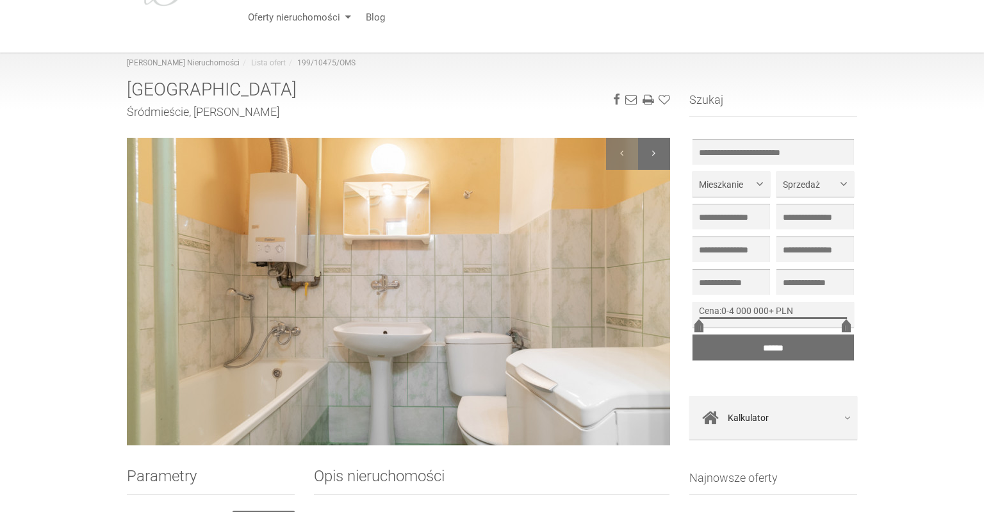
click at [658, 155] on div at bounding box center [654, 154] width 32 height 32
